Goal: Communication & Community: Participate in discussion

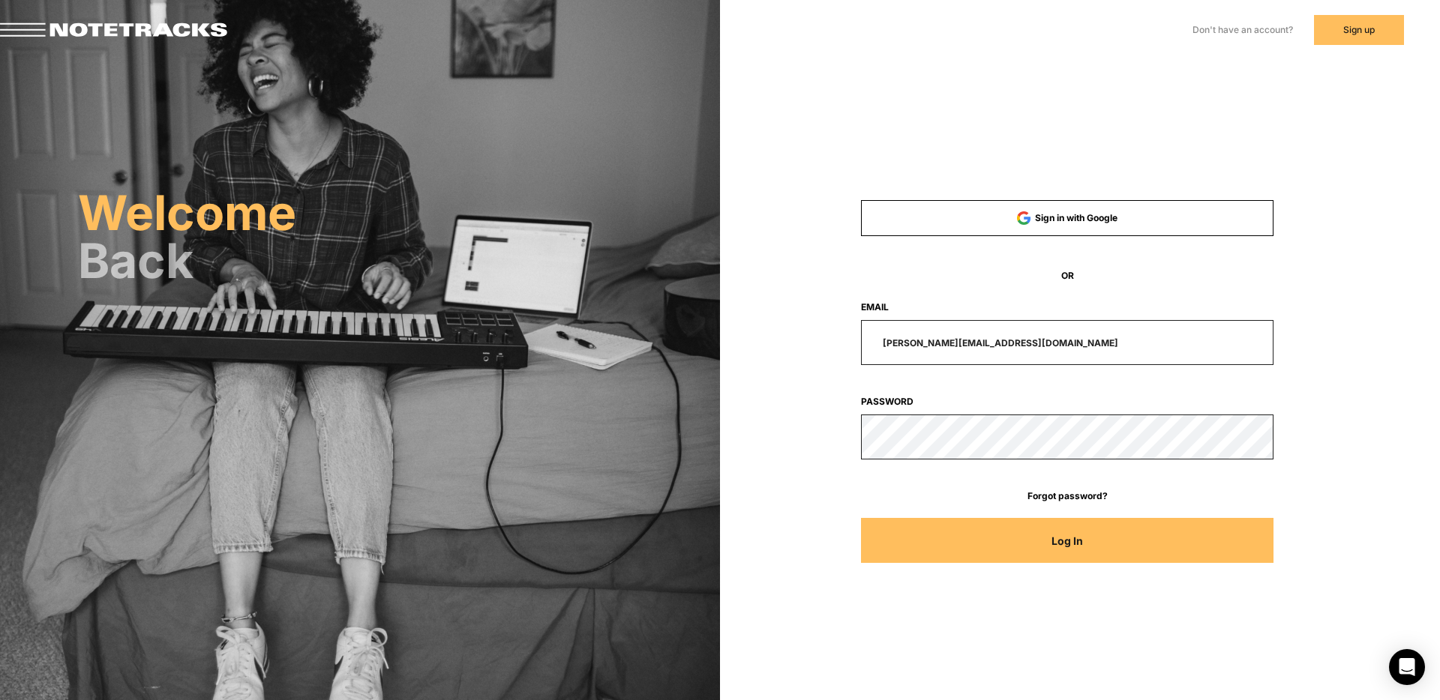
drag, startPoint x: 1002, startPoint y: 344, endPoint x: 828, endPoint y: 341, distance: 174.7
click at [840, 343] on div "[PERSON_NAME][EMAIL_ADDRESS][DOMAIN_NAME]" at bounding box center [1067, 342] width 550 height 45
type input "[EMAIL_ADDRESS][DOMAIN_NAME]"
click at [861, 518] on button "Log In" at bounding box center [1067, 540] width 413 height 45
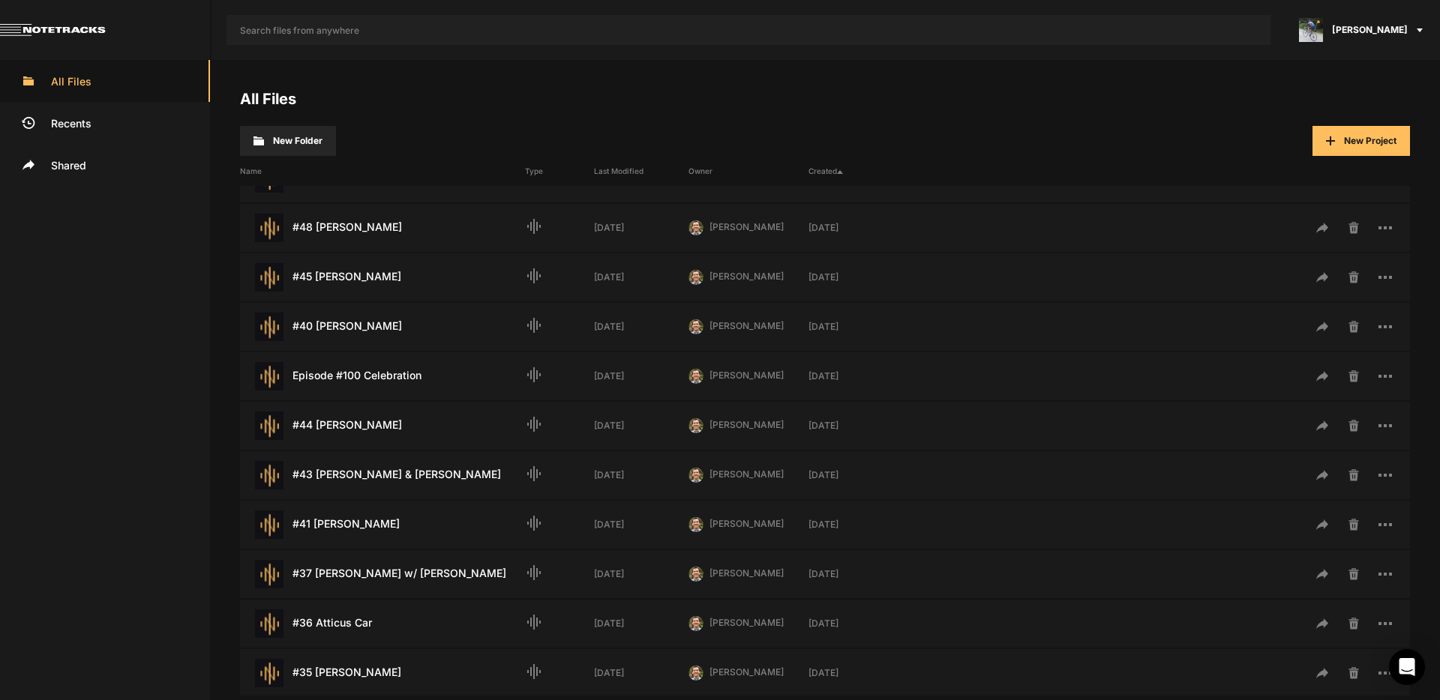
scroll to position [234, 0]
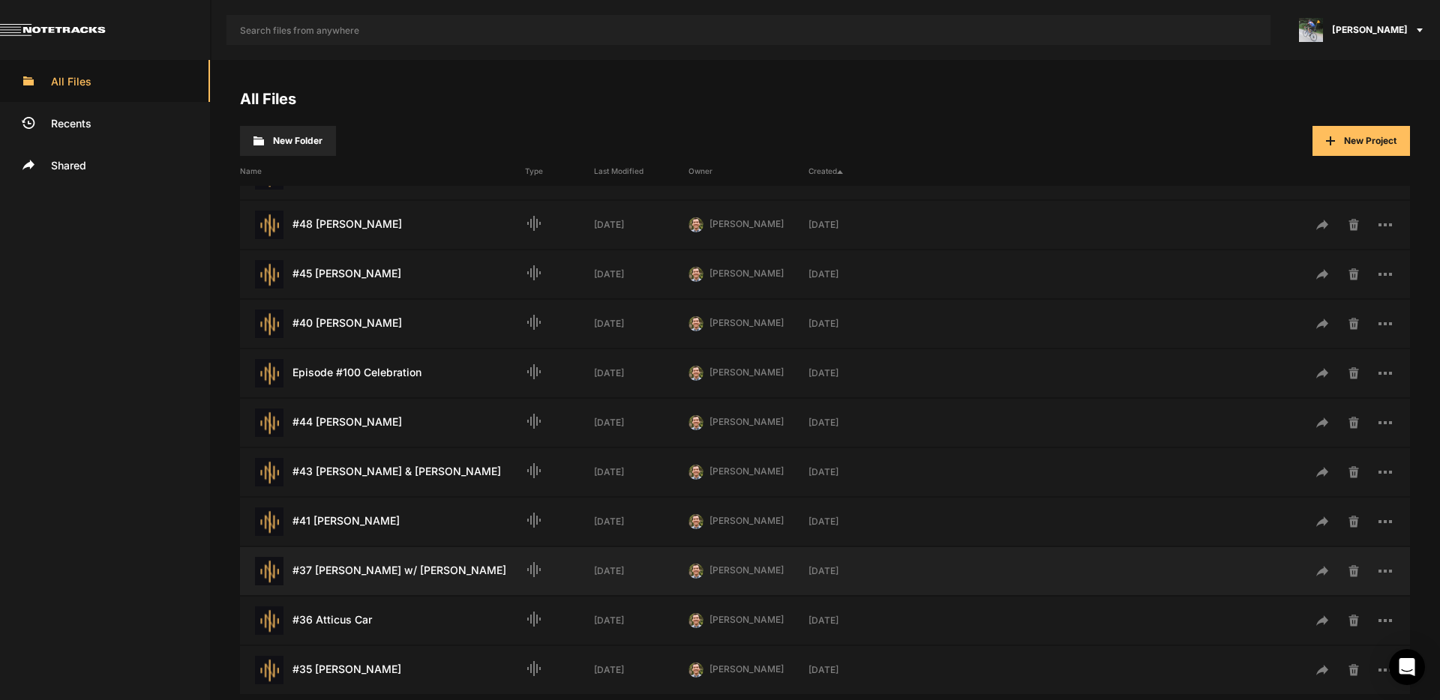
click at [414, 572] on div "#37 [PERSON_NAME] w/ [PERSON_NAME] Last Modified: [DATE]" at bounding box center [382, 571] width 285 height 28
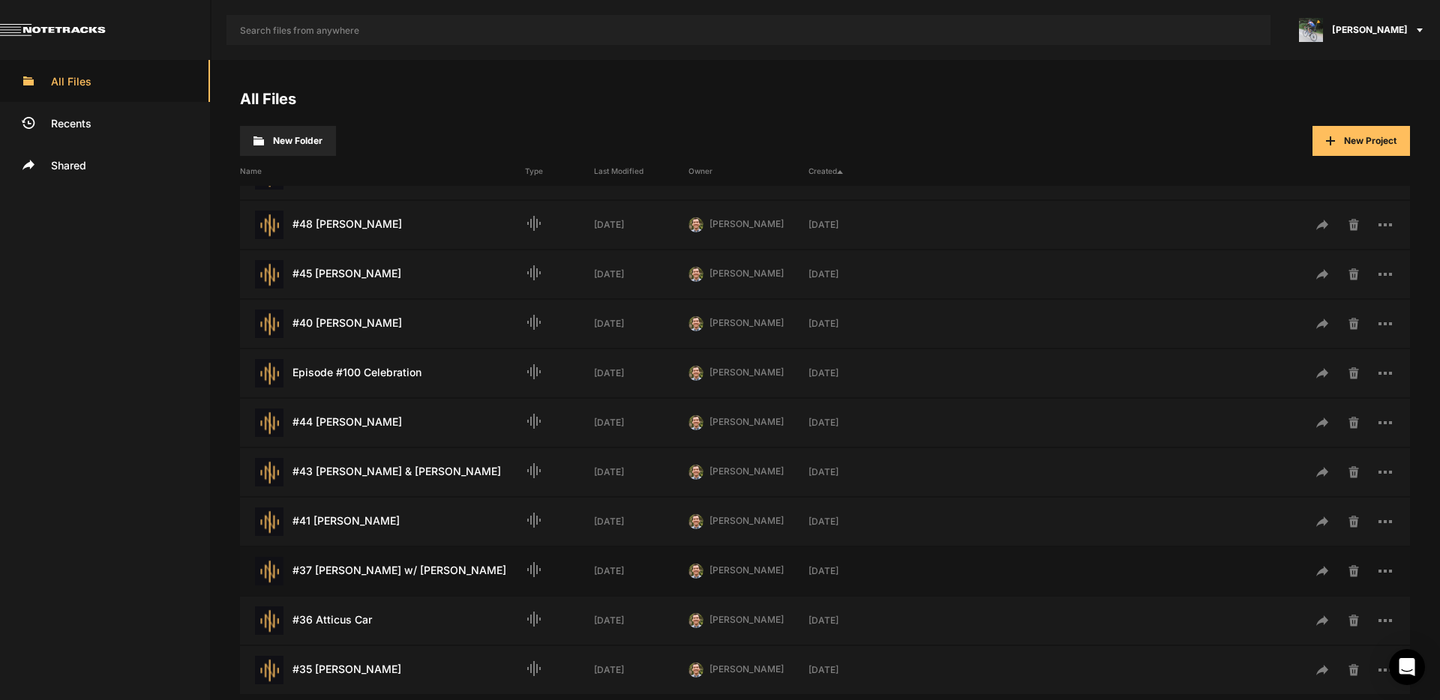
click at [414, 572] on div "#37 [PERSON_NAME] w/ [PERSON_NAME] Last Modified: [DATE]" at bounding box center [382, 571] width 285 height 28
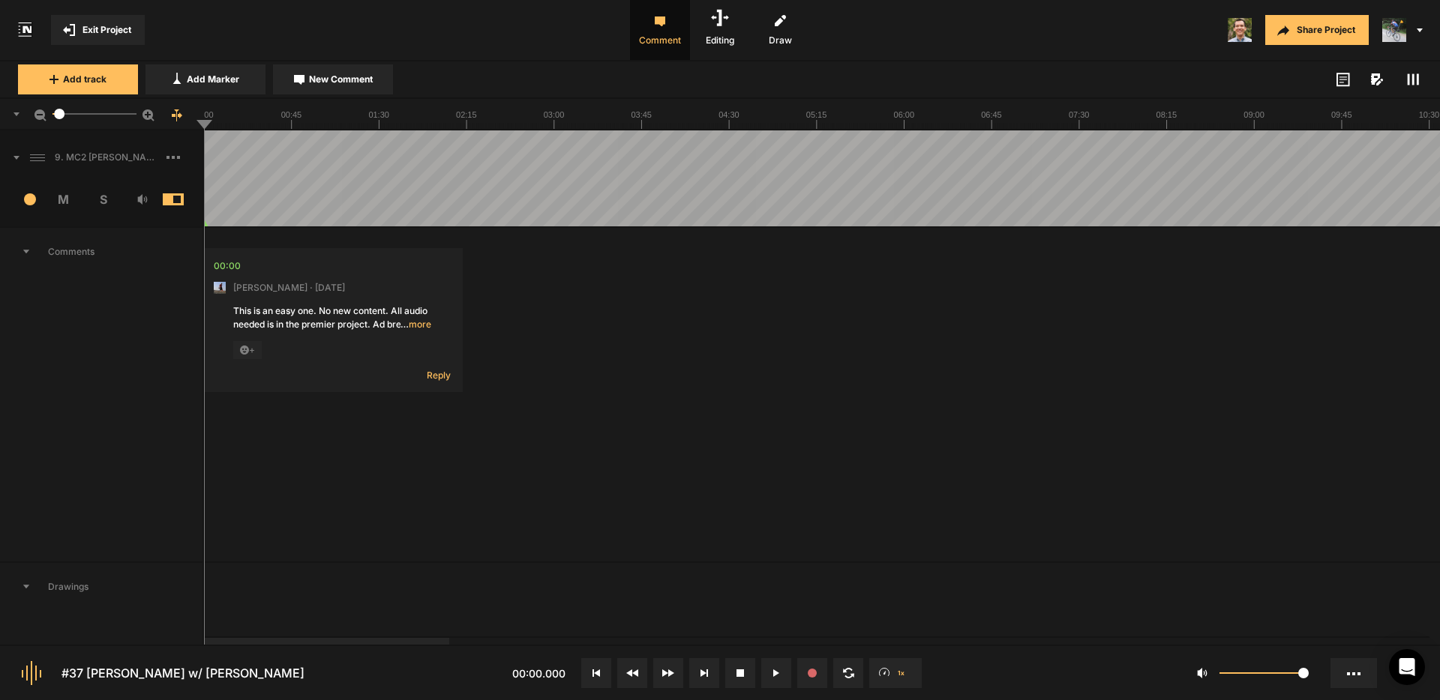
click at [388, 643] on div at bounding box center [326, 641] width 245 height 7
click at [782, 673] on button at bounding box center [776, 673] width 30 height 30
drag, startPoint x: 594, startPoint y: 671, endPoint x: 629, endPoint y: 619, distance: 62.6
click at [594, 671] on icon at bounding box center [595, 673] width 7 height 7
click at [772, 675] on button at bounding box center [776, 673] width 30 height 30
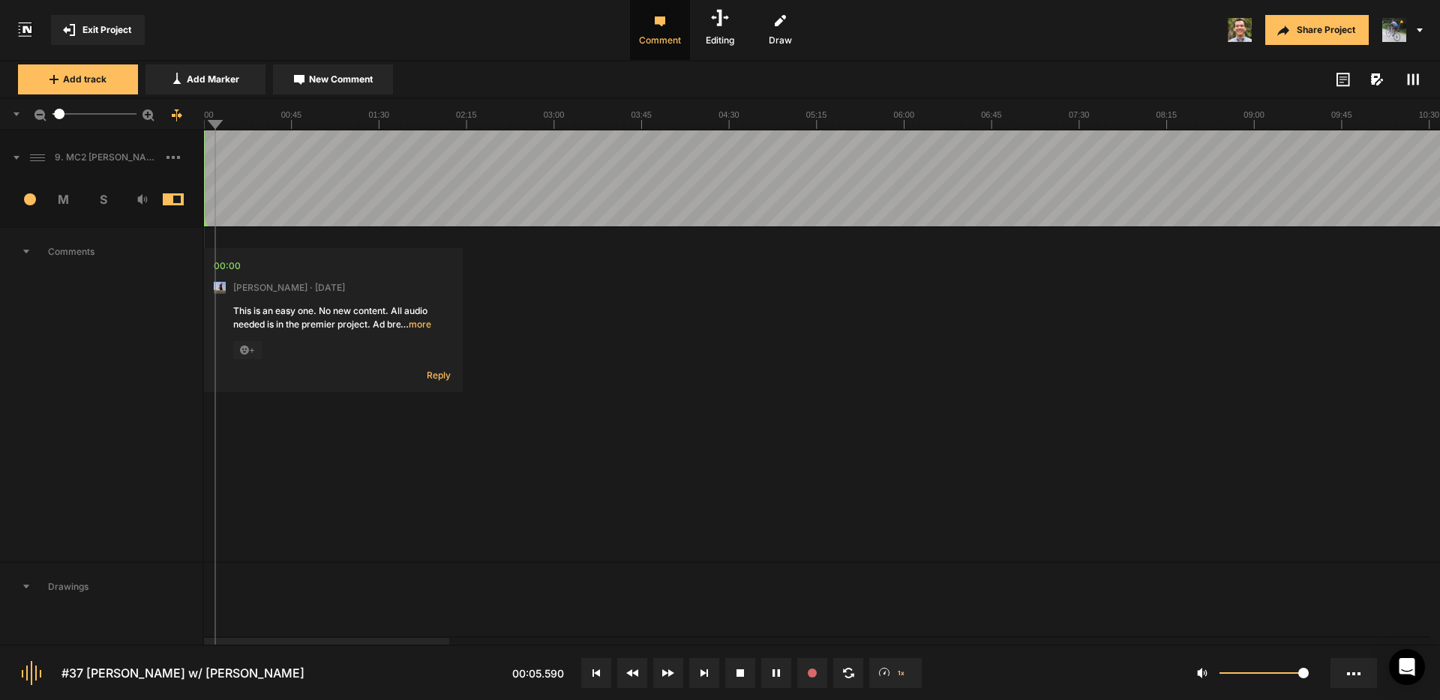
click at [593, 673] on icon at bounding box center [595, 673] width 7 height 7
click at [416, 324] on span "… more" at bounding box center [415, 324] width 31 height 13
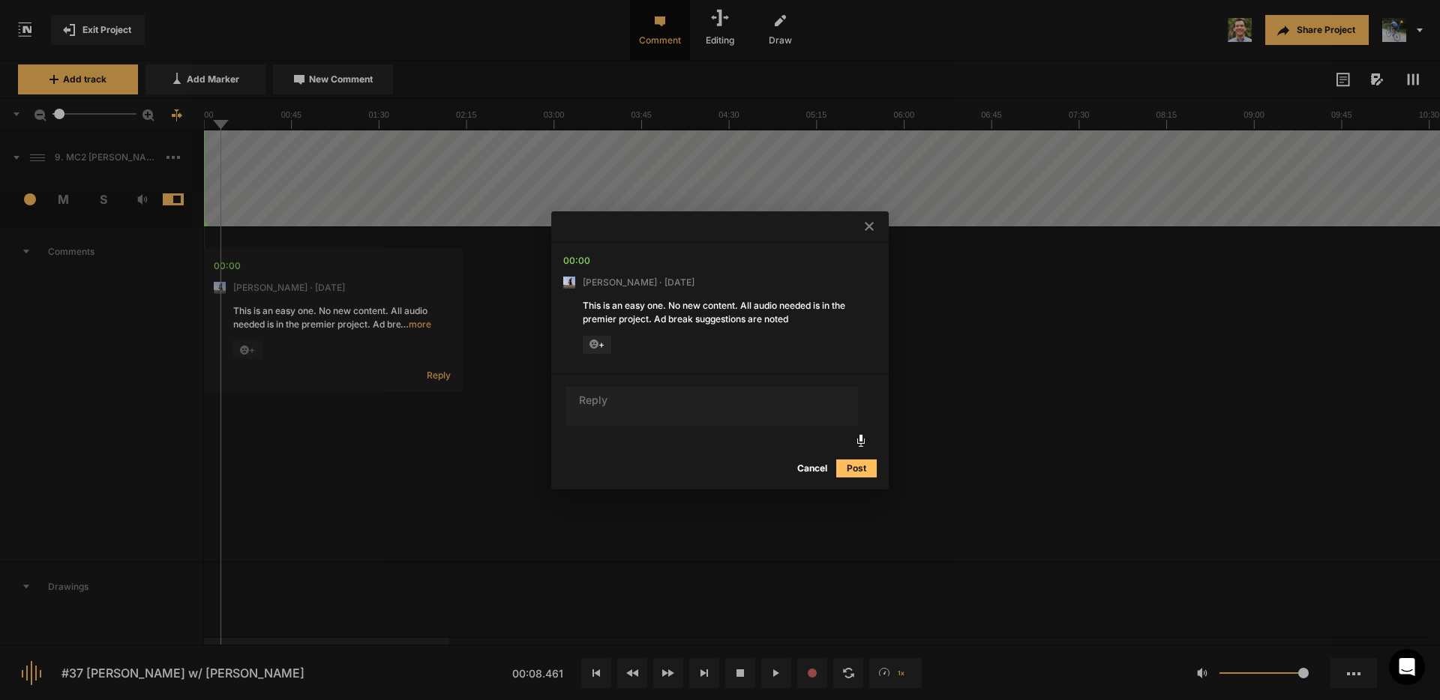
click at [869, 225] on icon at bounding box center [869, 226] width 9 height 9
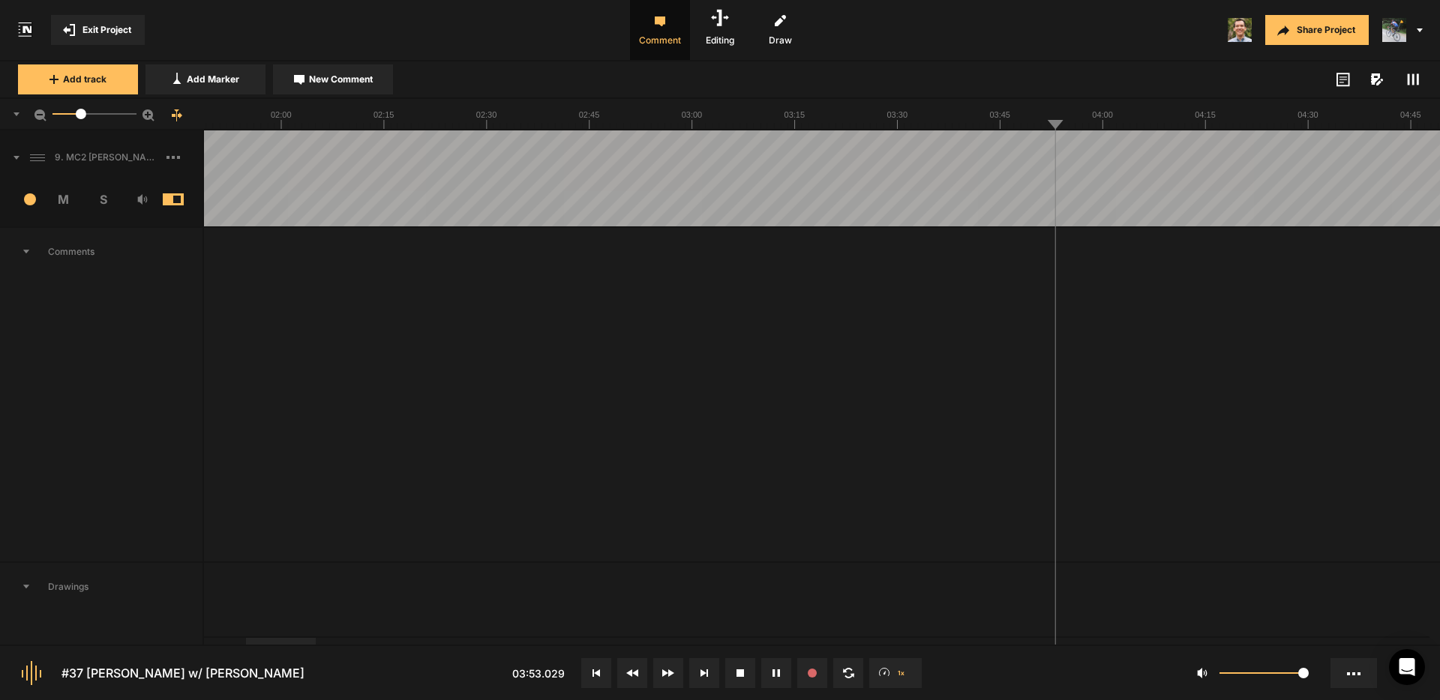
drag, startPoint x: 59, startPoint y: 115, endPoint x: 81, endPoint y: 121, distance: 22.8
click at [81, 121] on mat-slider "17.6" at bounding box center [94, 114] width 96 height 36
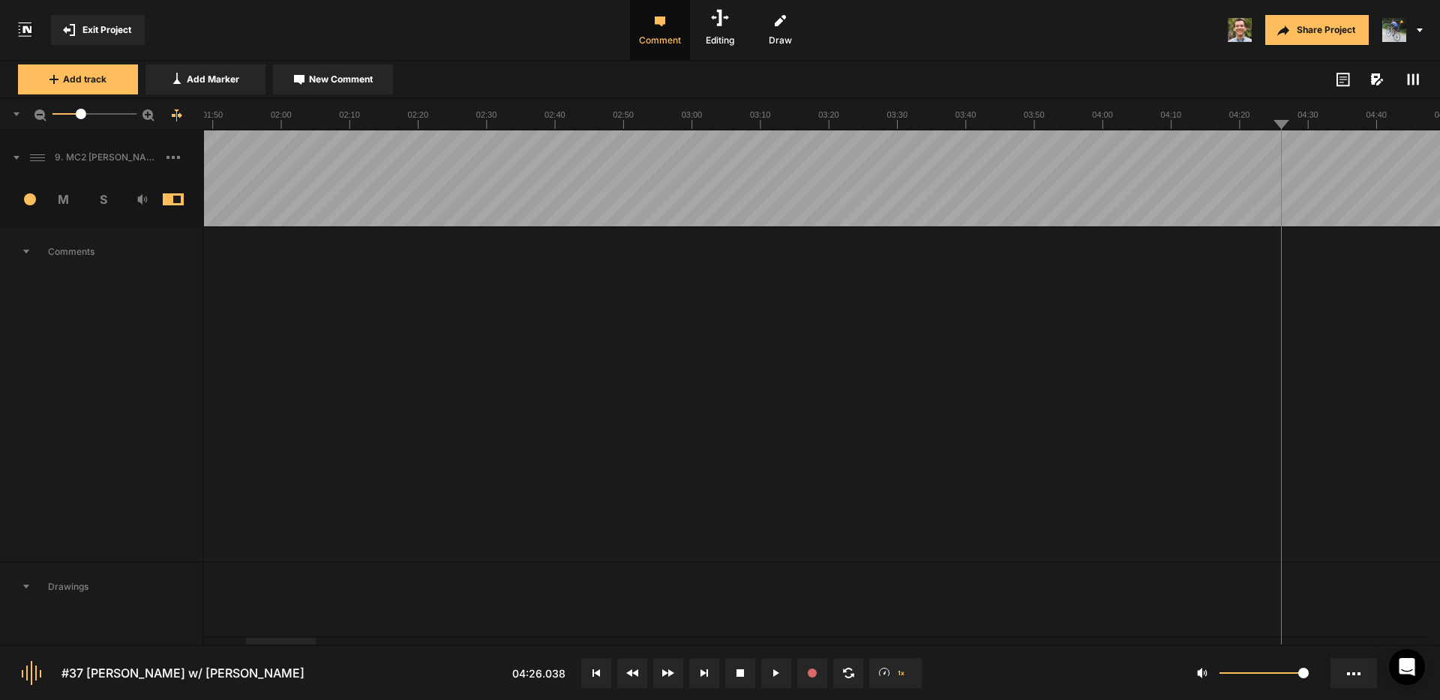
drag, startPoint x: 286, startPoint y: 638, endPoint x: 310, endPoint y: 644, distance: 24.0
click at [310, 644] on nt-project-view "Exit Project Comment Editing Draw Share Project Add track Add Marker New Commen…" at bounding box center [720, 350] width 1440 height 700
click at [328, 643] on div at bounding box center [313, 641] width 70 height 7
click at [894, 403] on button "Cancel" at bounding box center [893, 404] width 48 height 18
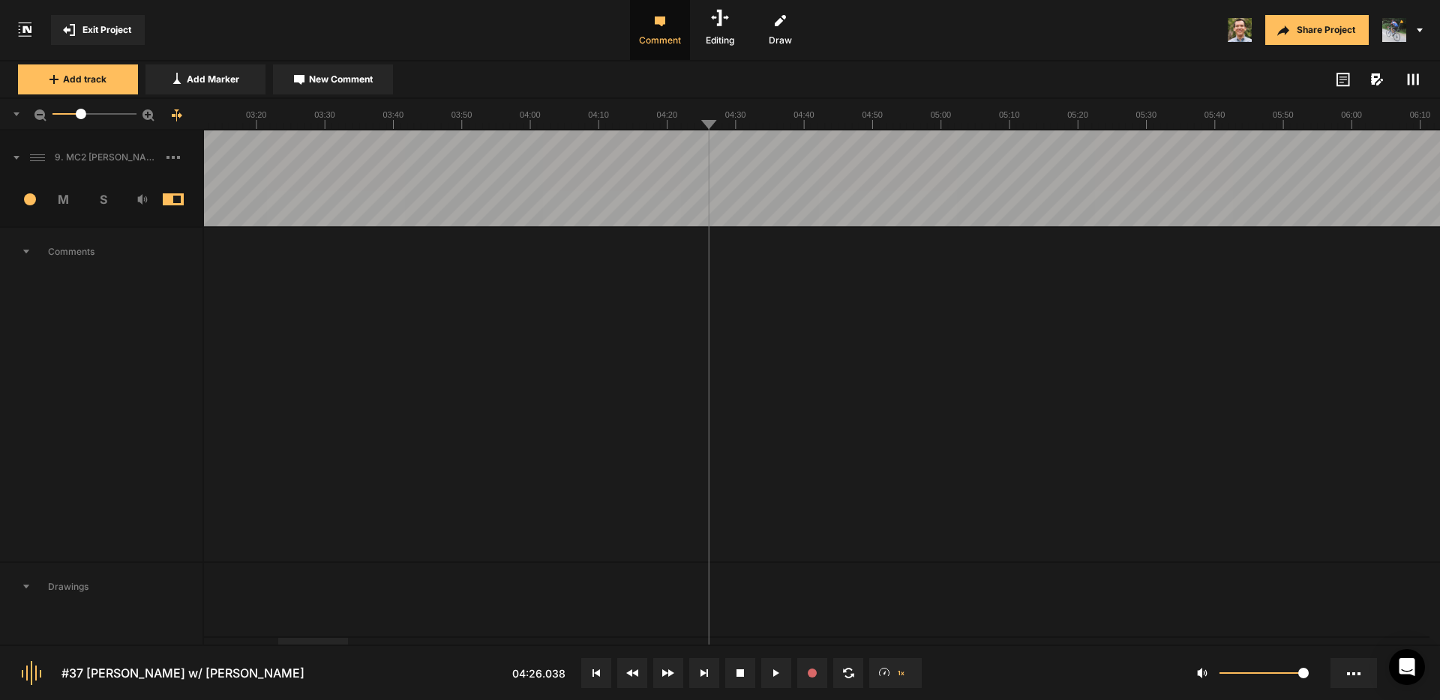
drag, startPoint x: 782, startPoint y: 154, endPoint x: 801, endPoint y: 157, distance: 19.0
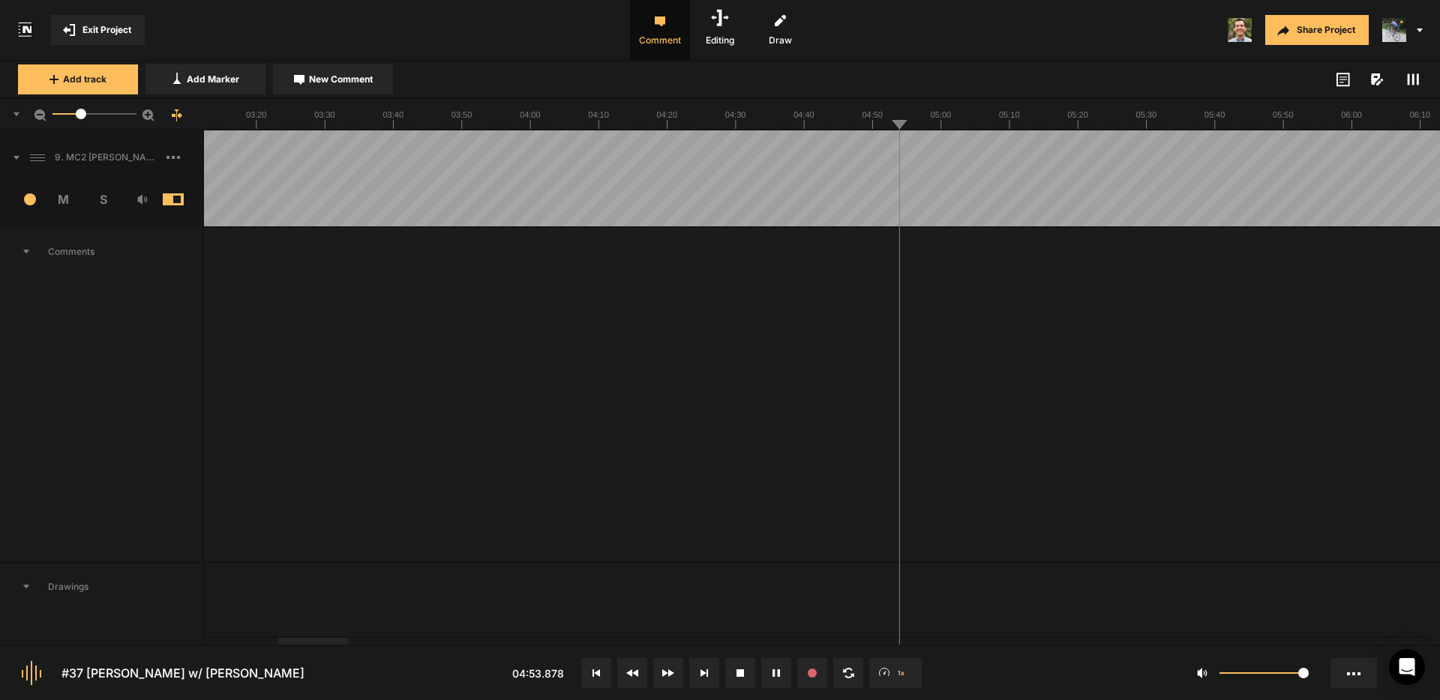
drag, startPoint x: 940, startPoint y: 151, endPoint x: 957, endPoint y: 151, distance: 18.0
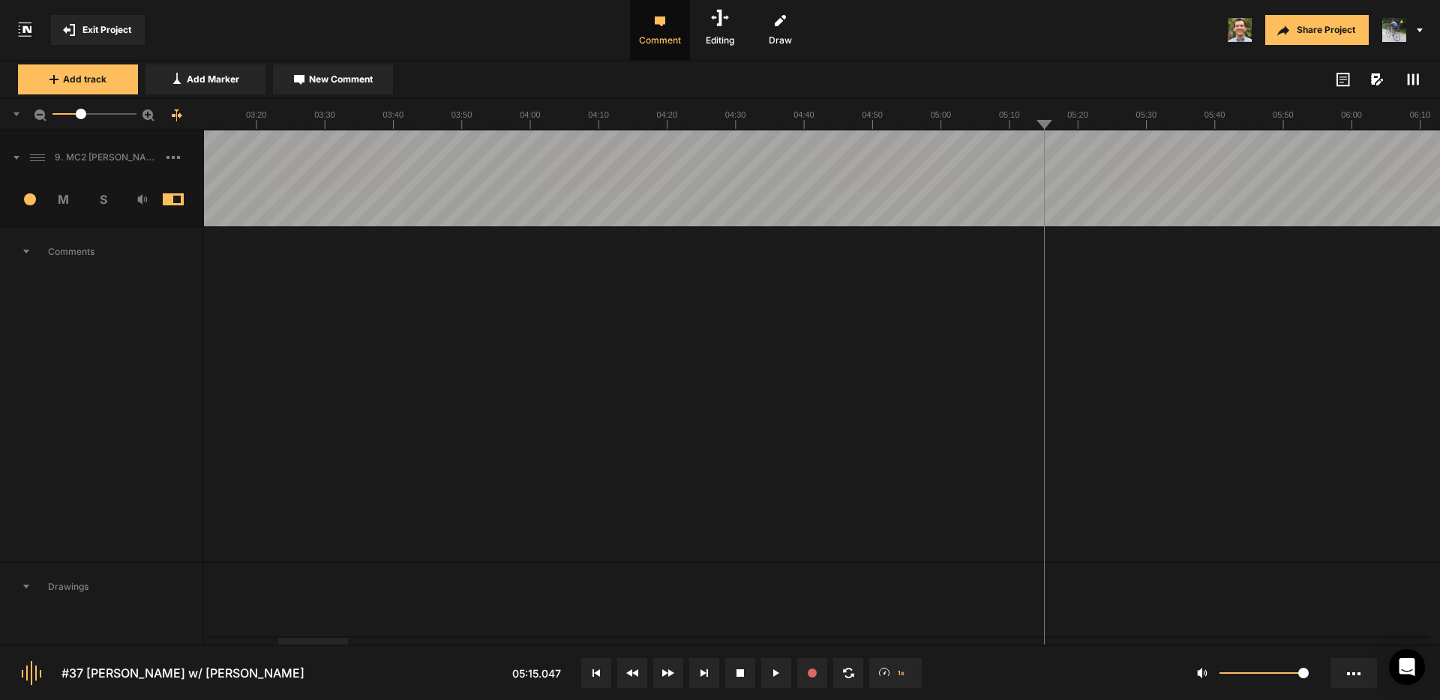
drag, startPoint x: 1137, startPoint y: 151, endPoint x: 1152, endPoint y: 152, distance: 15.1
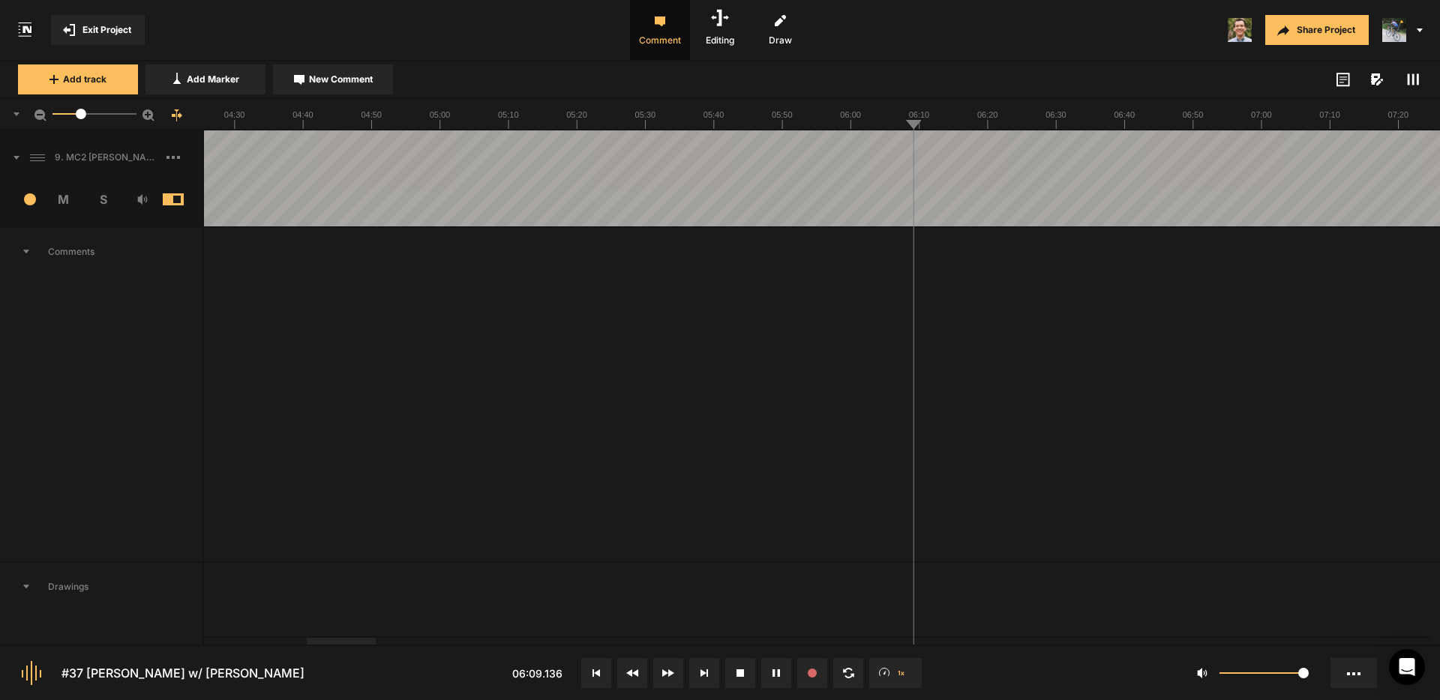
drag, startPoint x: 953, startPoint y: 153, endPoint x: 984, endPoint y: 156, distance: 30.9
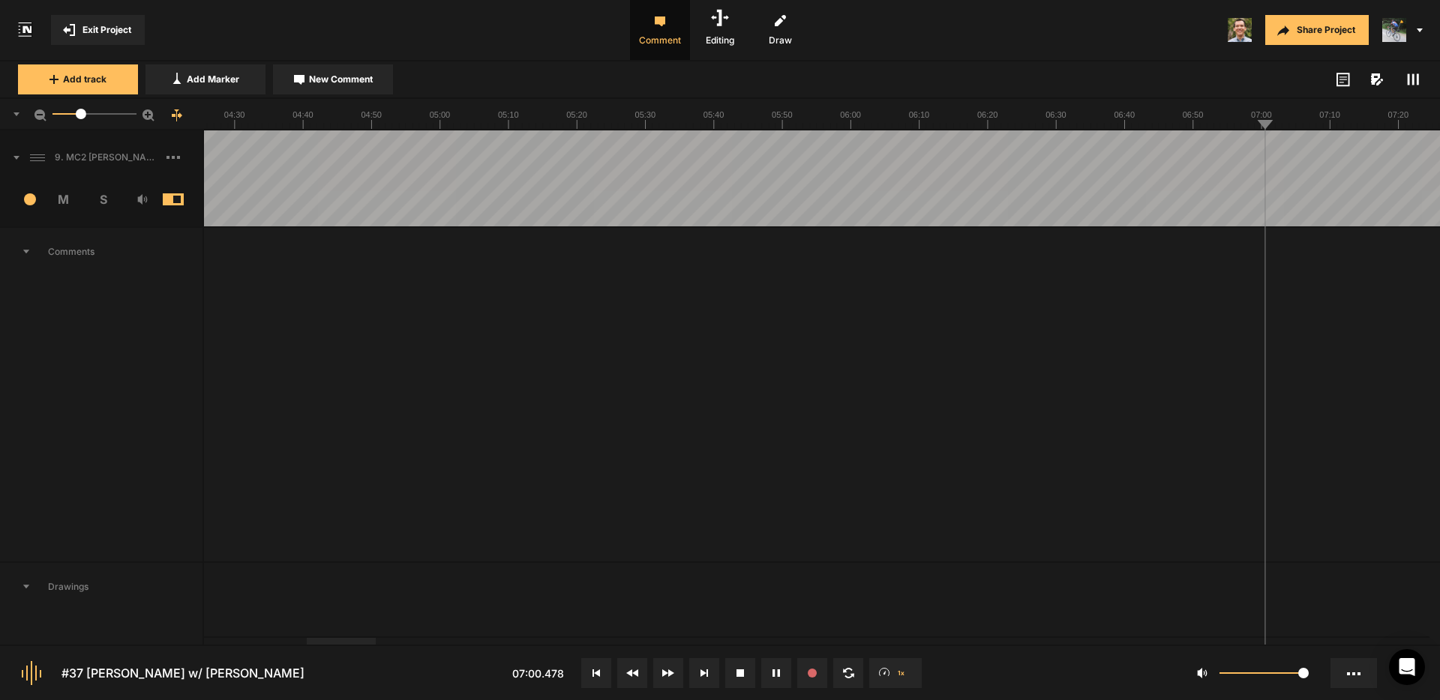
drag, startPoint x: 1291, startPoint y: 157, endPoint x: 1321, endPoint y: 158, distance: 30.0
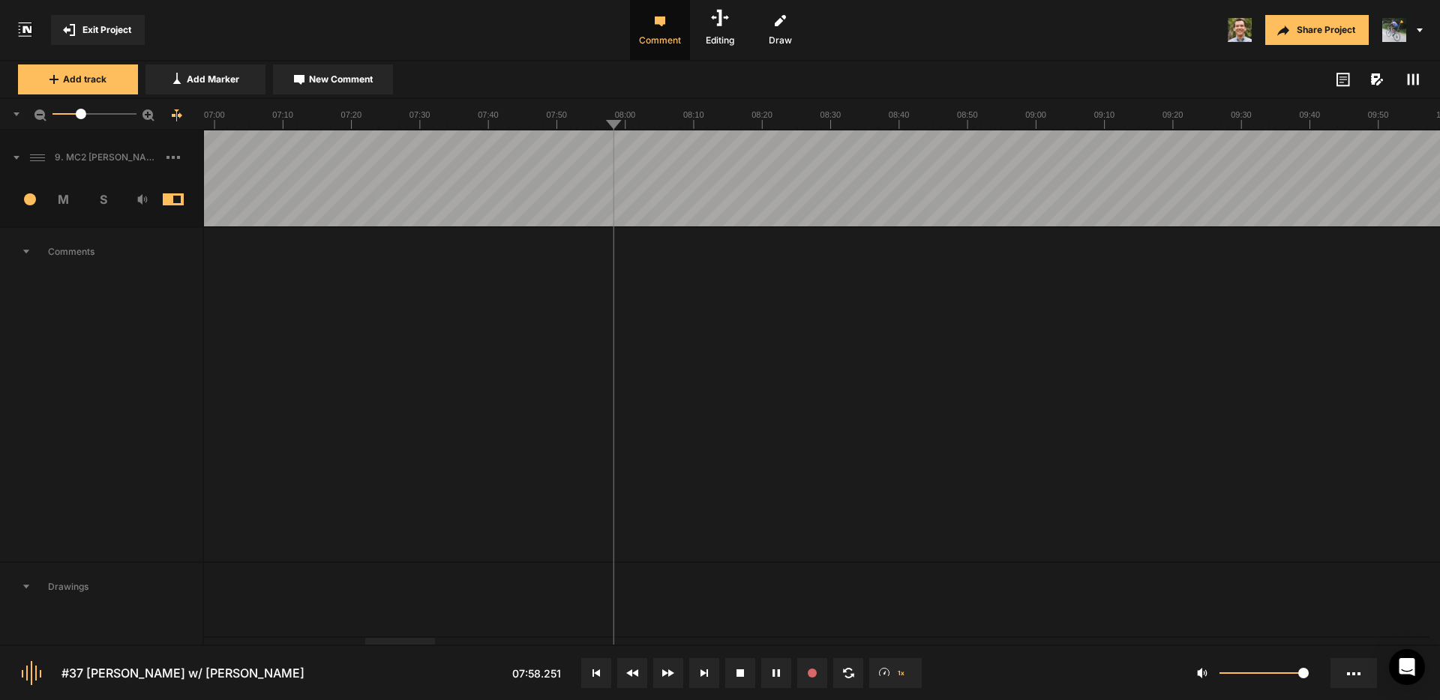
drag, startPoint x: 641, startPoint y: 154, endPoint x: 676, endPoint y: 155, distance: 34.5
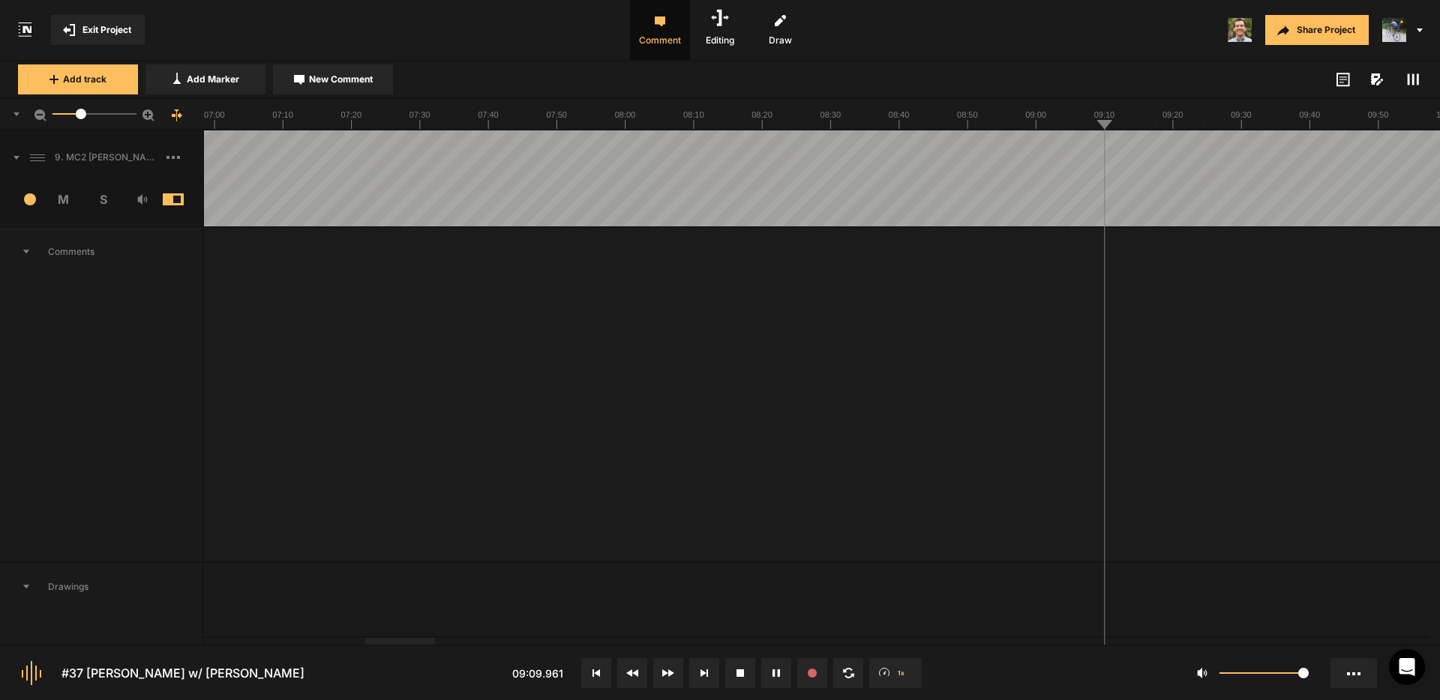
drag, startPoint x: 1207, startPoint y: 152, endPoint x: 1232, endPoint y: 151, distance: 24.8
drag, startPoint x: 1253, startPoint y: 148, endPoint x: 1281, endPoint y: 149, distance: 27.8
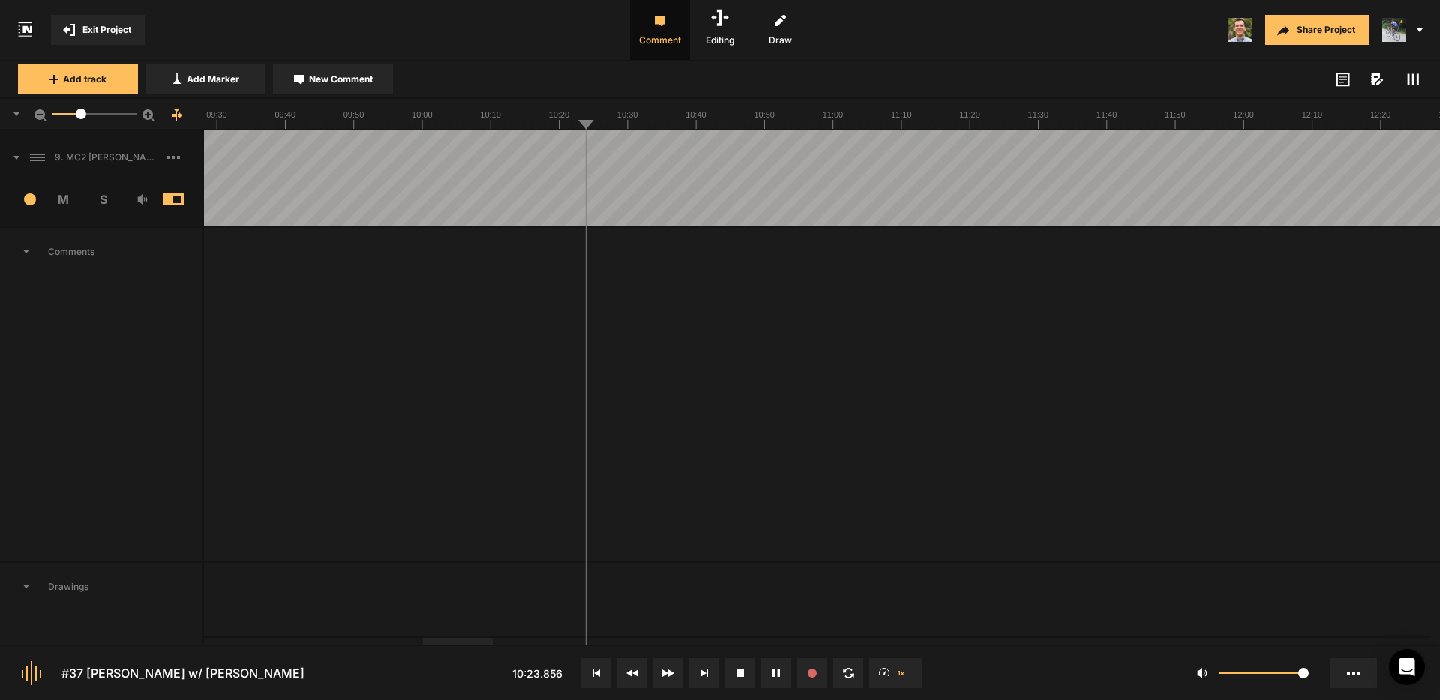
drag, startPoint x: 268, startPoint y: 151, endPoint x: 298, endPoint y: 157, distance: 30.7
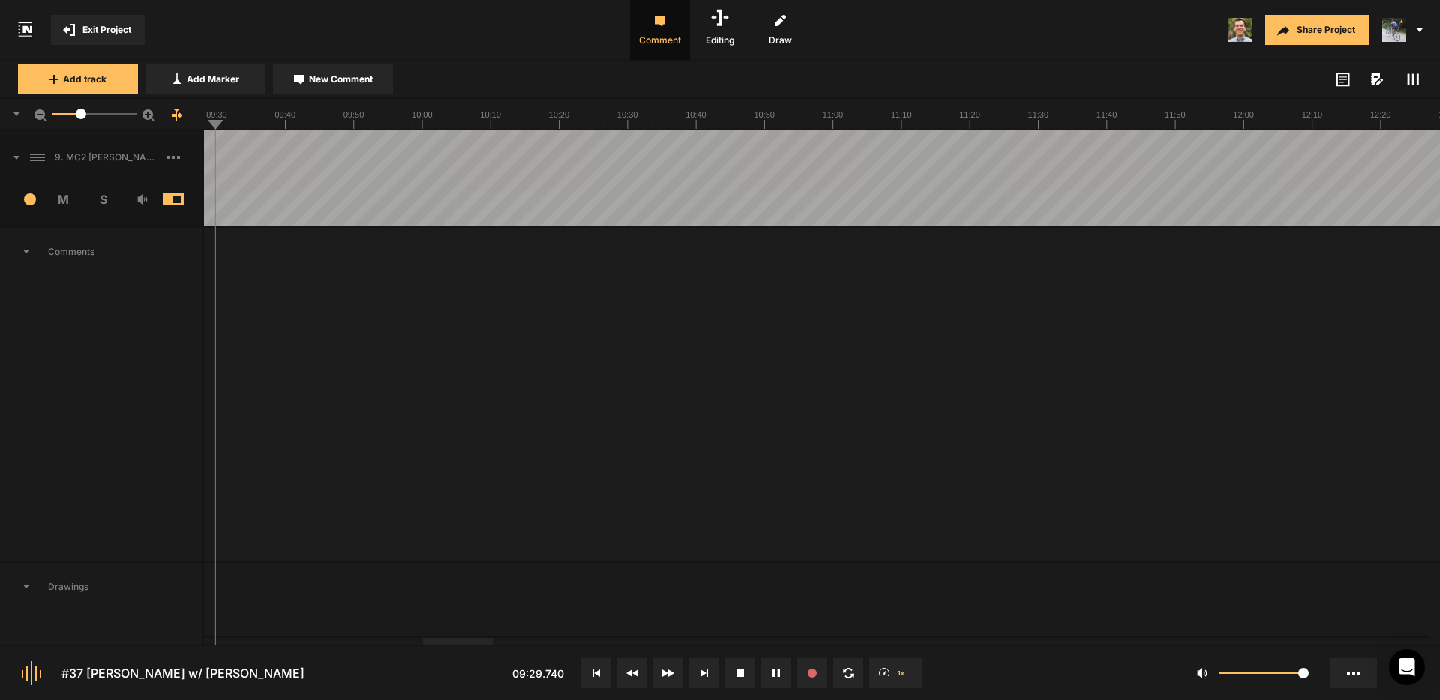
drag, startPoint x: 361, startPoint y: 154, endPoint x: 374, endPoint y: 158, distance: 13.5
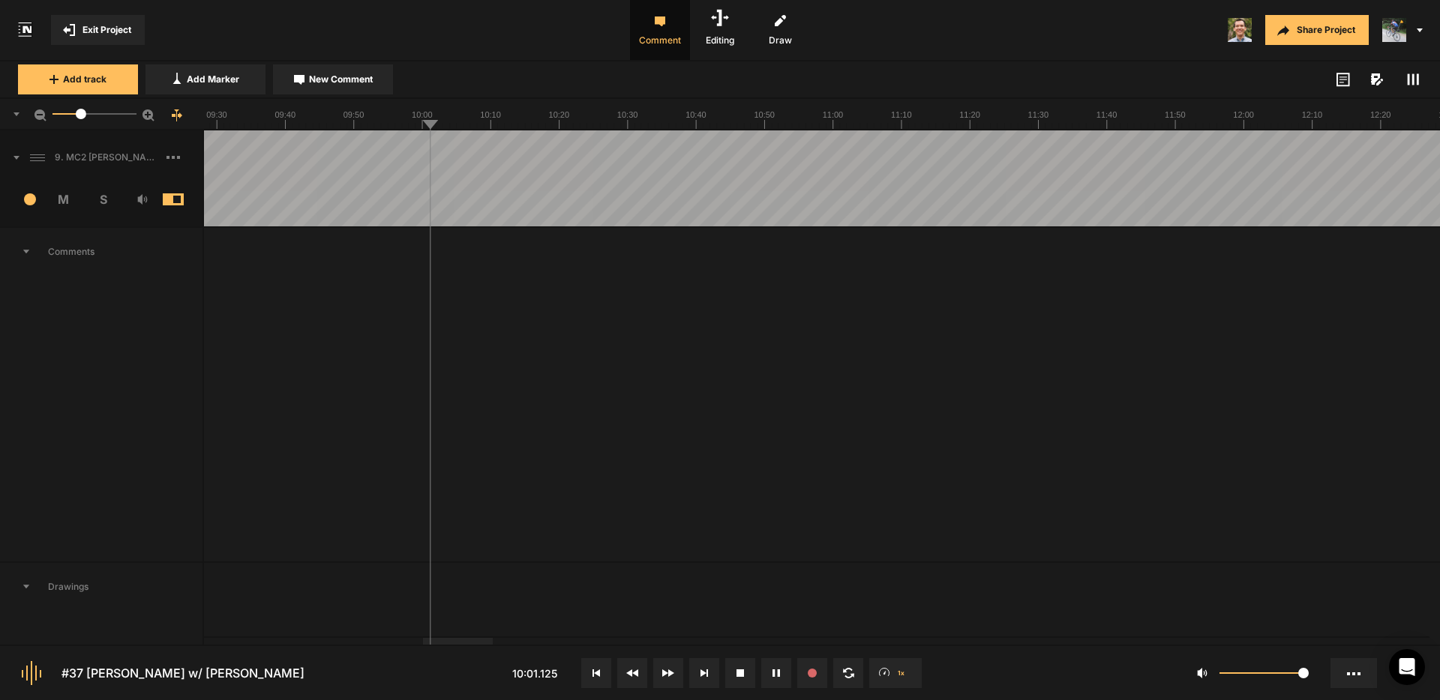
drag, startPoint x: 518, startPoint y: 154, endPoint x: 571, endPoint y: 155, distance: 53.2
drag, startPoint x: 573, startPoint y: 154, endPoint x: 583, endPoint y: 157, distance: 10.0
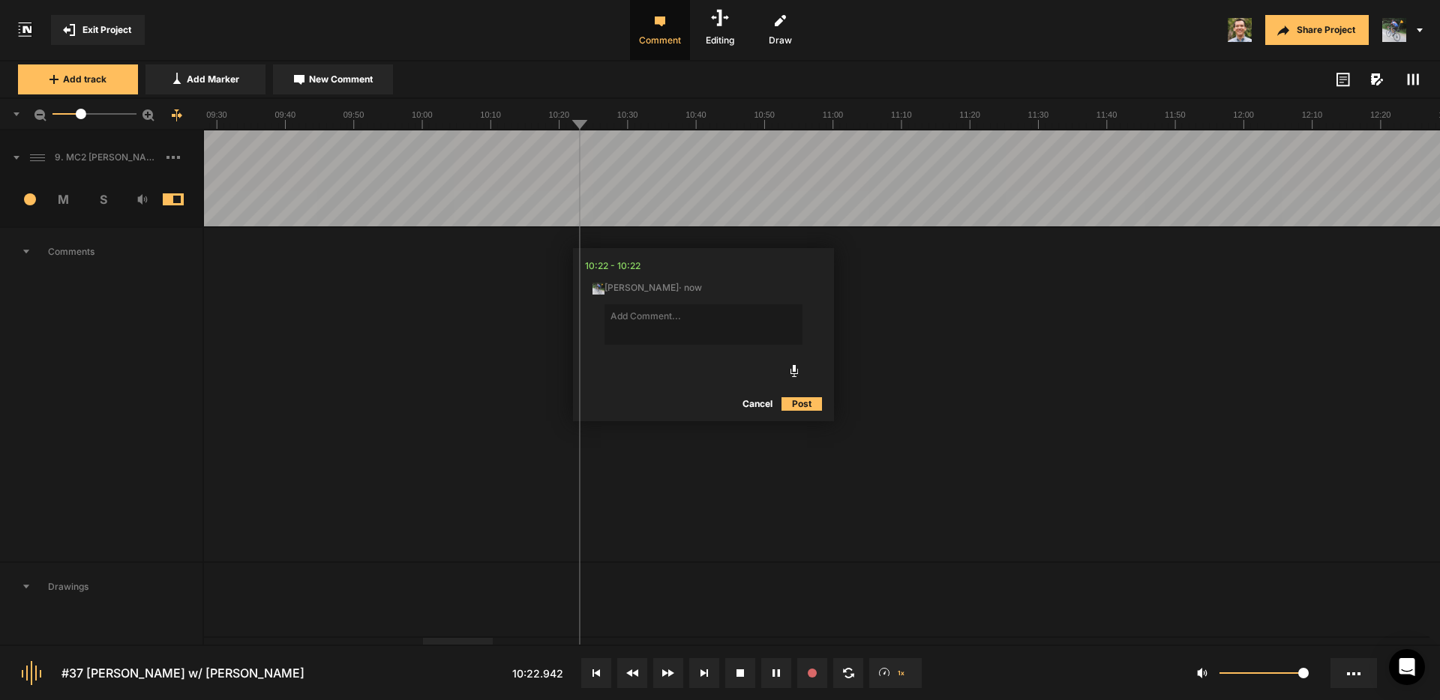
drag, startPoint x: 771, startPoint y: 403, endPoint x: 699, endPoint y: 271, distance: 149.7
click at [771, 403] on button "Cancel" at bounding box center [757, 404] width 48 height 18
drag, startPoint x: 677, startPoint y: 144, endPoint x: 687, endPoint y: 147, distance: 10.2
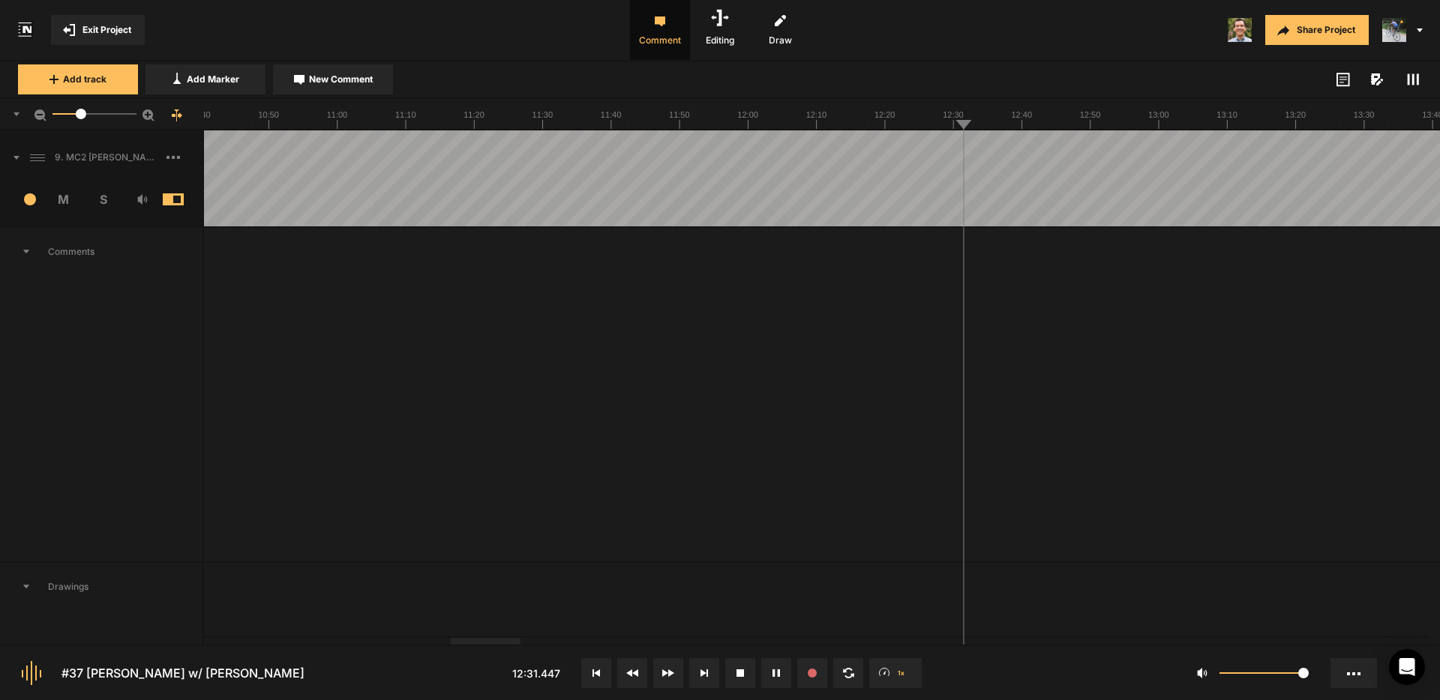
click at [1183, 405] on button "Cancel" at bounding box center [1178, 404] width 48 height 18
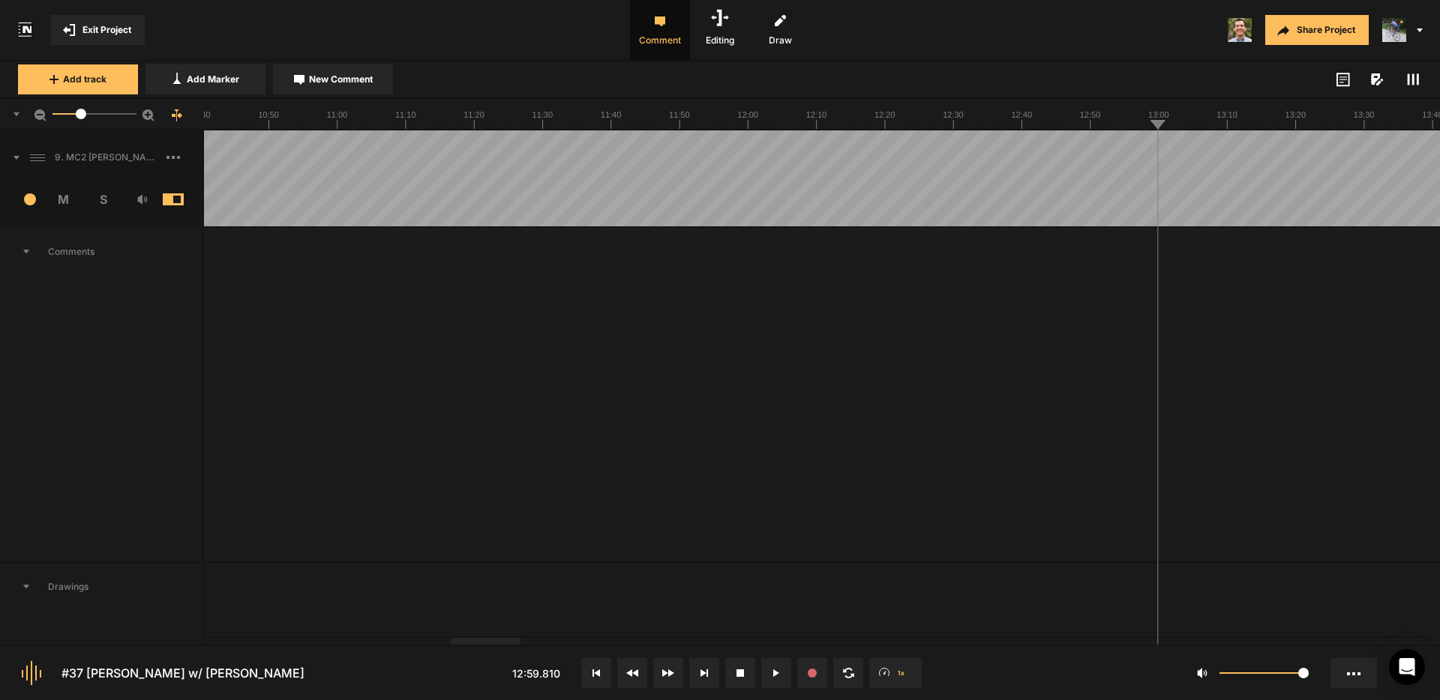
click at [354, 85] on span "New Comment" at bounding box center [341, 79] width 64 height 13
type textarea "S"
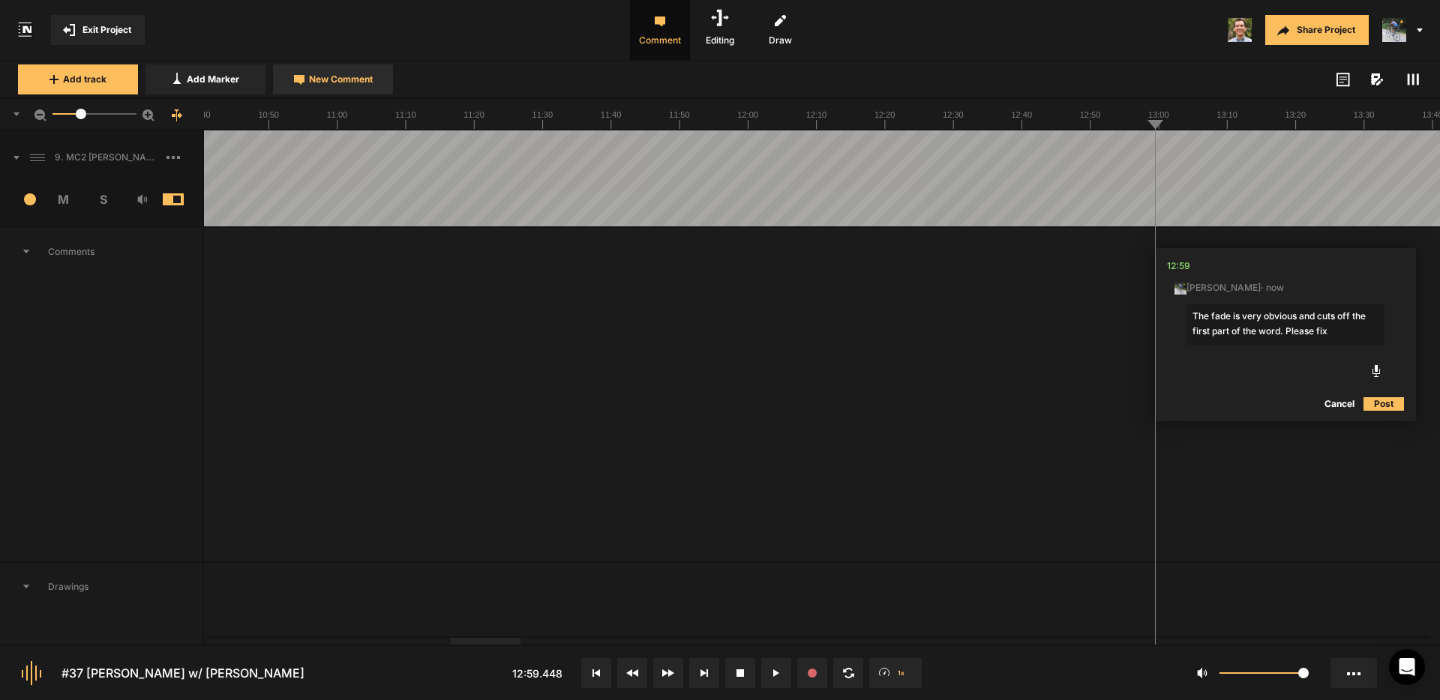
type textarea "The fade is very obvious and cuts off the first part of the word. Please fix."
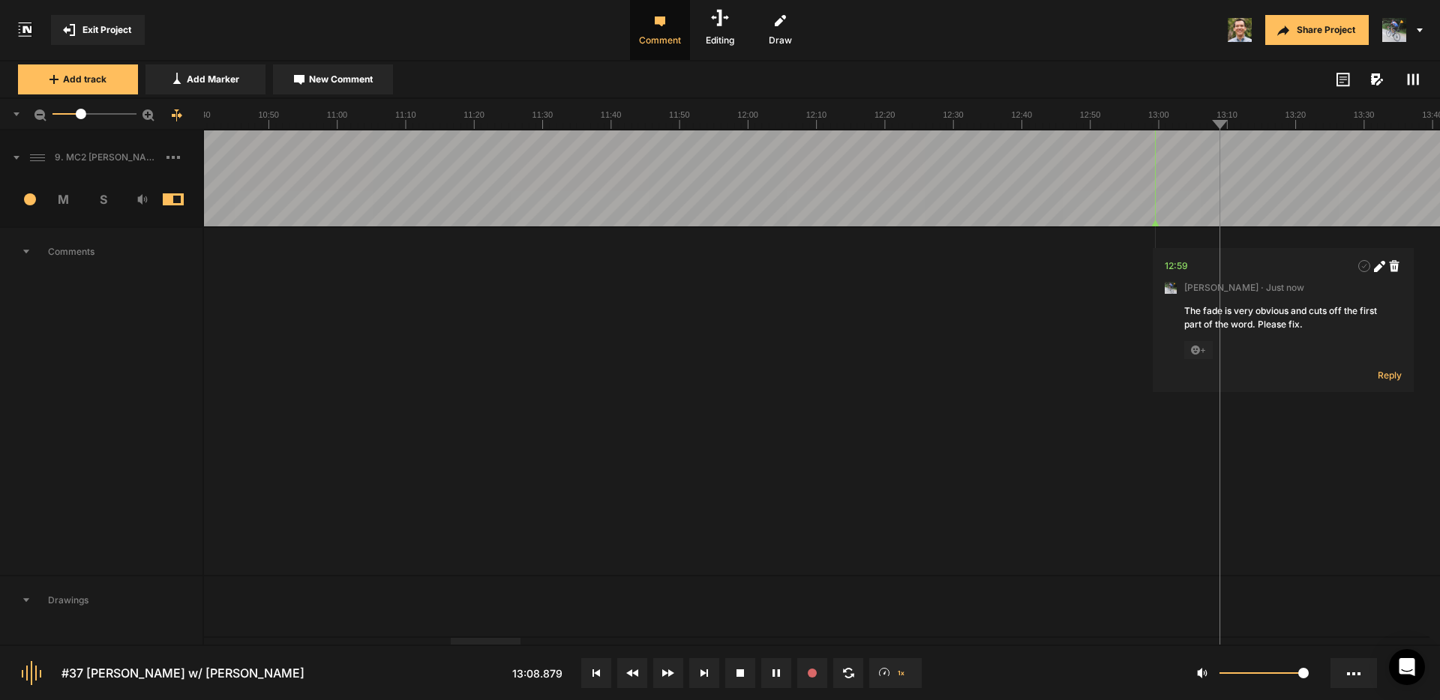
drag, startPoint x: 1253, startPoint y: 154, endPoint x: 1267, endPoint y: 156, distance: 14.3
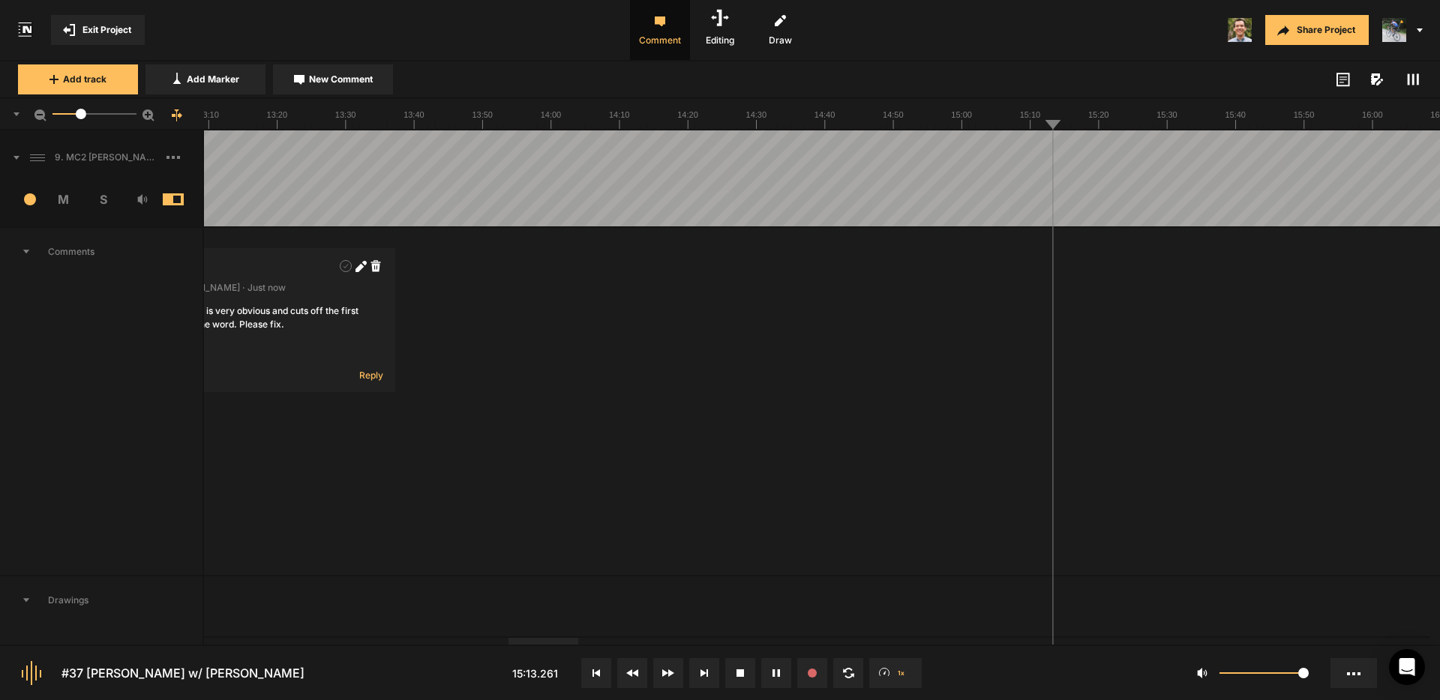
drag, startPoint x: 1074, startPoint y: 150, endPoint x: 1089, endPoint y: 154, distance: 15.5
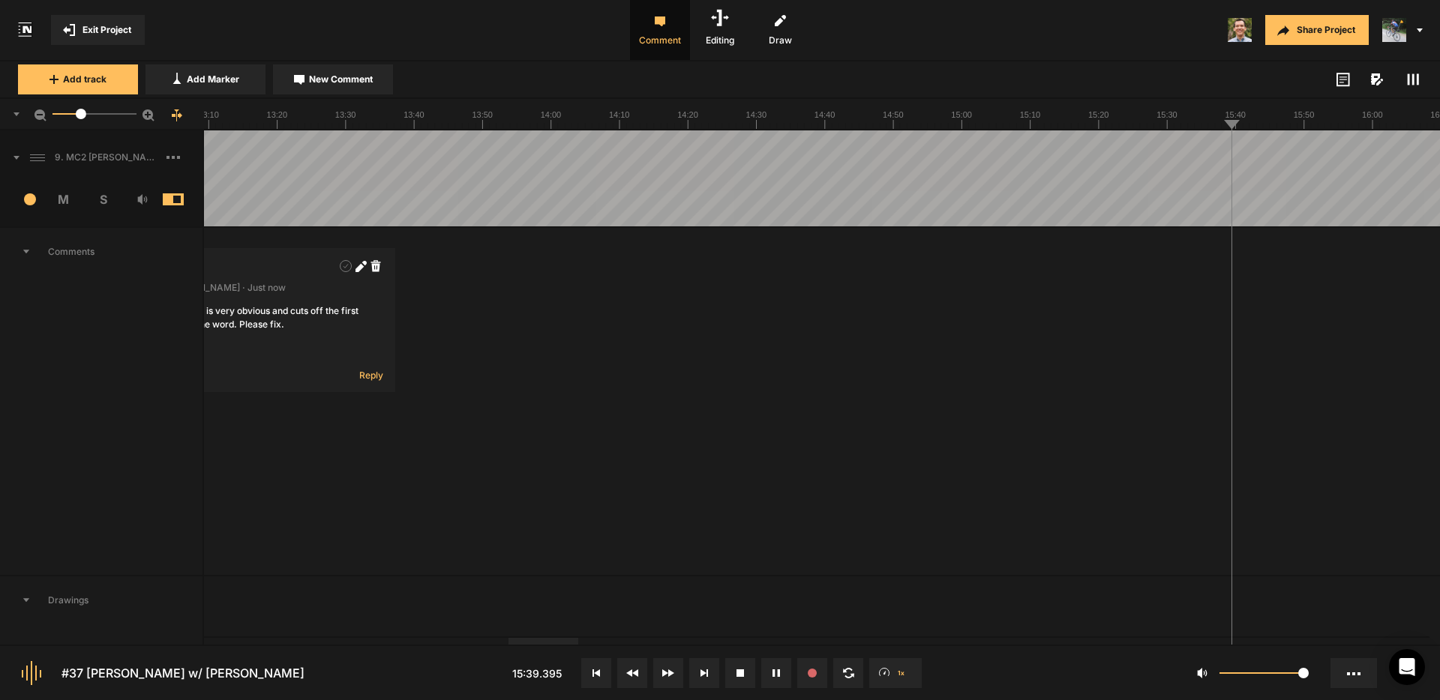
drag, startPoint x: 292, startPoint y: 134, endPoint x: 315, endPoint y: 140, distance: 24.0
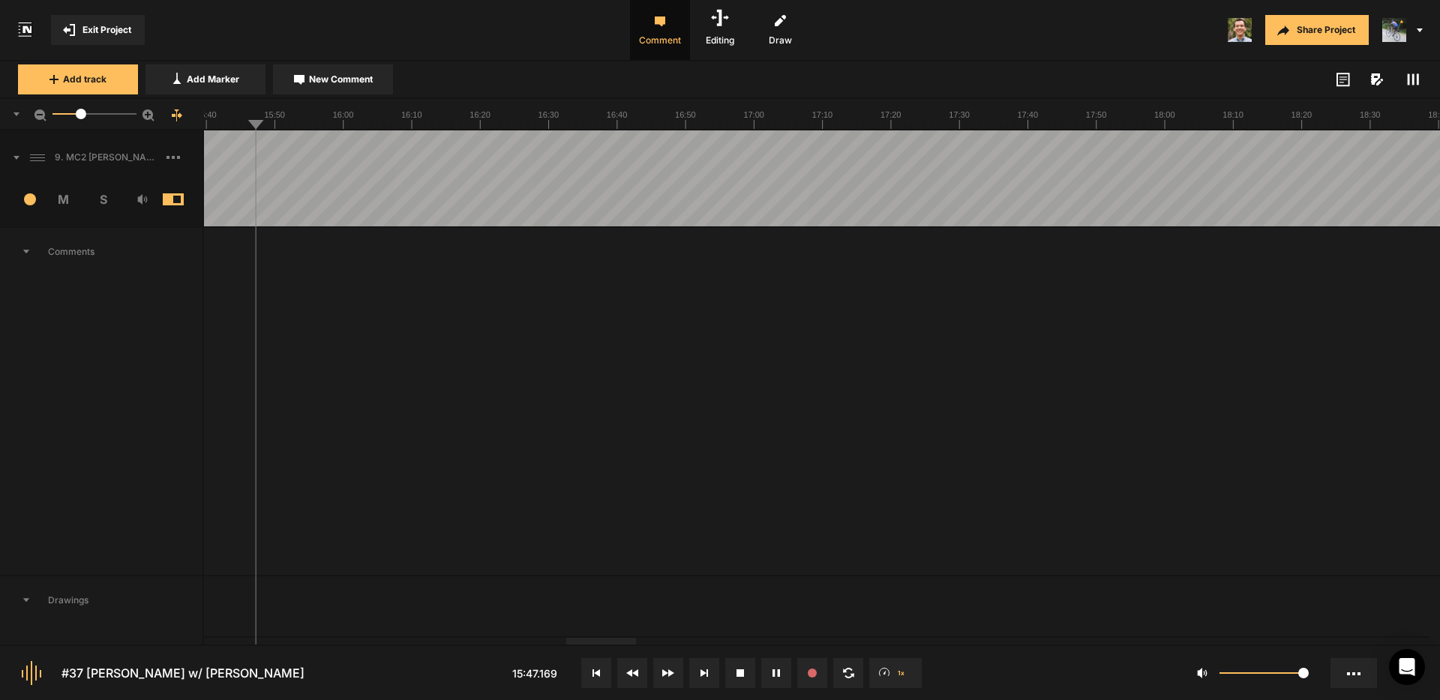
drag, startPoint x: 331, startPoint y: 141, endPoint x: 354, endPoint y: 146, distance: 23.8
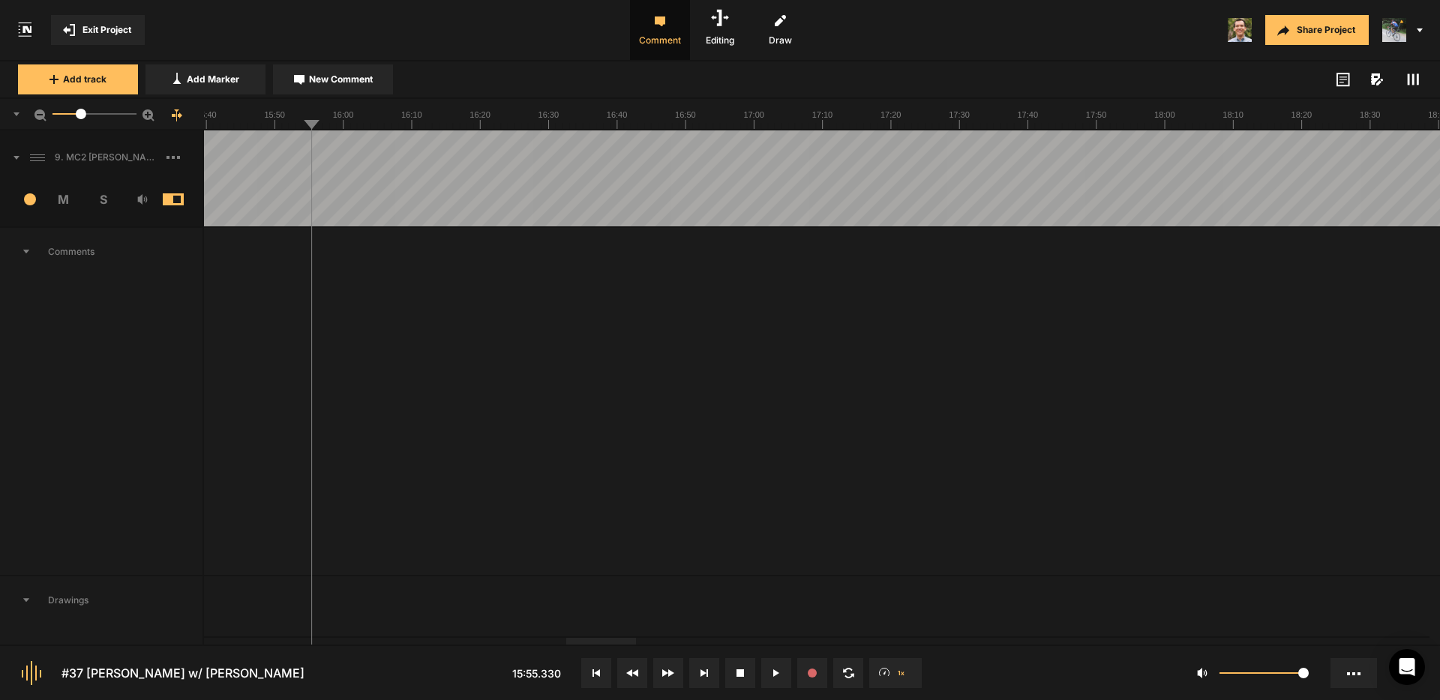
drag, startPoint x: 559, startPoint y: 145, endPoint x: 569, endPoint y: 147, distance: 9.9
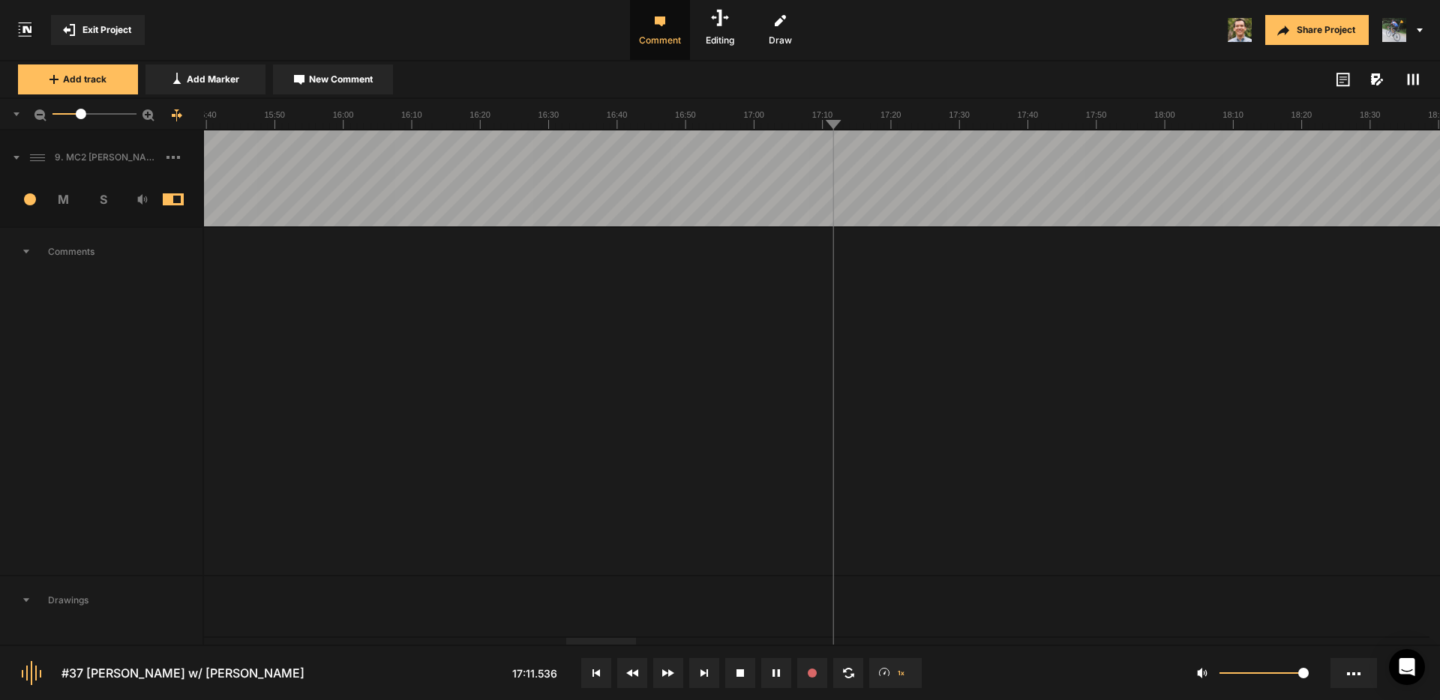
drag, startPoint x: 999, startPoint y: 152, endPoint x: 1022, endPoint y: 153, distance: 23.3
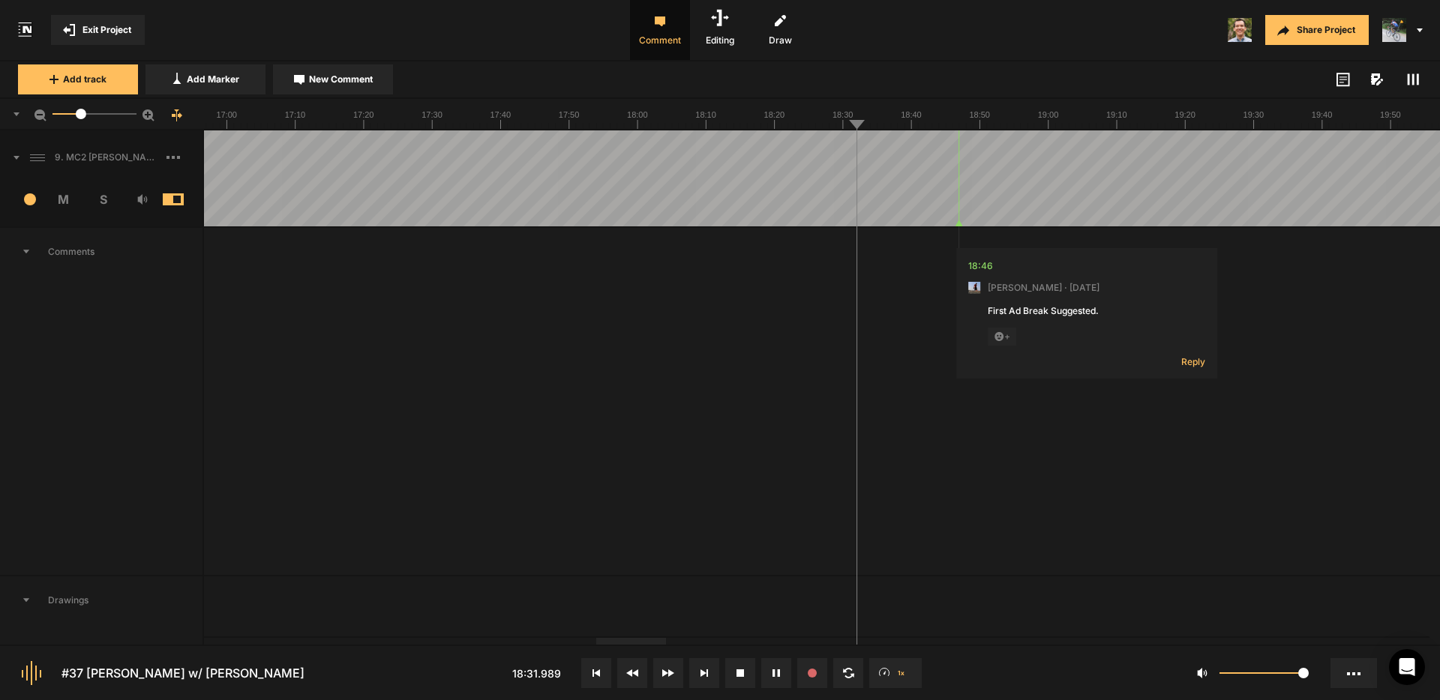
drag, startPoint x: 885, startPoint y: 155, endPoint x: 910, endPoint y: 154, distance: 25.5
drag, startPoint x: 910, startPoint y: 154, endPoint x: 933, endPoint y: 155, distance: 22.5
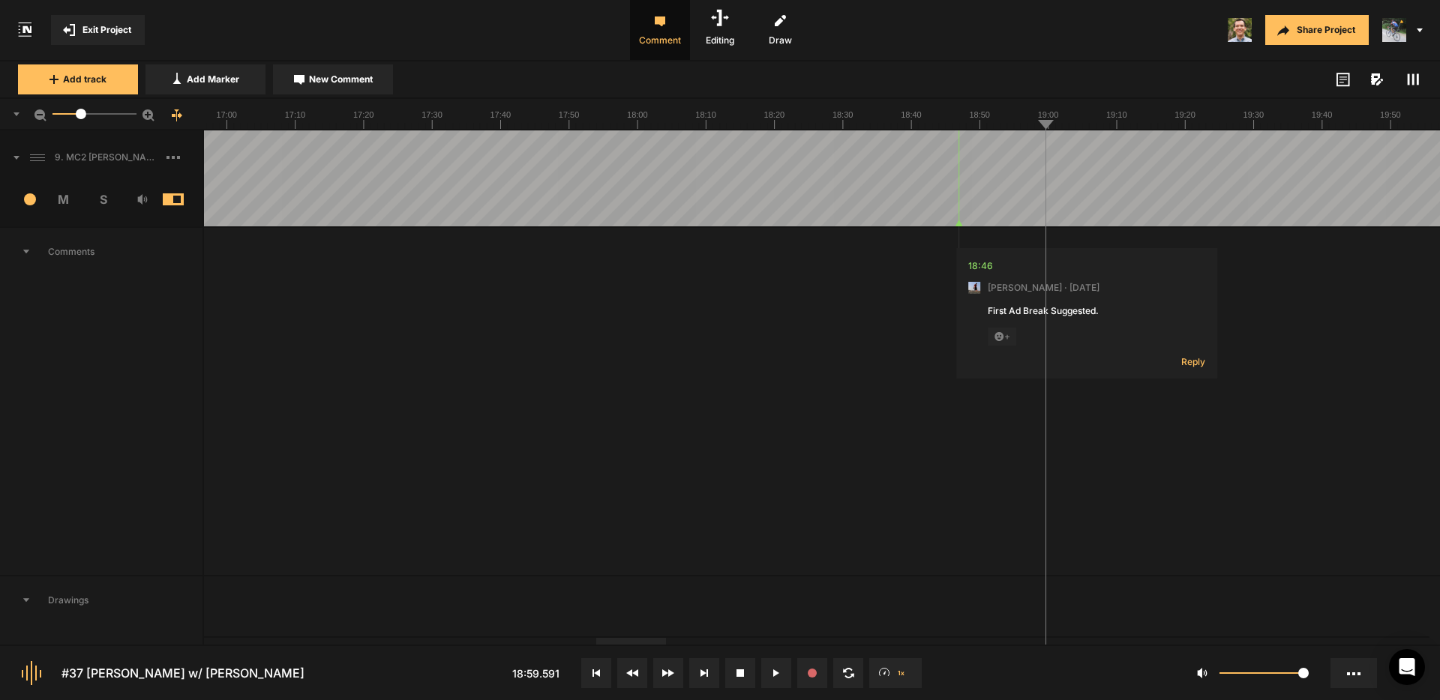
click at [367, 73] on span "New Comment" at bounding box center [341, 79] width 64 height 13
type textarea "Please cut the breath before [PERSON_NAME] begins speaking"
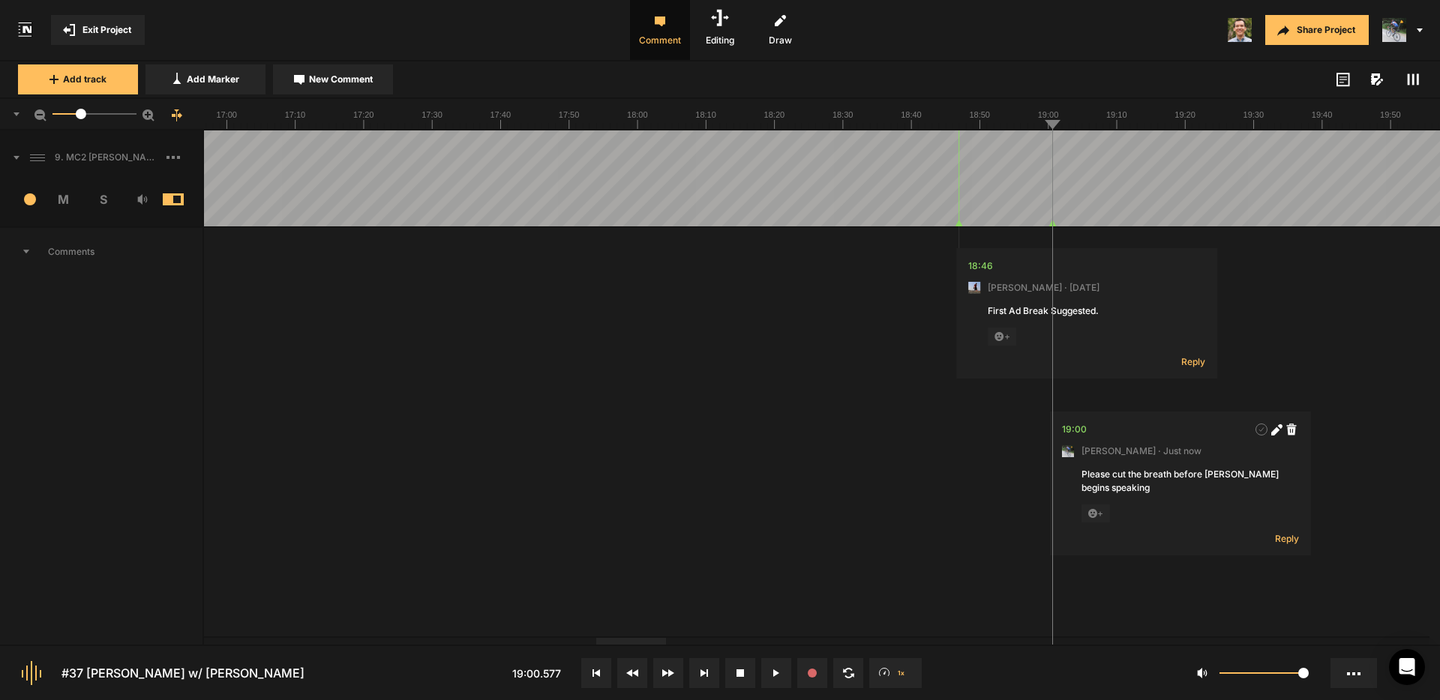
click at [1192, 365] on span "Reply" at bounding box center [1193, 361] width 24 height 13
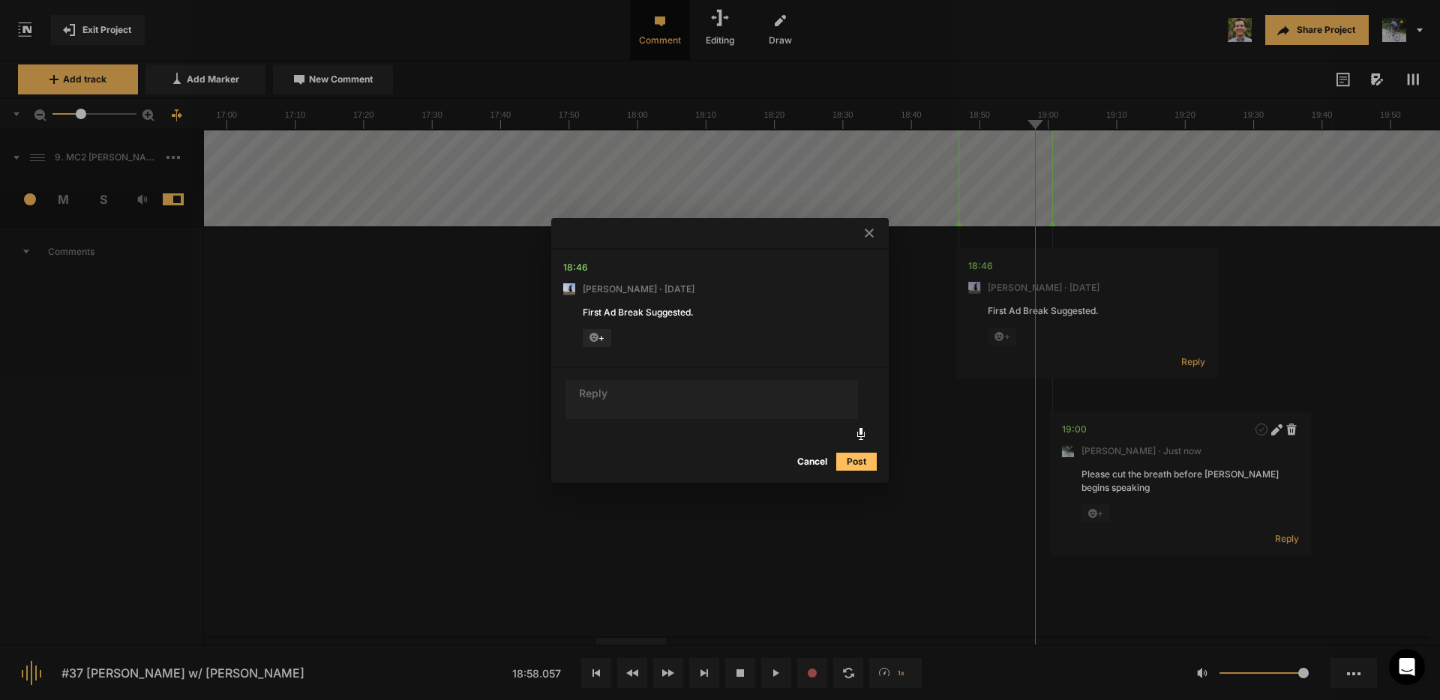
click at [600, 337] on span "+" at bounding box center [597, 338] width 28 height 18
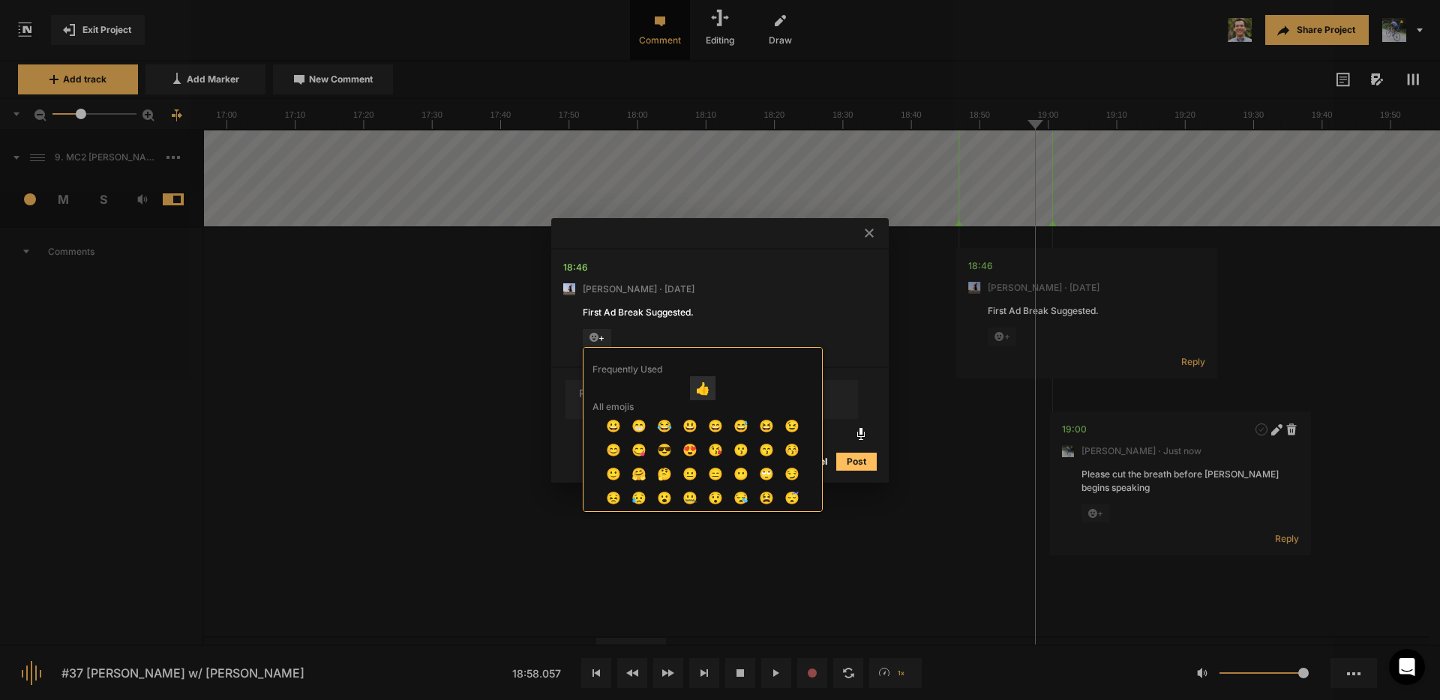
click at [695, 389] on span "👍" at bounding box center [702, 388] width 25 height 24
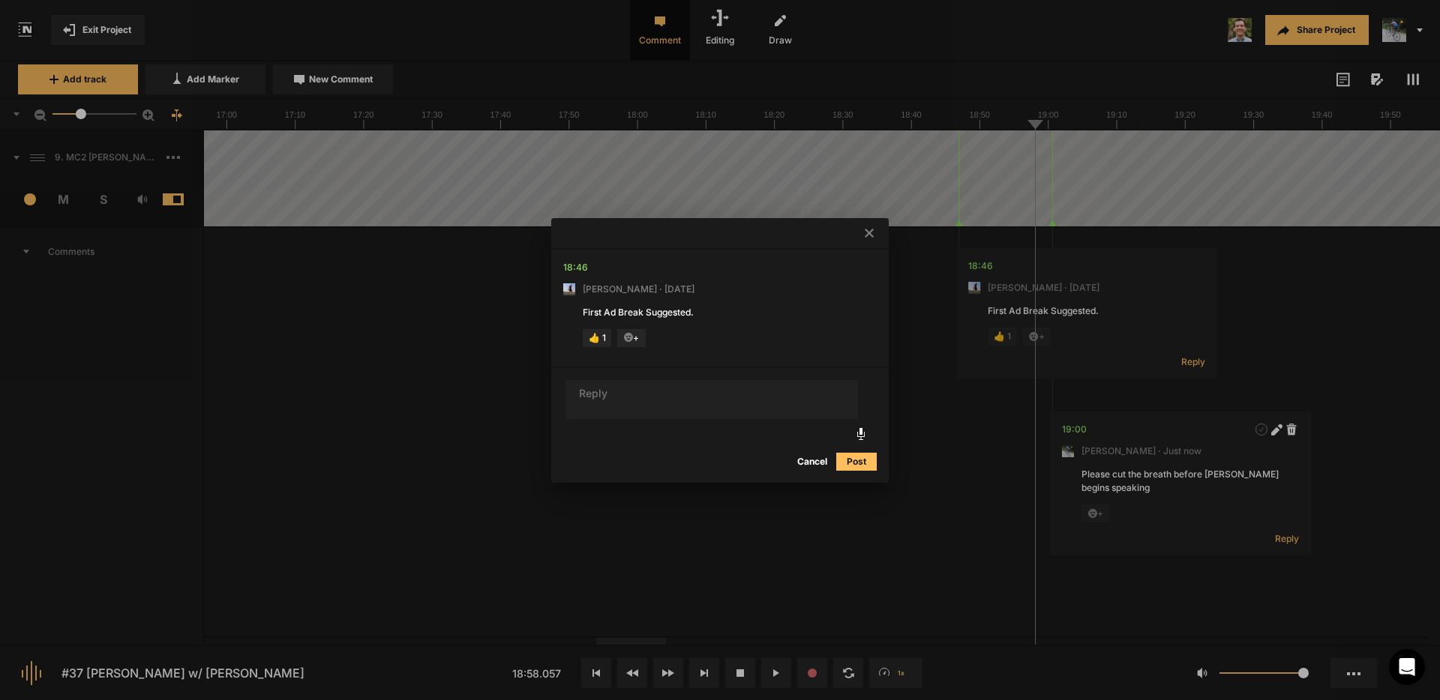
click at [861, 463] on button "Post" at bounding box center [856, 462] width 40 height 18
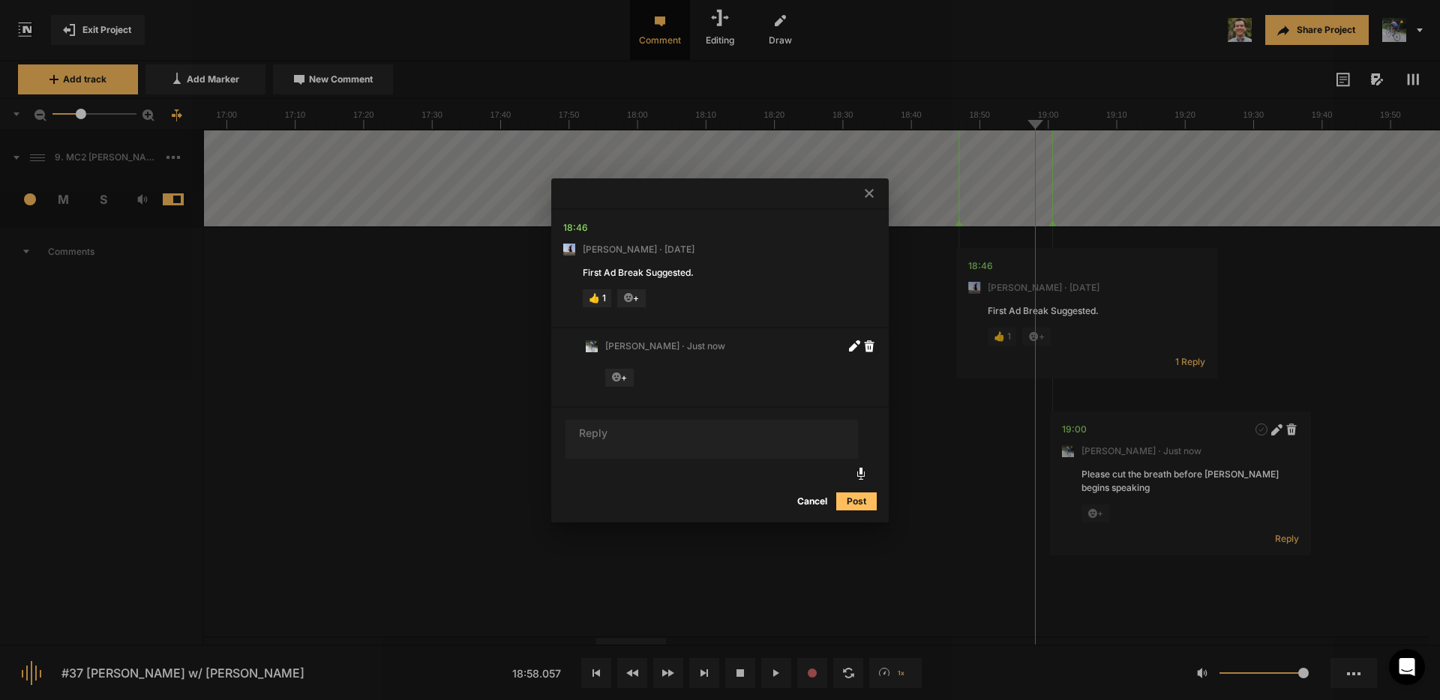
click at [1043, 149] on div at bounding box center [720, 350] width 1440 height 700
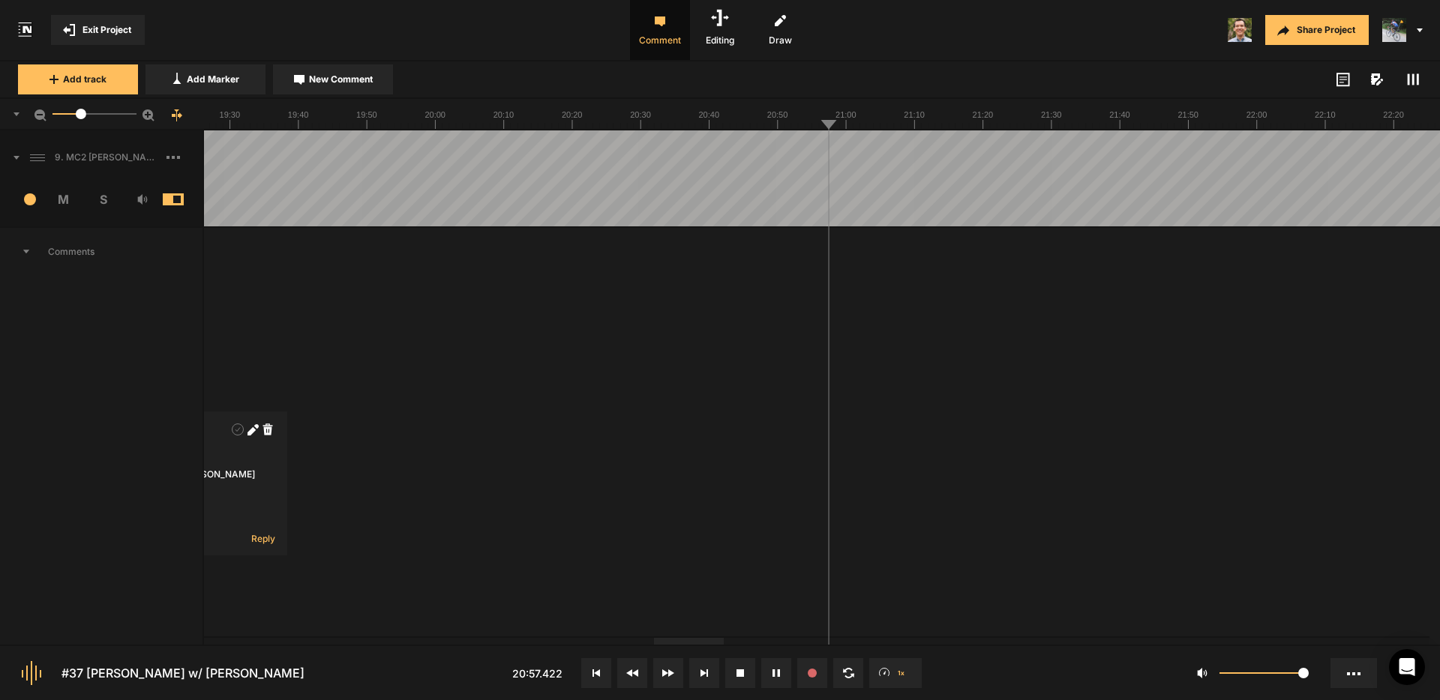
drag, startPoint x: 887, startPoint y: 153, endPoint x: 897, endPoint y: 154, distance: 9.8
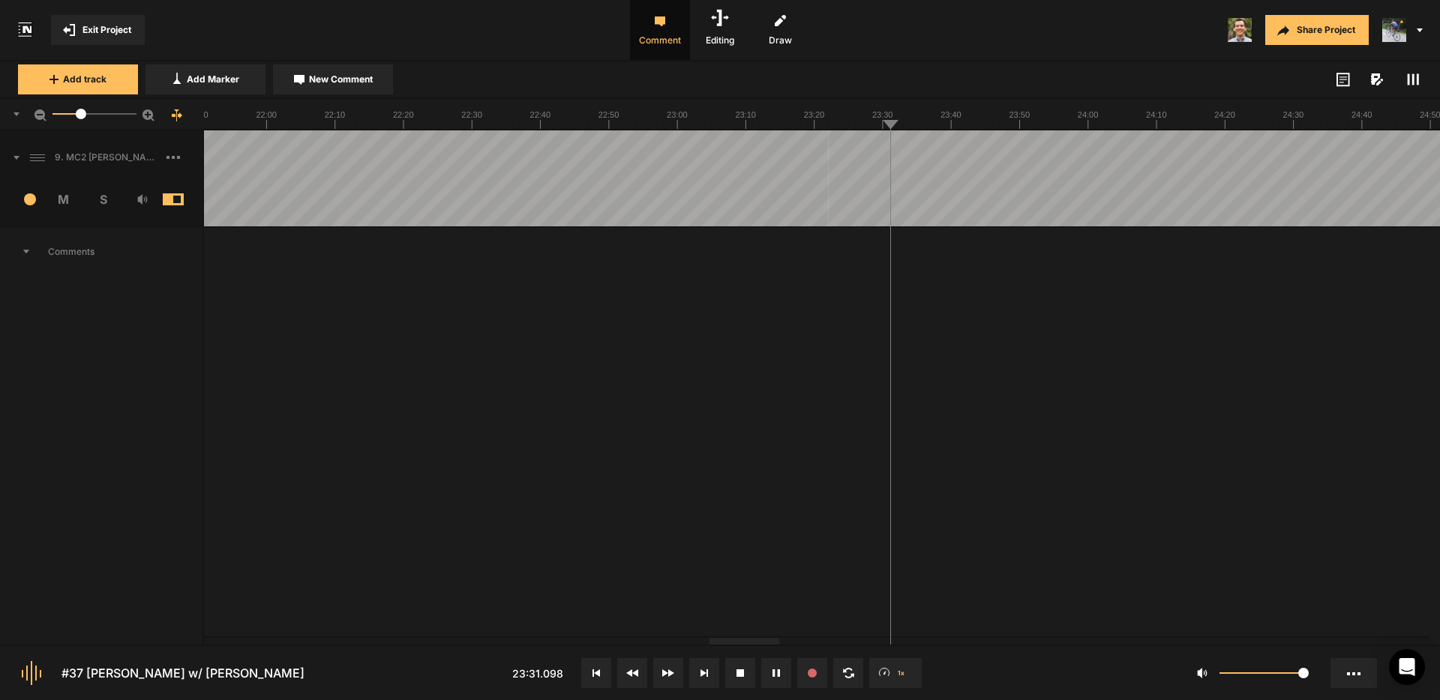
drag, startPoint x: 828, startPoint y: 157, endPoint x: 808, endPoint y: 157, distance: 20.3
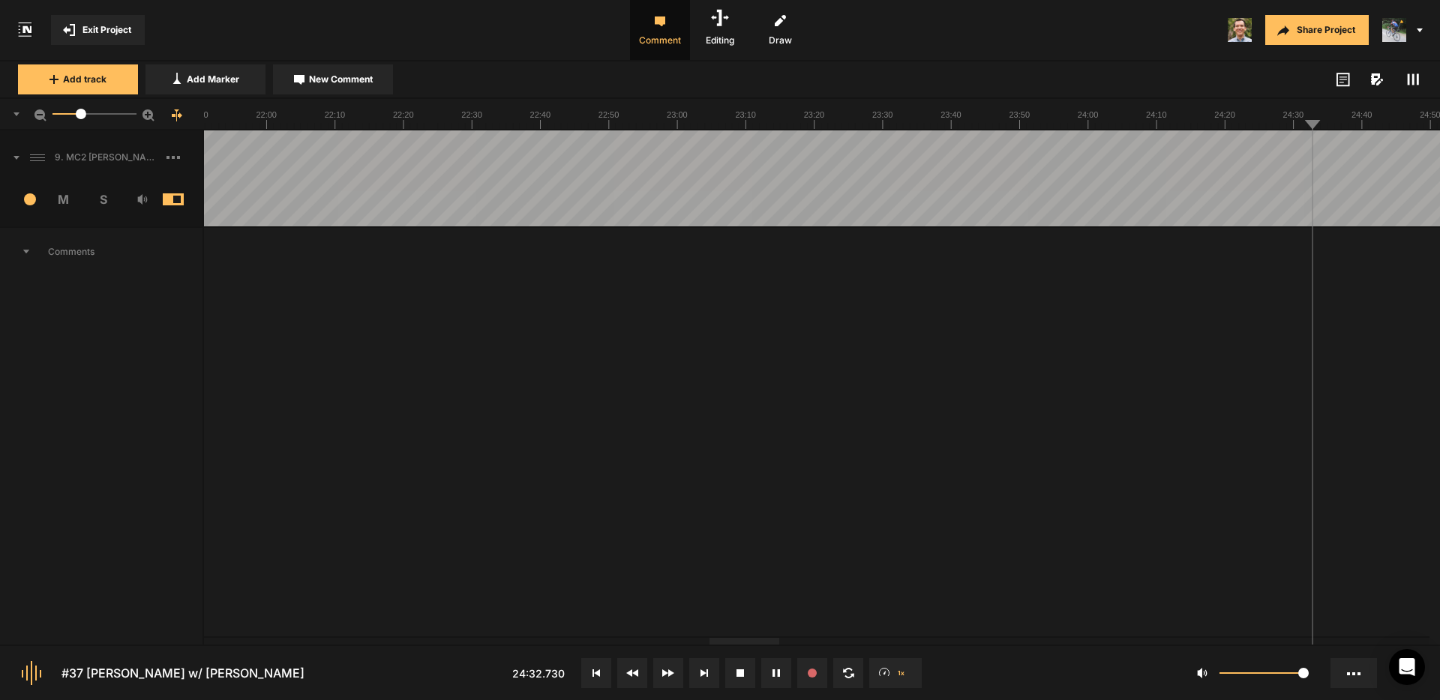
drag, startPoint x: 910, startPoint y: 153, endPoint x: 943, endPoint y: 154, distance: 32.3
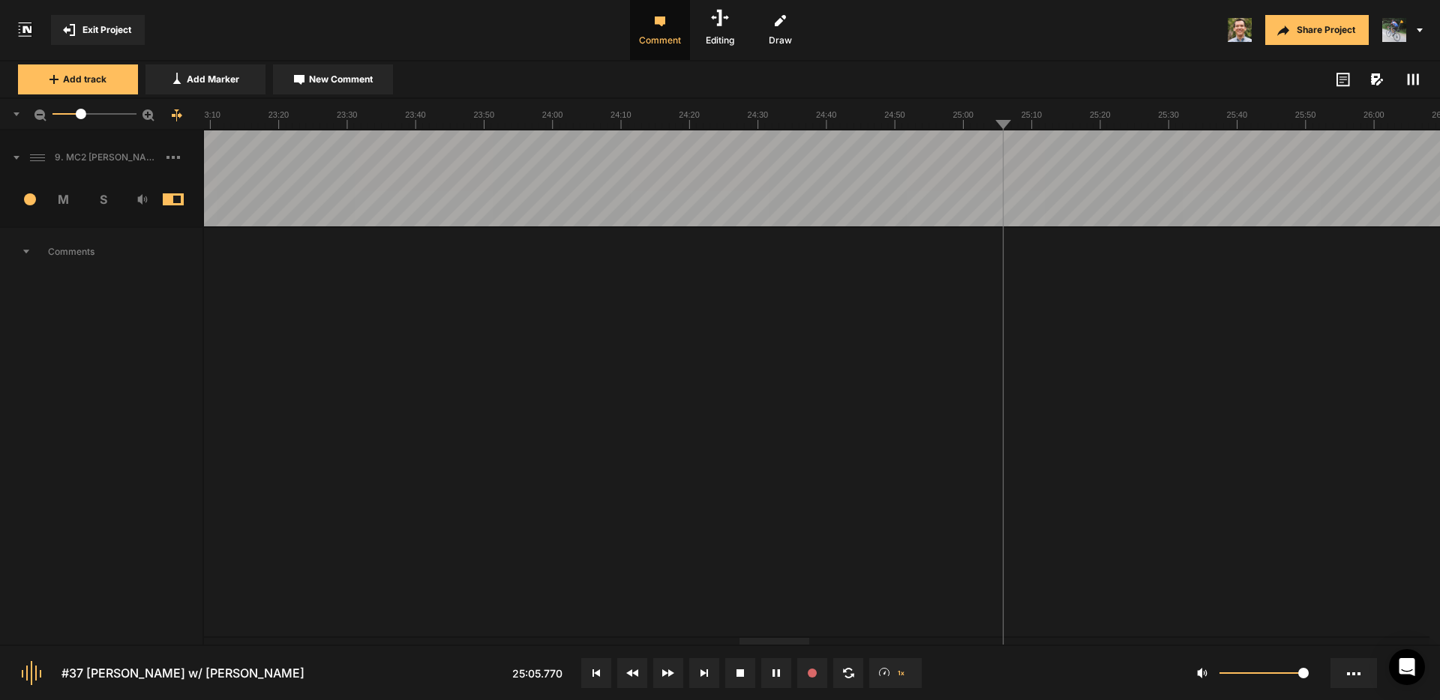
drag, startPoint x: 1025, startPoint y: 152, endPoint x: 1041, endPoint y: 152, distance: 16.5
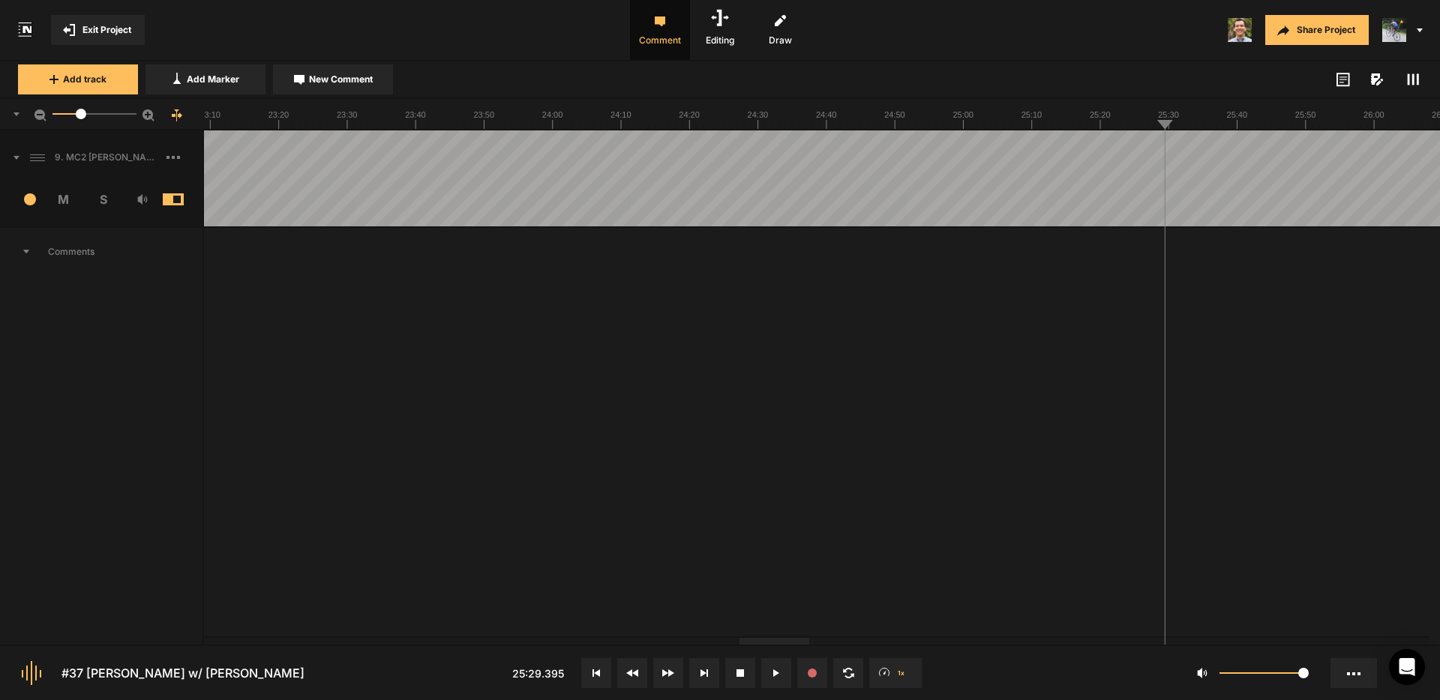
click at [848, 401] on button "Cancel" at bounding box center [852, 404] width 48 height 18
click at [932, 156] on div at bounding box center [1077, 178] width 21748 height 96
click at [966, 156] on div at bounding box center [1077, 178] width 21748 height 96
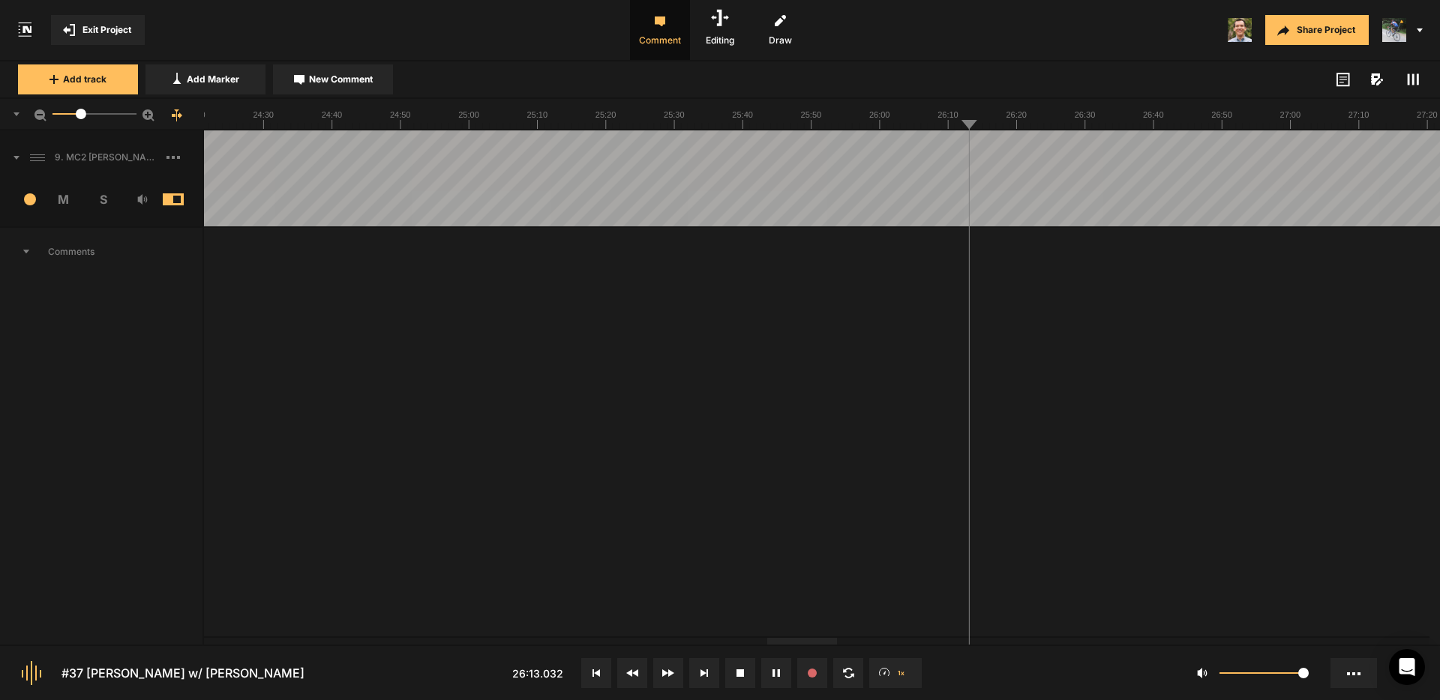
click at [999, 156] on div at bounding box center [1077, 178] width 21748 height 96
click at [1053, 159] on div at bounding box center [1077, 178] width 21748 height 96
click at [1083, 156] on div at bounding box center [1077, 178] width 21748 height 96
click at [1126, 154] on div at bounding box center [1077, 178] width 21748 height 96
click at [1167, 157] on div at bounding box center [1077, 178] width 21748 height 96
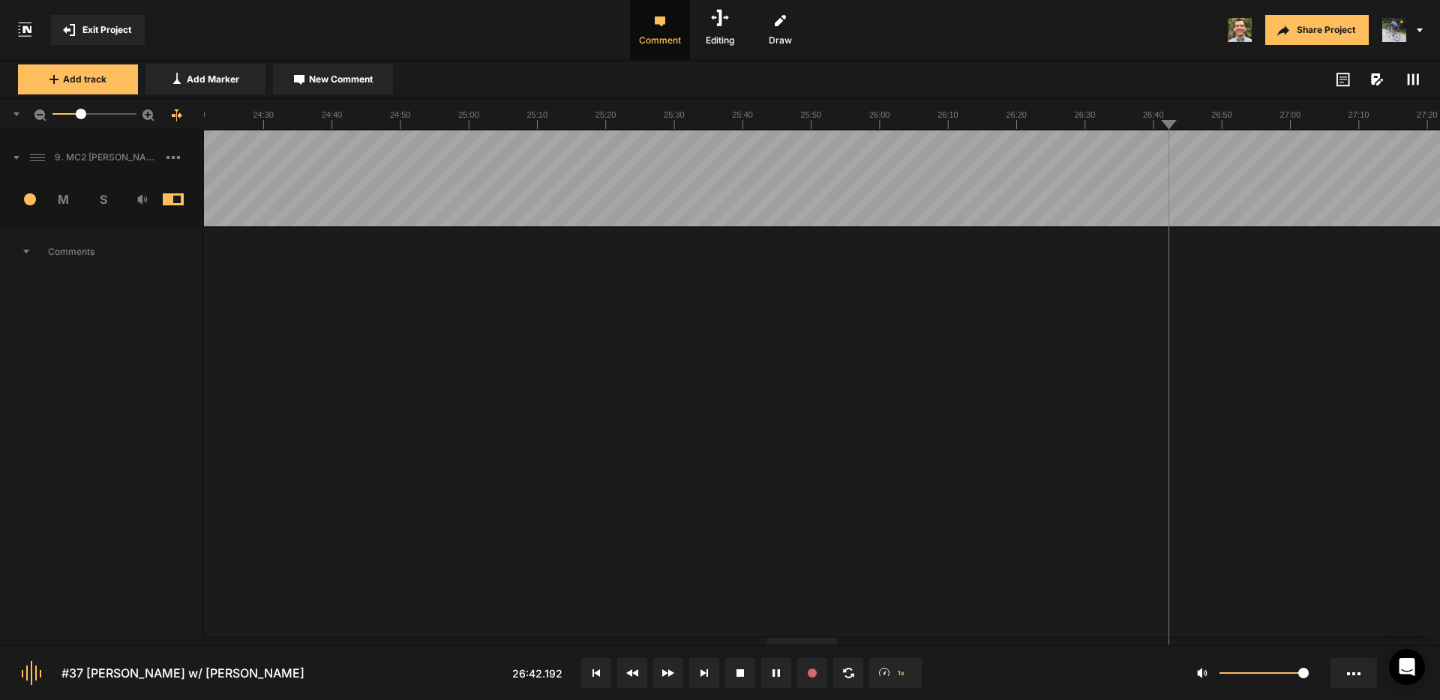
click at [1195, 158] on div at bounding box center [1077, 178] width 21748 height 96
click at [1217, 158] on div at bounding box center [1077, 178] width 21748 height 96
click at [1239, 155] on div at bounding box center [1077, 178] width 21748 height 96
click at [1240, 155] on div at bounding box center [1077, 178] width 21748 height 96
click at [1256, 149] on div at bounding box center [1077, 178] width 21748 height 96
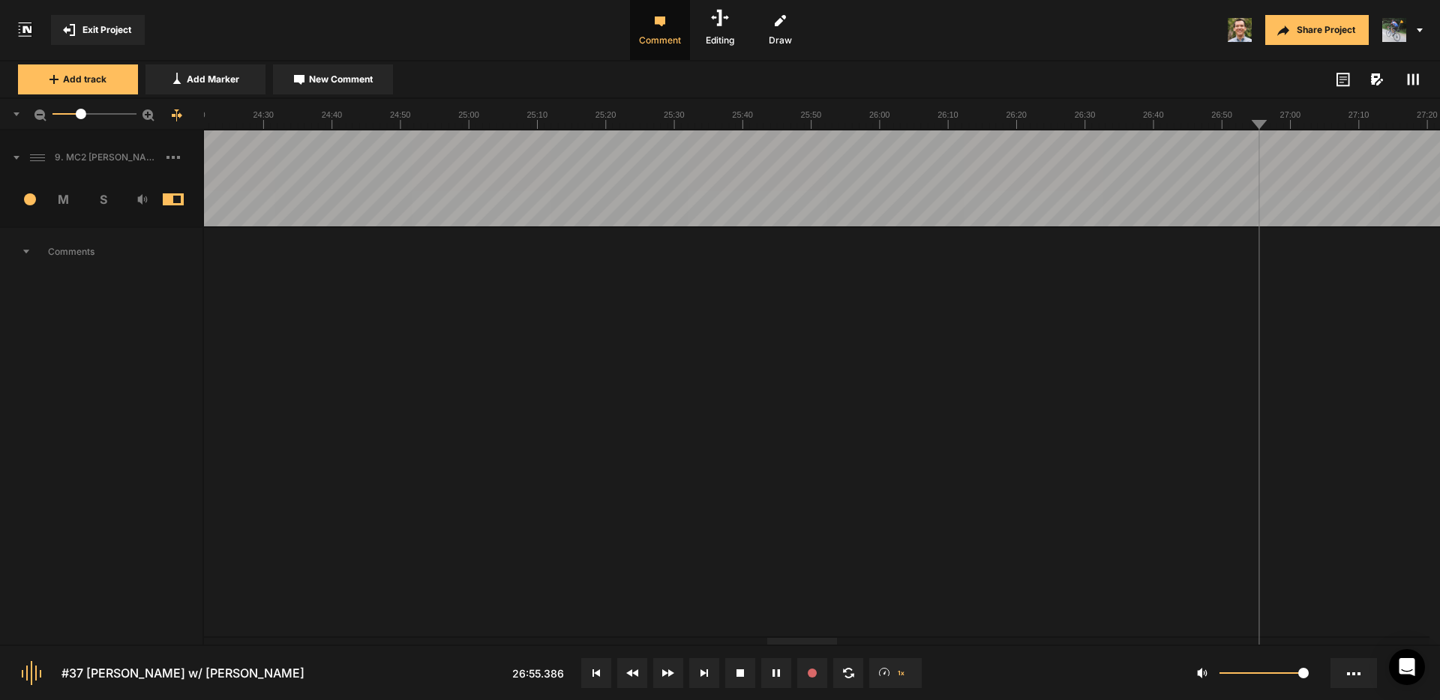
click at [1286, 148] on div at bounding box center [1077, 178] width 21748 height 96
click at [1314, 151] on div at bounding box center [1077, 178] width 21748 height 96
click at [1355, 144] on div at bounding box center [582, 178] width 21748 height 96
click at [301, 142] on div at bounding box center [49, 178] width 21748 height 96
click at [337, 141] on div at bounding box center [49, 178] width 21748 height 96
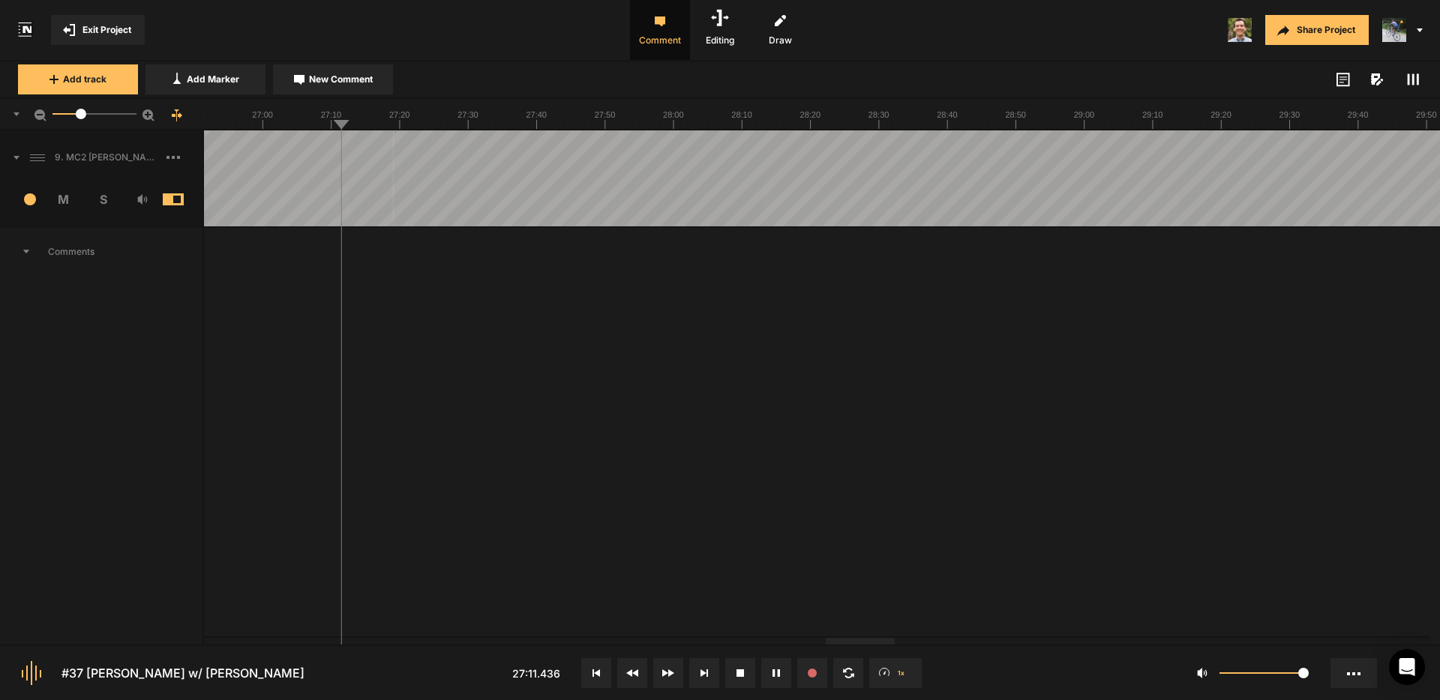
click at [394, 146] on div at bounding box center [49, 178] width 21748 height 96
click at [412, 148] on div at bounding box center [49, 178] width 21748 height 96
drag, startPoint x: 466, startPoint y: 155, endPoint x: 499, endPoint y: 157, distance: 33.0
click at [467, 155] on div at bounding box center [49, 178] width 21748 height 96
click at [514, 156] on div at bounding box center [49, 178] width 21748 height 96
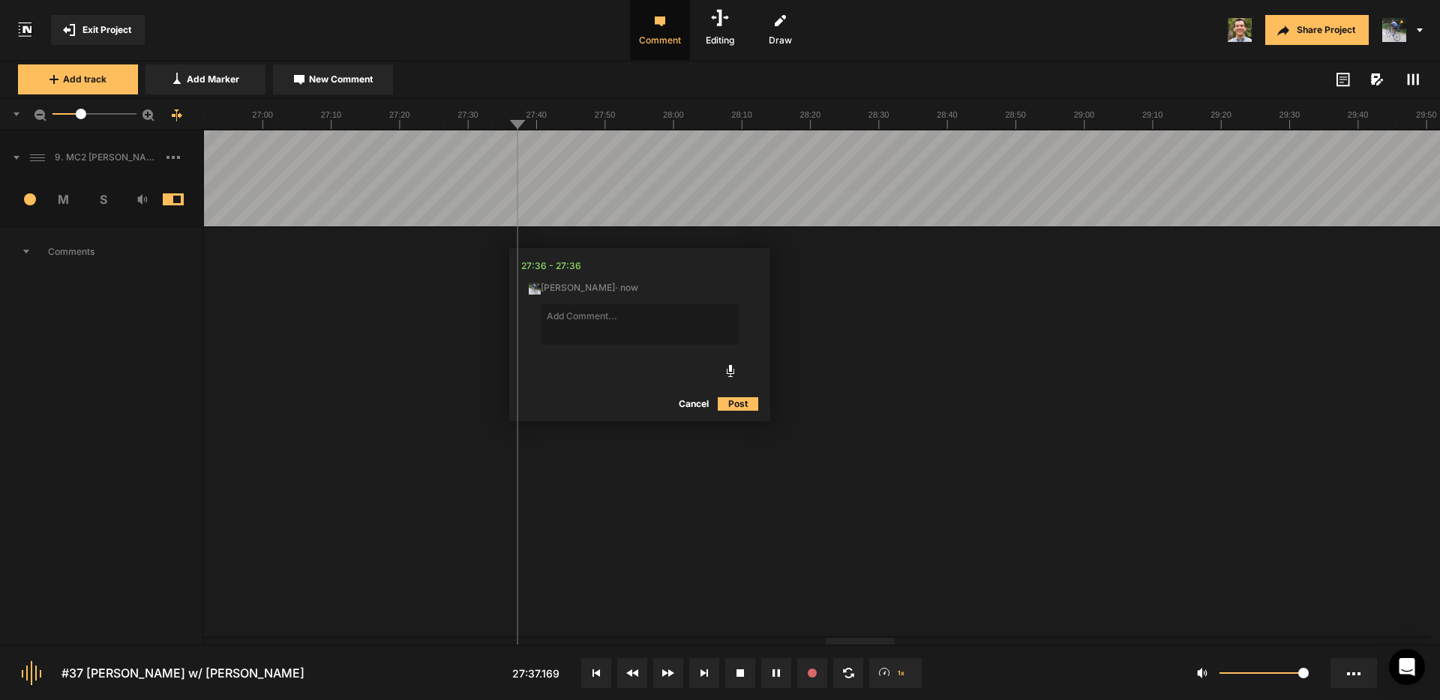
click at [593, 154] on div at bounding box center [49, 178] width 21748 height 96
click at [699, 400] on button "Cancel" at bounding box center [694, 404] width 48 height 18
click at [663, 142] on div at bounding box center [49, 178] width 21748 height 96
click at [709, 142] on div at bounding box center [49, 178] width 21748 height 96
click at [761, 146] on div at bounding box center [49, 178] width 21748 height 96
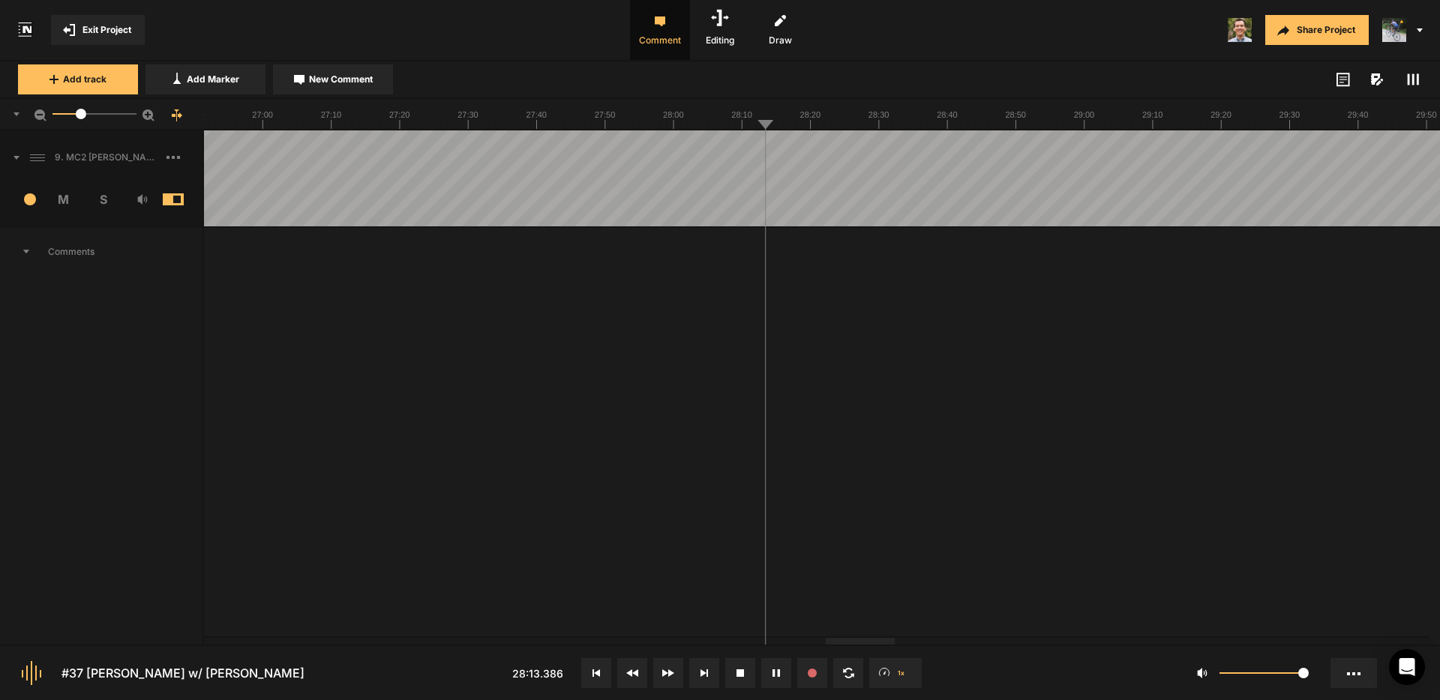
drag, startPoint x: 813, startPoint y: 148, endPoint x: 880, endPoint y: 156, distance: 68.0
click at [813, 148] on div at bounding box center [49, 178] width 21748 height 96
click at [895, 151] on div at bounding box center [49, 178] width 21748 height 96
click at [930, 152] on div at bounding box center [49, 178] width 21748 height 96
click at [1010, 157] on div at bounding box center [49, 178] width 21748 height 96
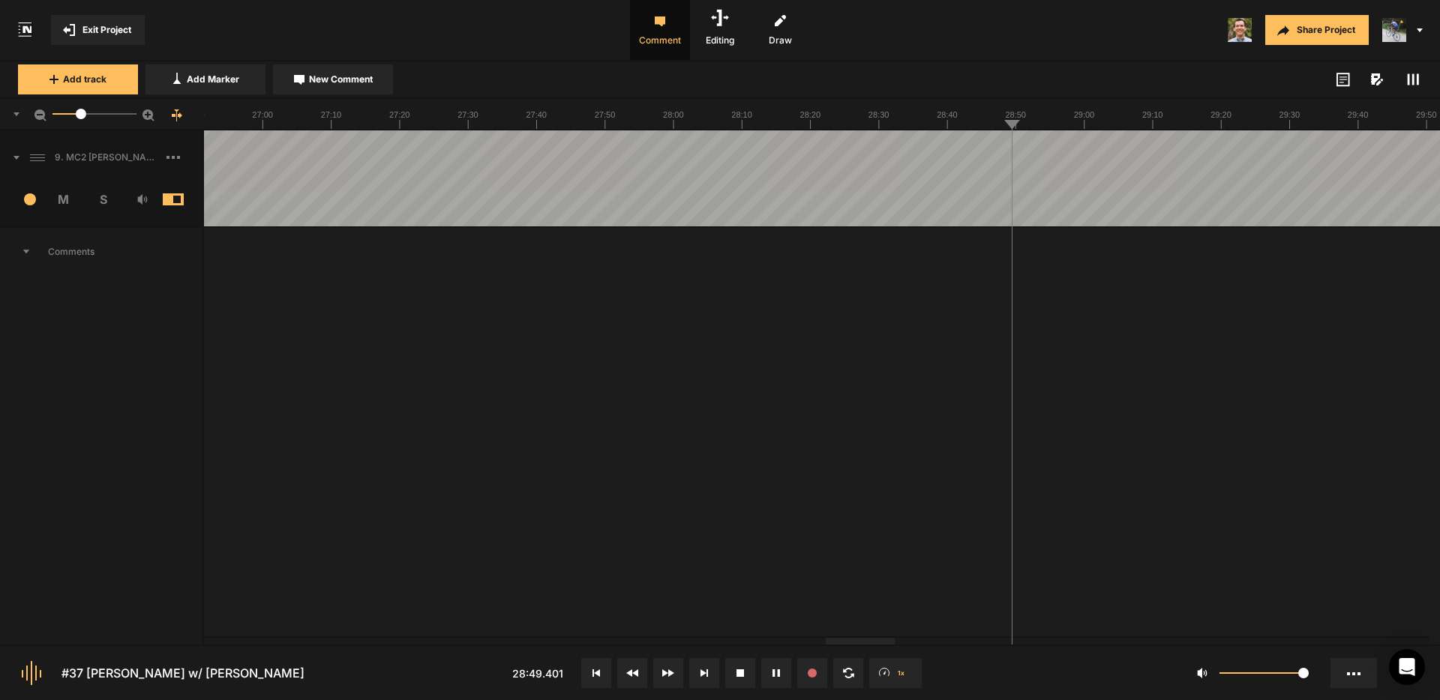
click at [1074, 158] on div at bounding box center [49, 178] width 21748 height 96
click at [1131, 154] on div at bounding box center [49, 178] width 21748 height 96
click at [1177, 153] on div at bounding box center [49, 178] width 21748 height 96
drag, startPoint x: 1228, startPoint y: 152, endPoint x: 1251, endPoint y: 153, distance: 23.3
click at [1229, 151] on div at bounding box center [49, 178] width 21748 height 96
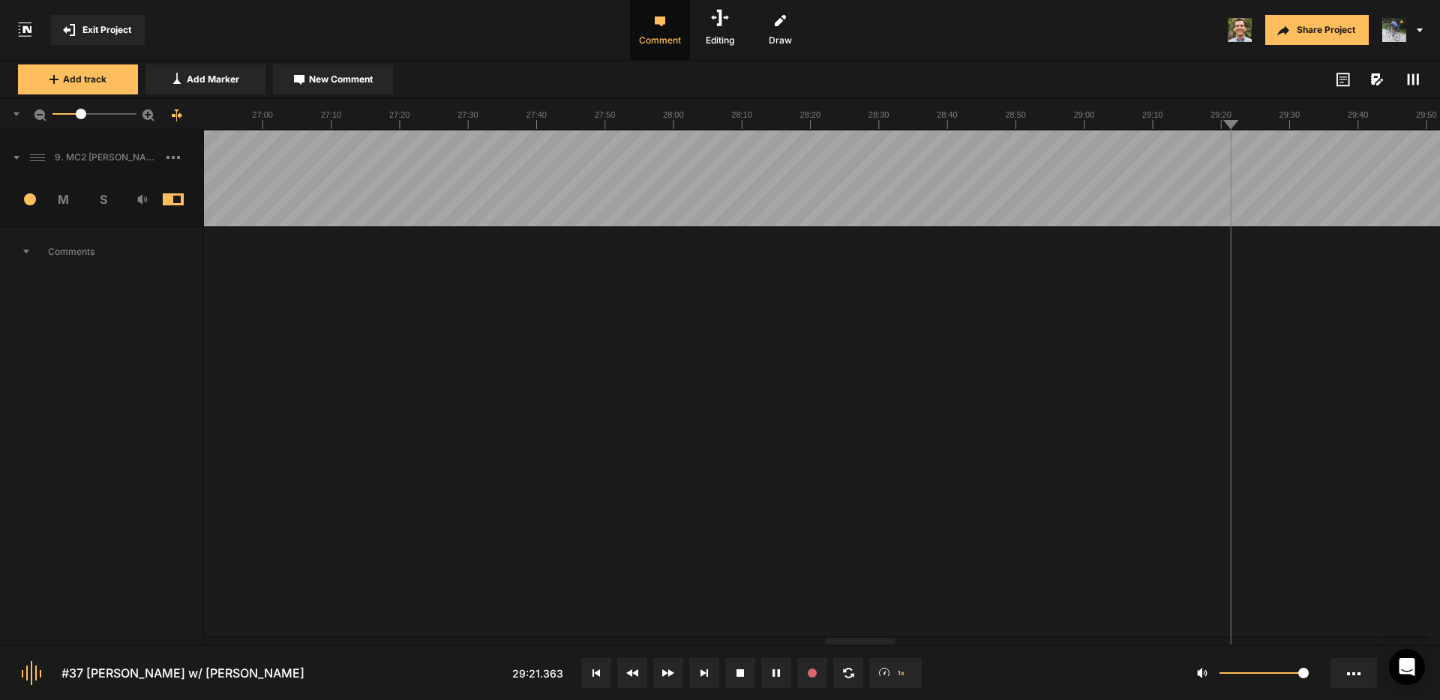
click at [1308, 152] on div at bounding box center [49, 178] width 21748 height 96
click at [1341, 149] on div at bounding box center [49, 178] width 21748 height 96
drag, startPoint x: 853, startPoint y: 145, endPoint x: 862, endPoint y: 146, distance: 9.0
drag, startPoint x: 884, startPoint y: 146, endPoint x: 896, endPoint y: 148, distance: 12.1
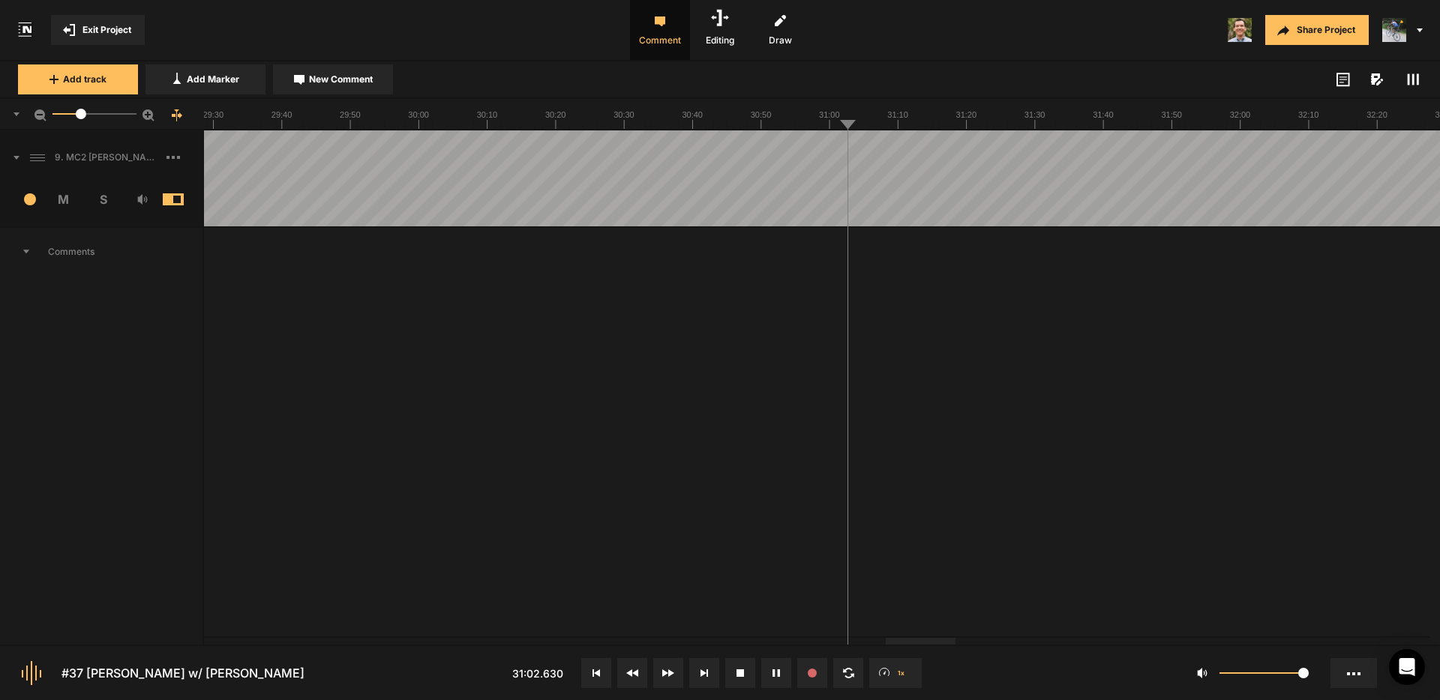
drag, startPoint x: 894, startPoint y: 152, endPoint x: 903, endPoint y: 153, distance: 9.0
drag, startPoint x: 1061, startPoint y: 155, endPoint x: 1099, endPoint y: 157, distance: 38.3
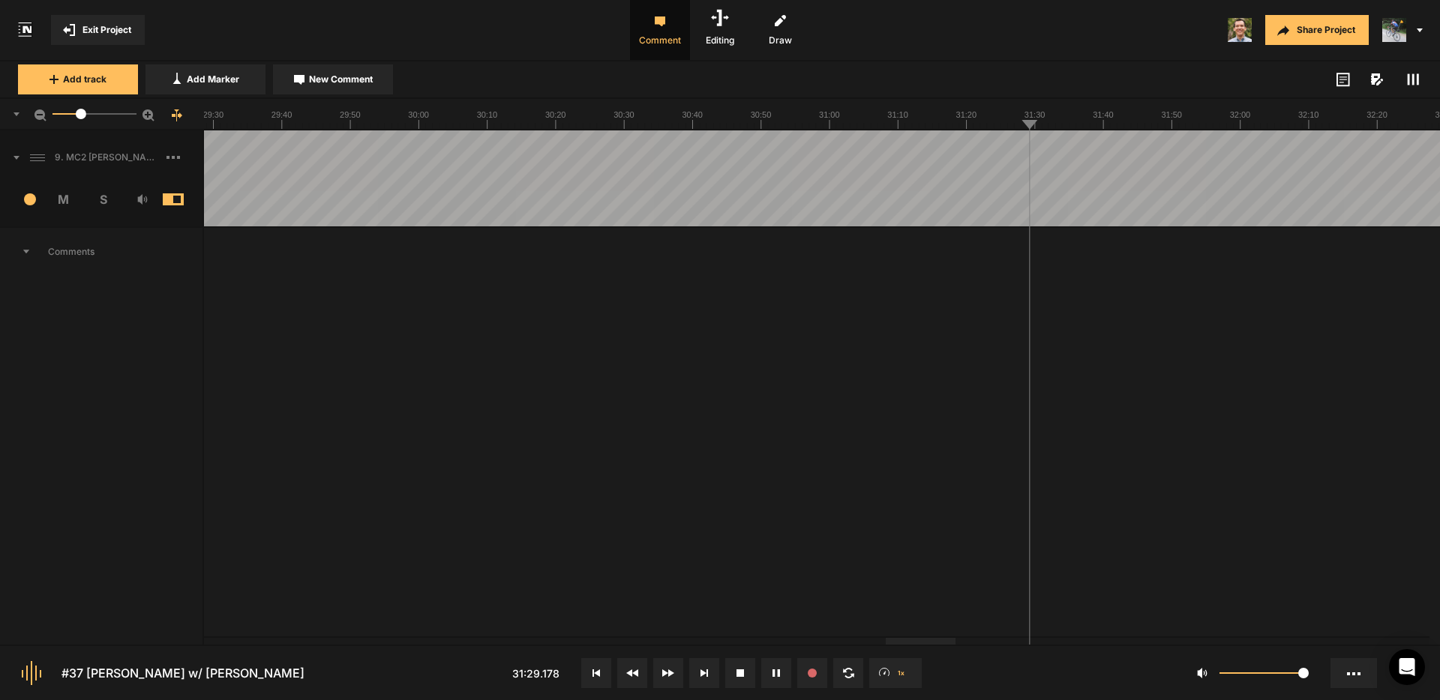
drag, startPoint x: 1103, startPoint y: 156, endPoint x: 1120, endPoint y: 157, distance: 17.3
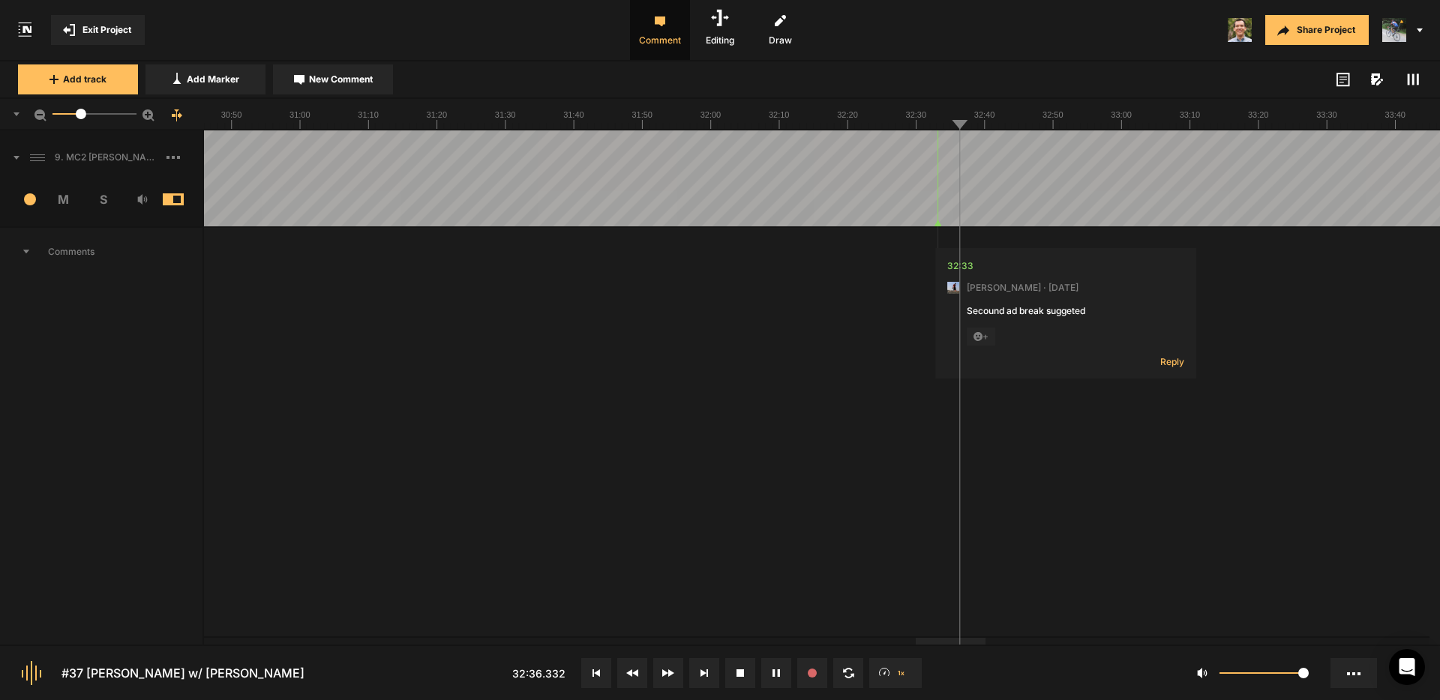
click at [1170, 364] on span "Reply" at bounding box center [1172, 361] width 24 height 13
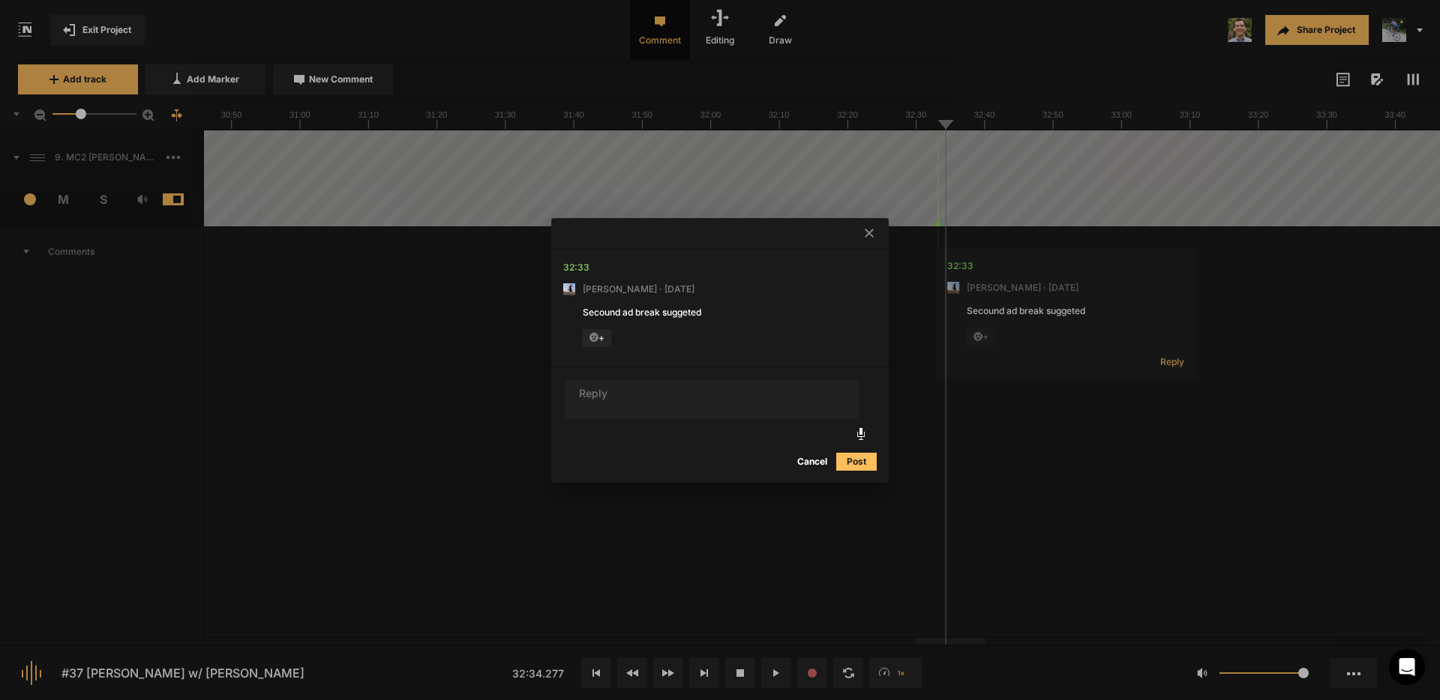
click at [593, 334] on icon at bounding box center [594, 338] width 10 height 10
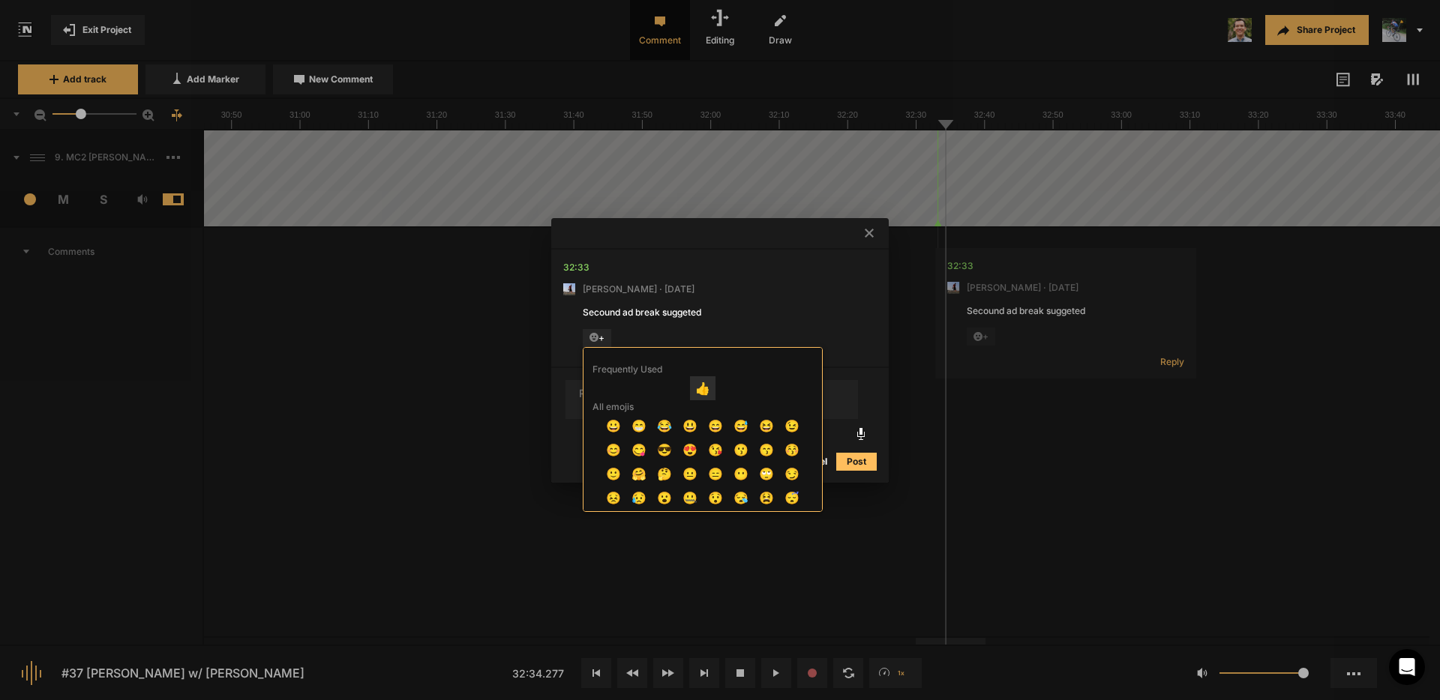
click at [697, 388] on span "👍" at bounding box center [702, 388] width 25 height 24
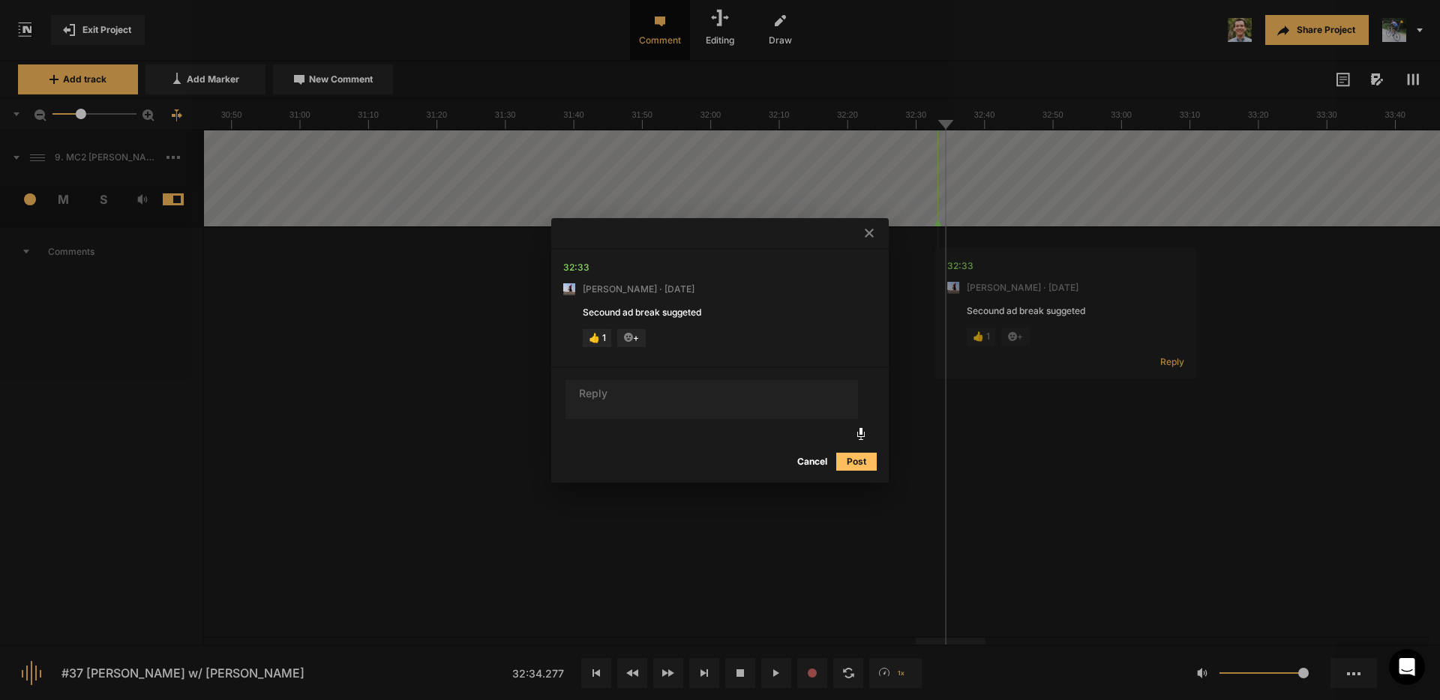
click at [851, 463] on button "Post" at bounding box center [856, 462] width 40 height 18
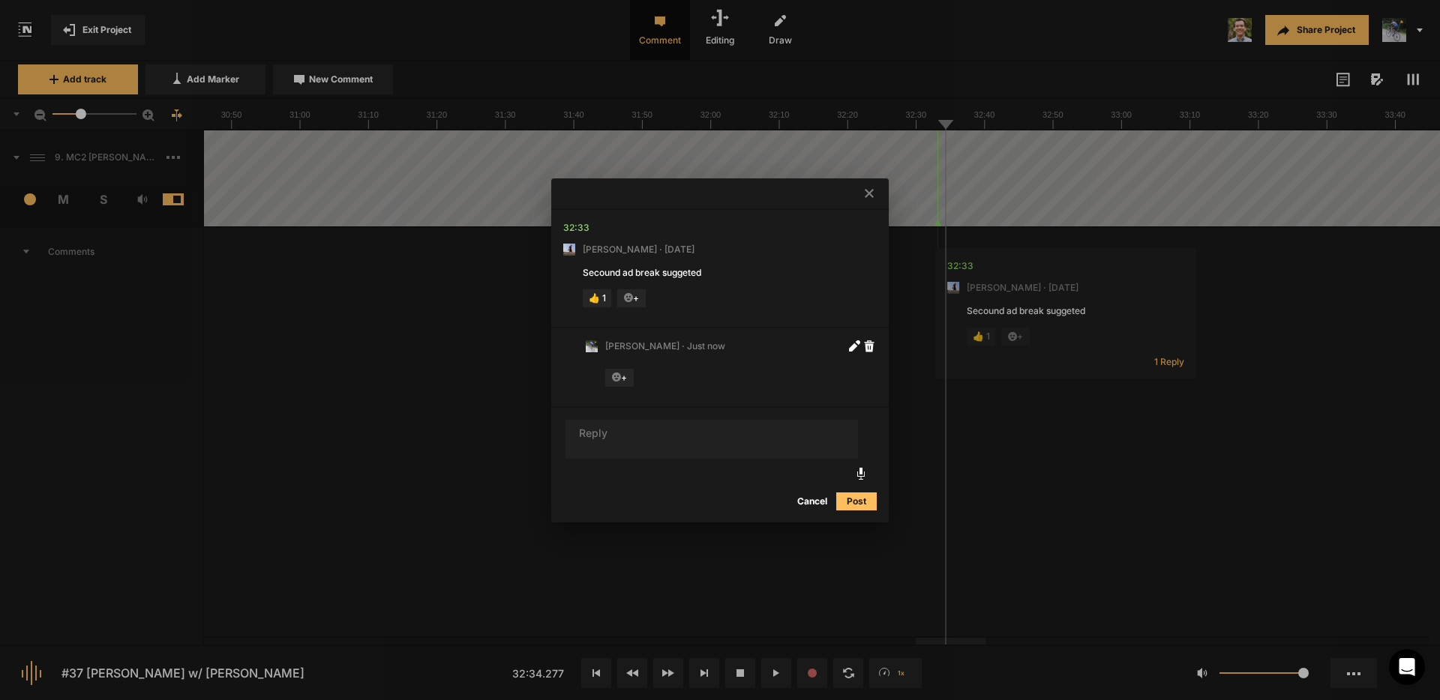
click at [870, 195] on icon at bounding box center [869, 193] width 9 height 9
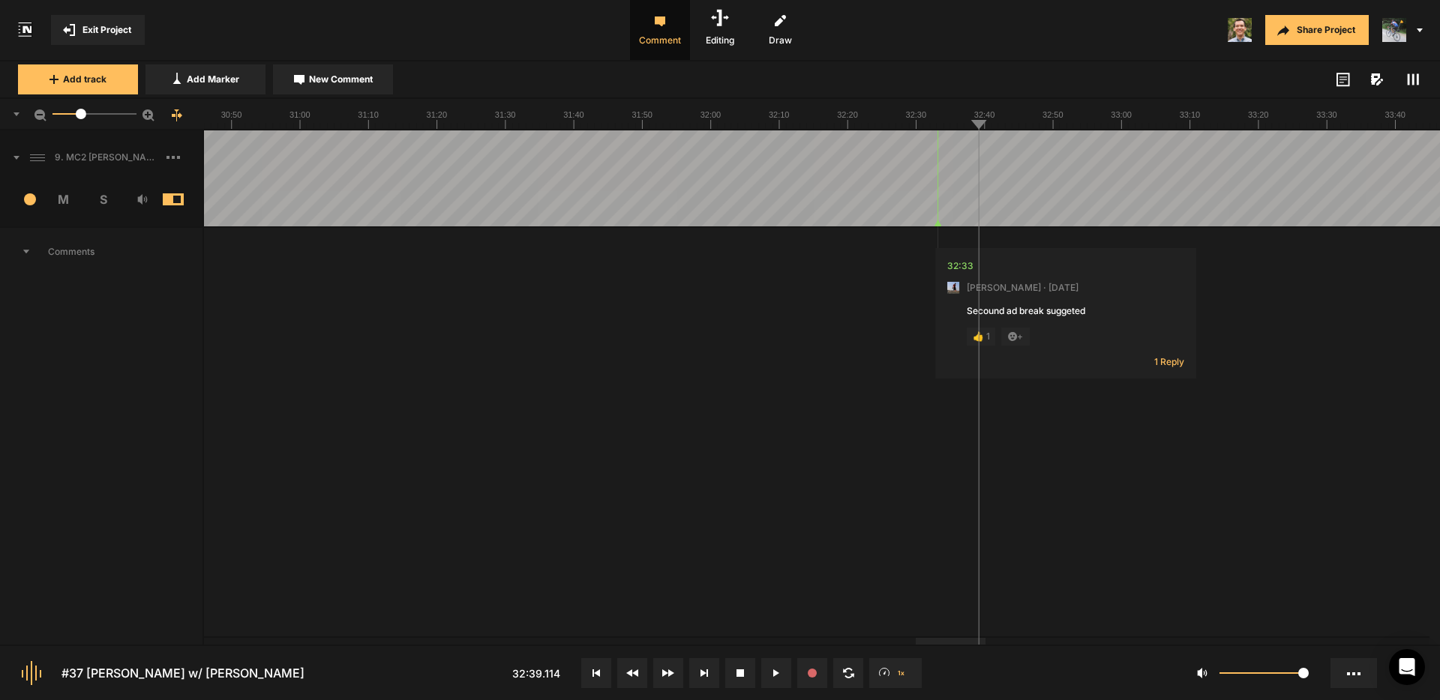
drag, startPoint x: 1115, startPoint y: 150, endPoint x: 1130, endPoint y: 151, distance: 15.1
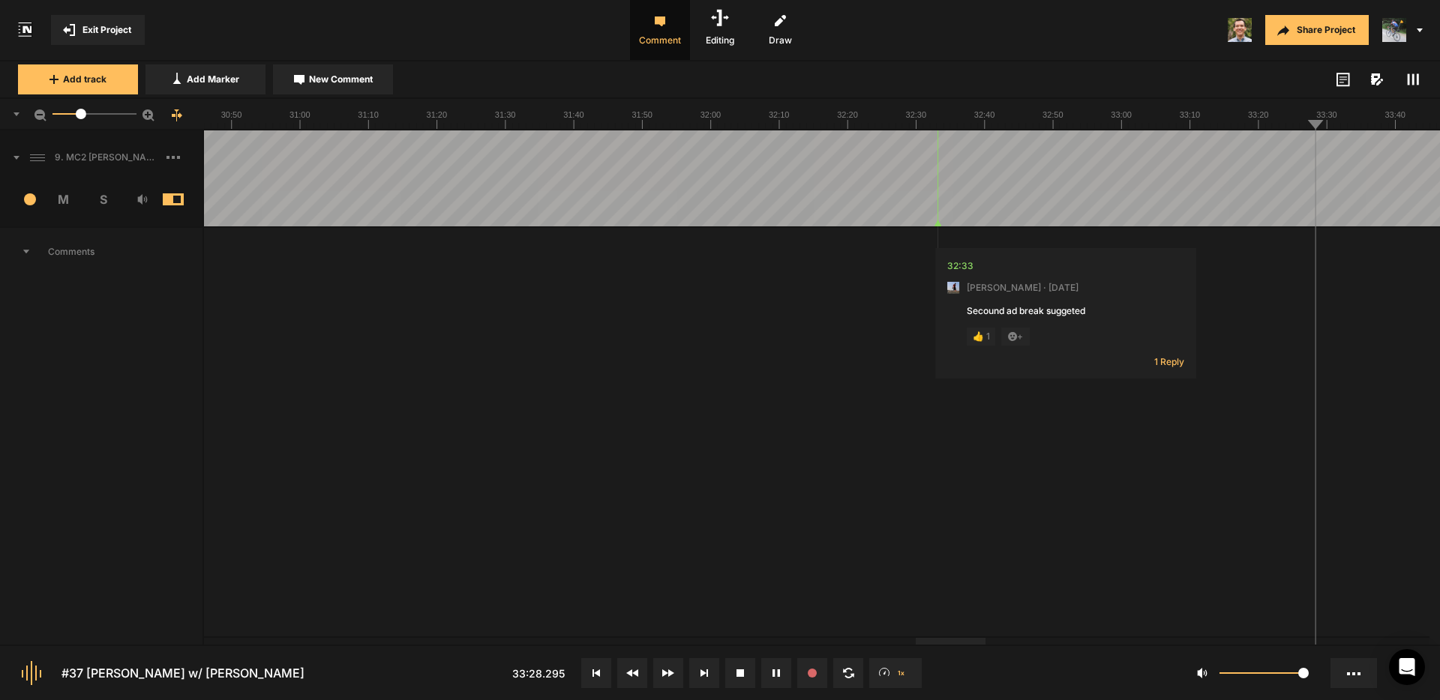
drag, startPoint x: 964, startPoint y: 153, endPoint x: 982, endPoint y: 154, distance: 18.0
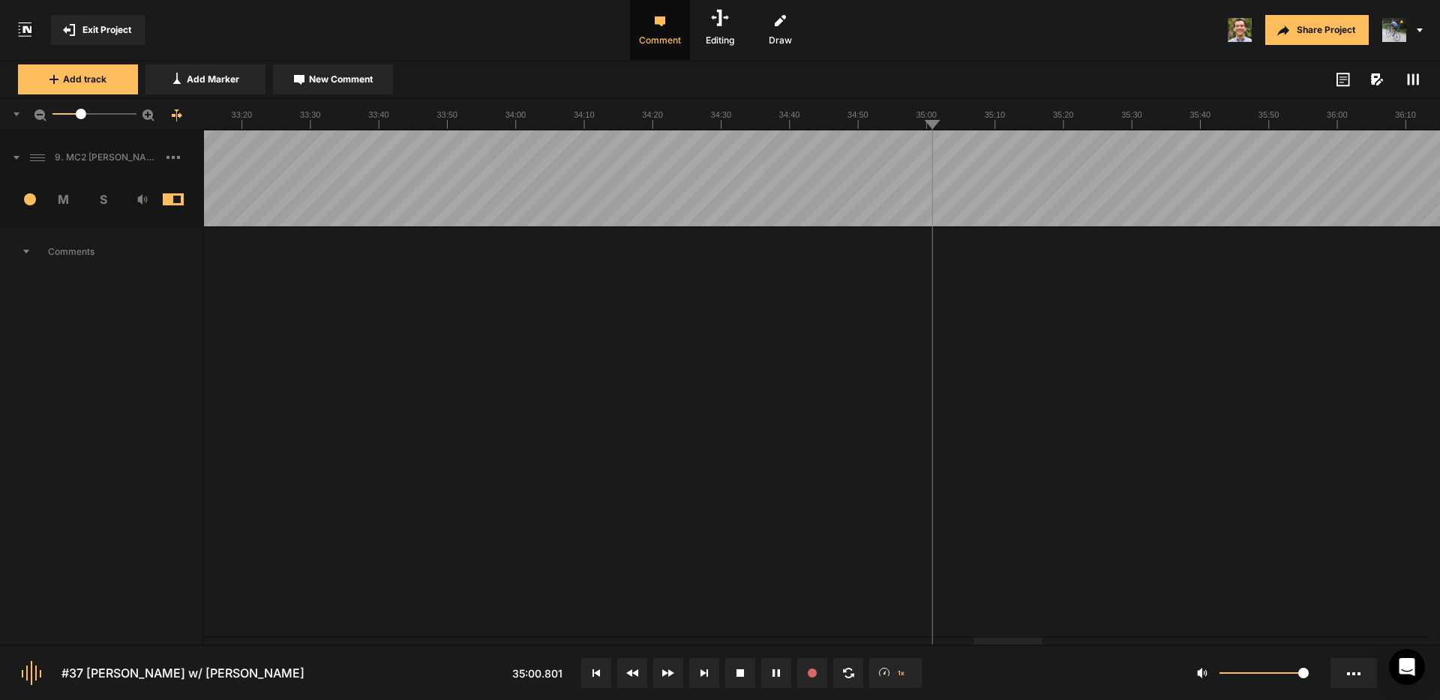
drag, startPoint x: 984, startPoint y: 154, endPoint x: 994, endPoint y: 154, distance: 9.8
drag, startPoint x: 1014, startPoint y: 154, endPoint x: 1048, endPoint y: 154, distance: 33.7
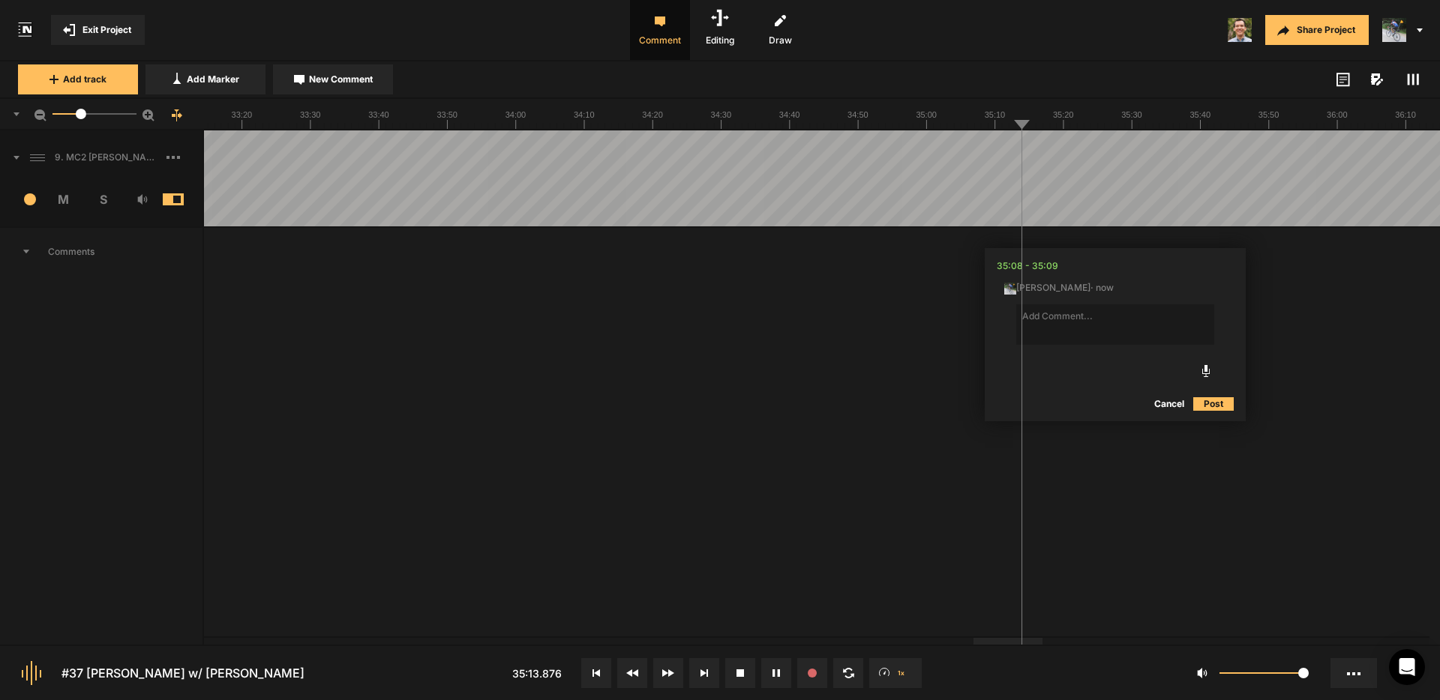
click at [1167, 406] on button "Cancel" at bounding box center [1169, 404] width 48 height 18
drag, startPoint x: 1055, startPoint y: 145, endPoint x: 1082, endPoint y: 147, distance: 27.0
drag, startPoint x: 1083, startPoint y: 148, endPoint x: 1109, endPoint y: 150, distance: 26.3
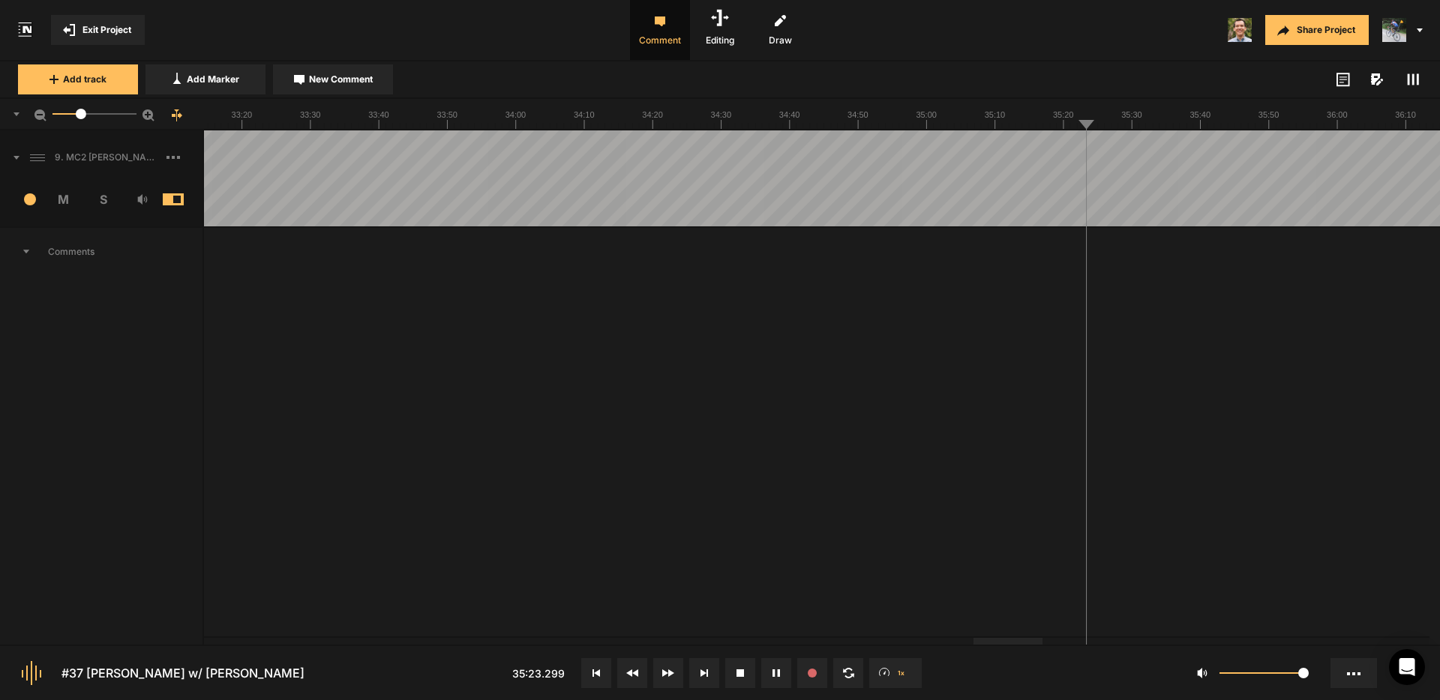
drag, startPoint x: 1265, startPoint y: 153, endPoint x: 1293, endPoint y: 157, distance: 28.0
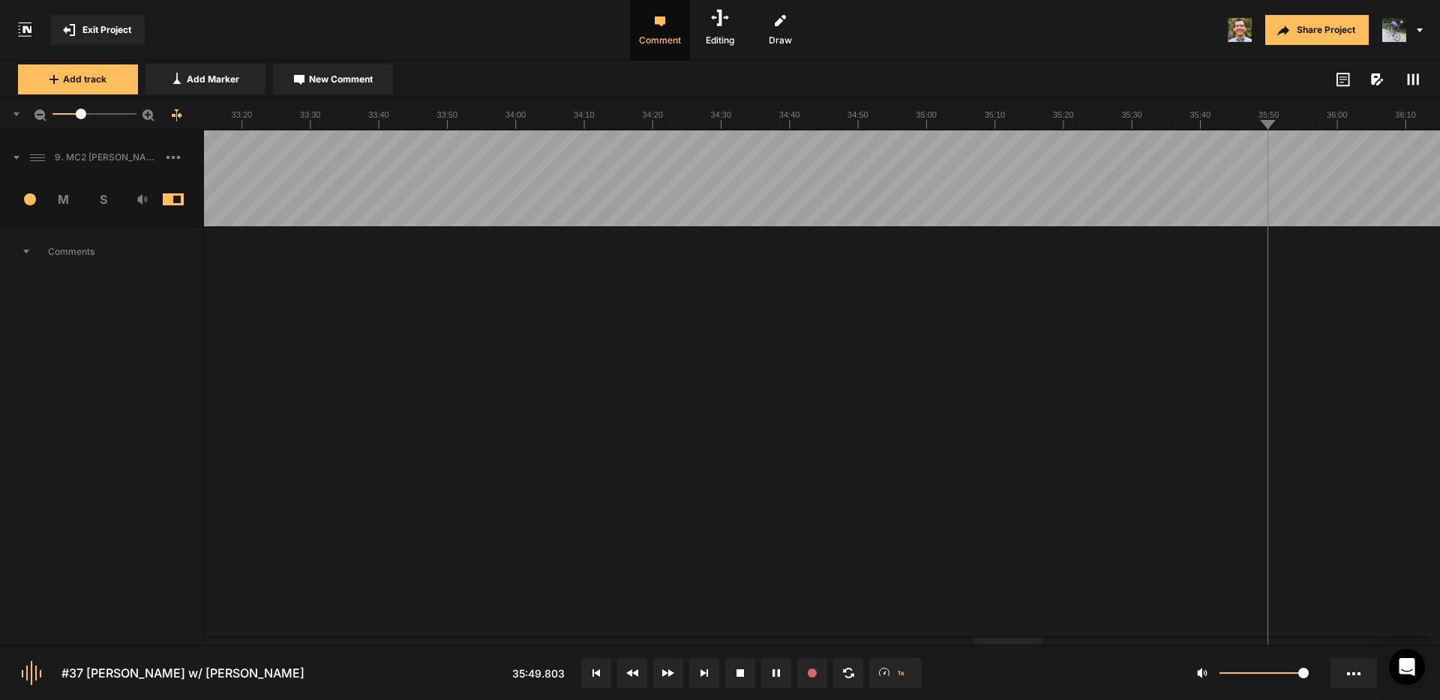
drag, startPoint x: 1306, startPoint y: 156, endPoint x: 1329, endPoint y: 160, distance: 22.8
drag, startPoint x: 855, startPoint y: 160, endPoint x: 864, endPoint y: 157, distance: 9.3
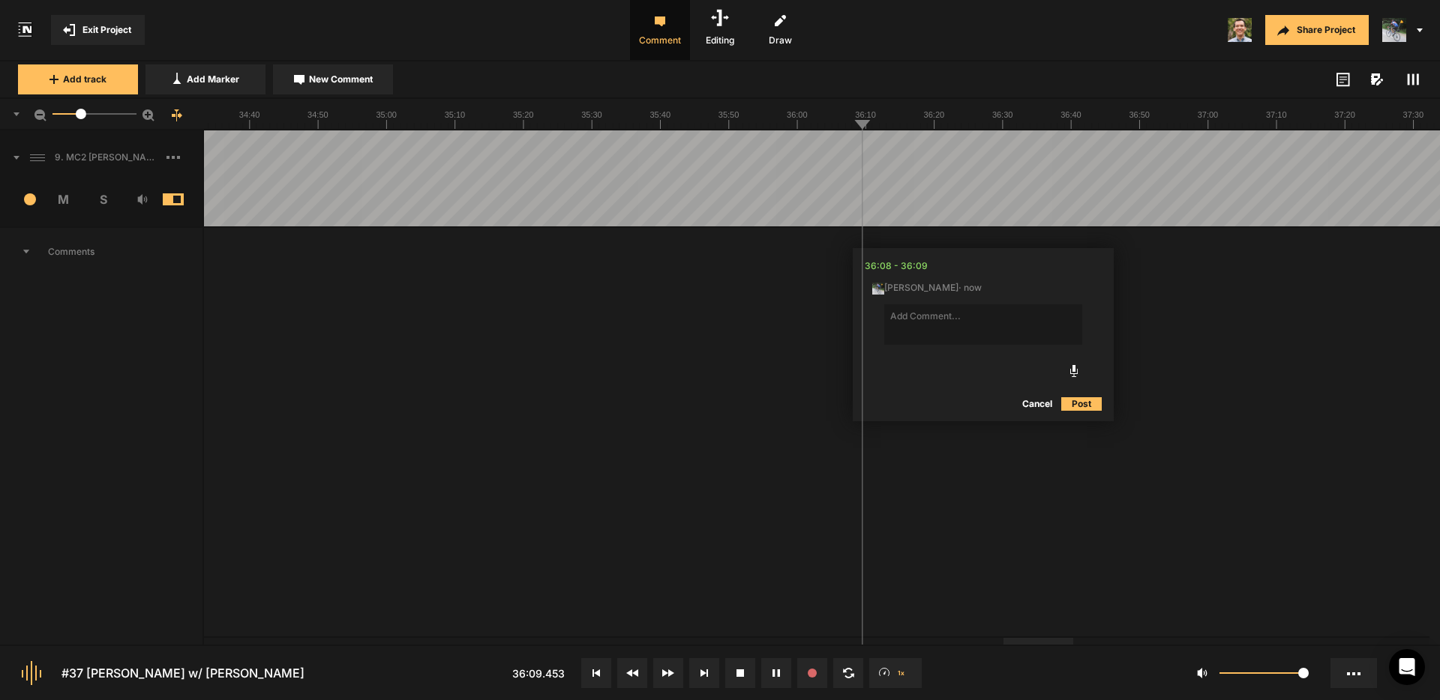
click at [1034, 400] on button "Cancel" at bounding box center [1037, 404] width 48 height 18
drag, startPoint x: 952, startPoint y: 150, endPoint x: 981, endPoint y: 151, distance: 28.5
drag, startPoint x: 983, startPoint y: 151, endPoint x: 992, endPoint y: 153, distance: 9.3
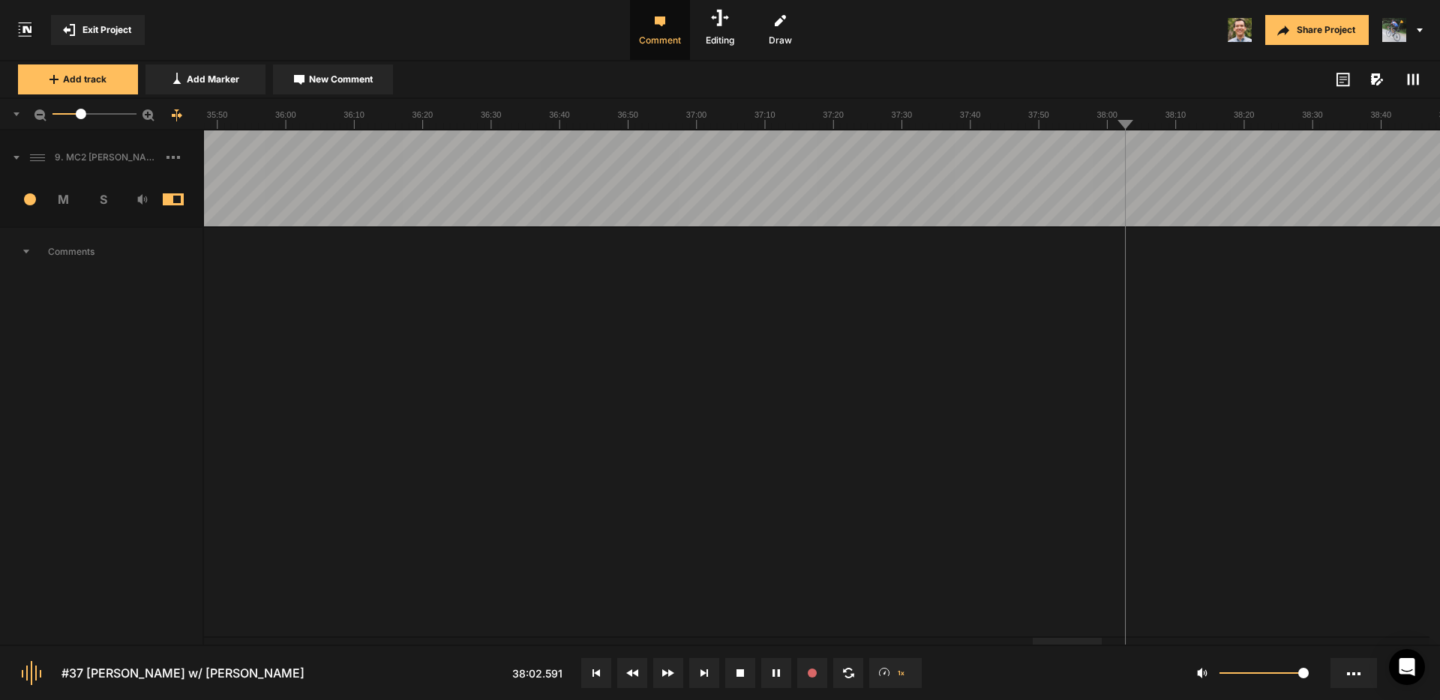
drag, startPoint x: 1167, startPoint y: 149, endPoint x: 1206, endPoint y: 151, distance: 39.0
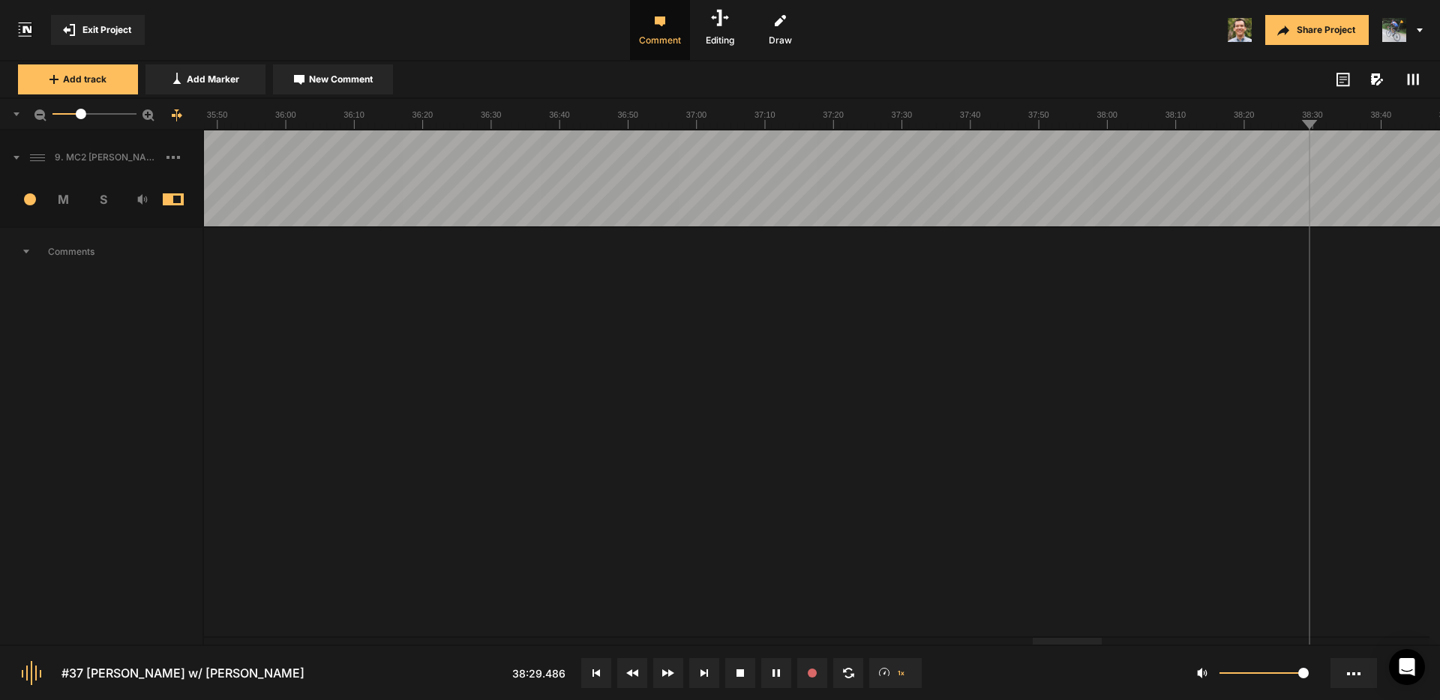
drag, startPoint x: 929, startPoint y: 152, endPoint x: 944, endPoint y: 154, distance: 15.1
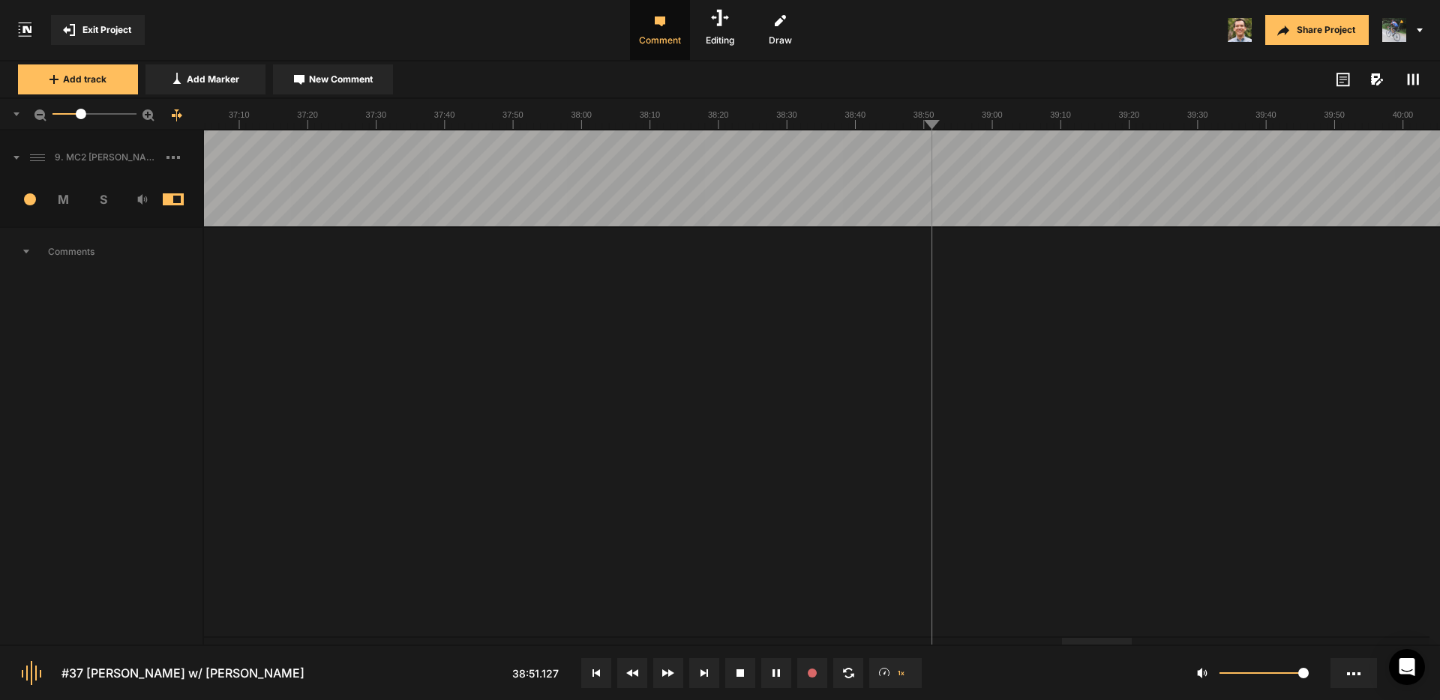
drag, startPoint x: 1044, startPoint y: 154, endPoint x: 1075, endPoint y: 154, distance: 31.5
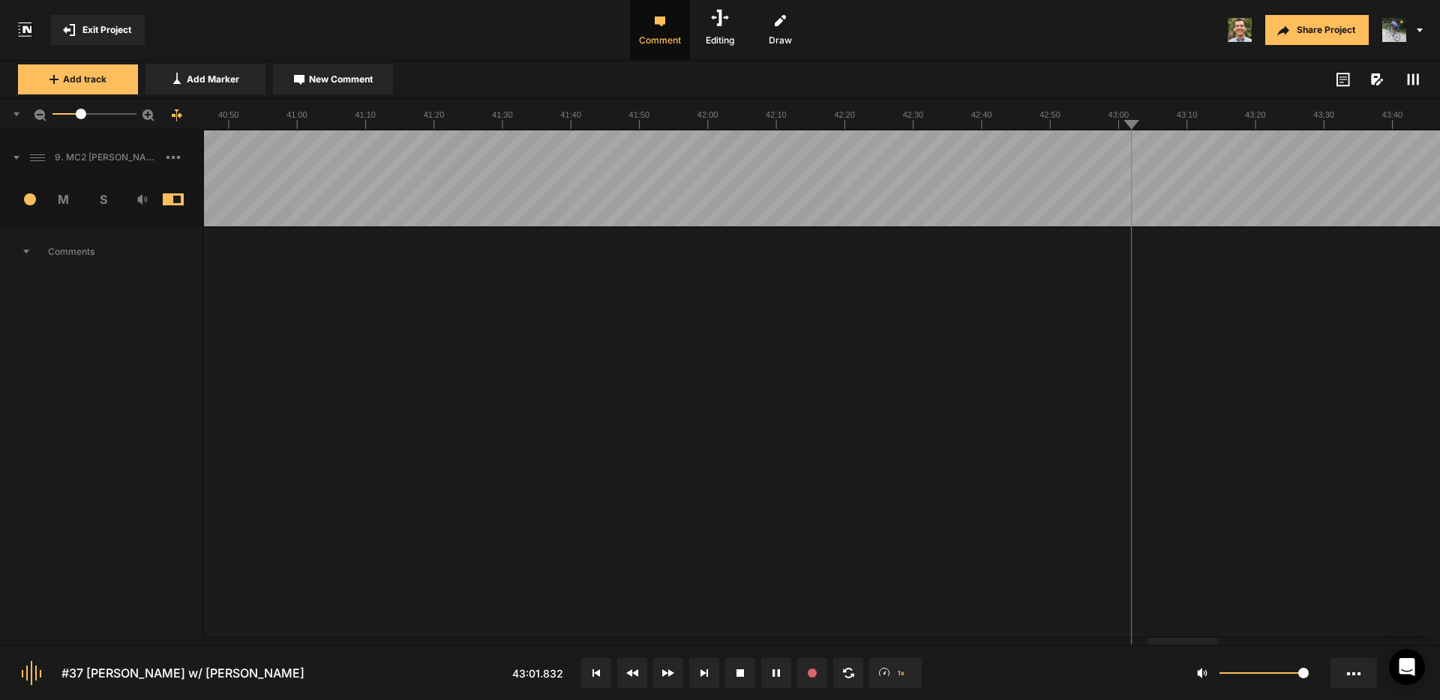
click at [1205, 406] on button "Cancel" at bounding box center [1212, 404] width 48 height 18
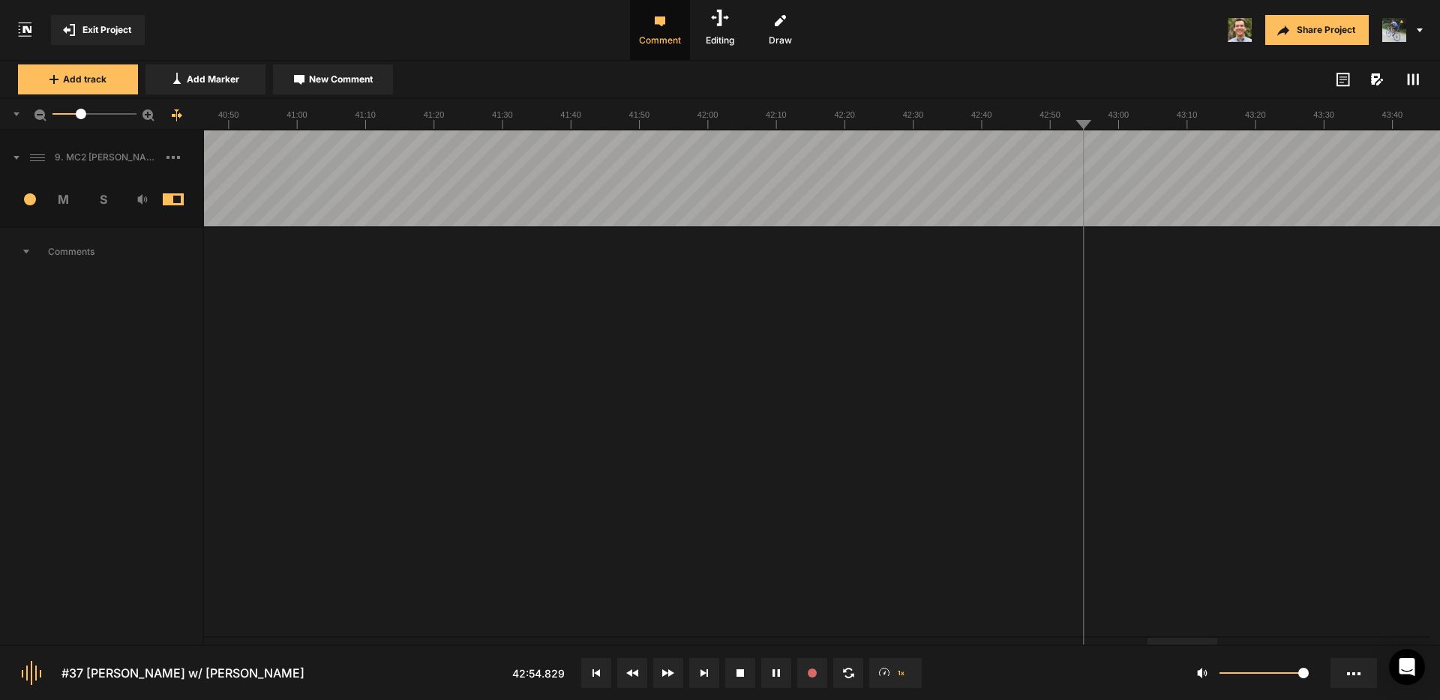
drag, startPoint x: 1004, startPoint y: 145, endPoint x: 995, endPoint y: 146, distance: 9.1
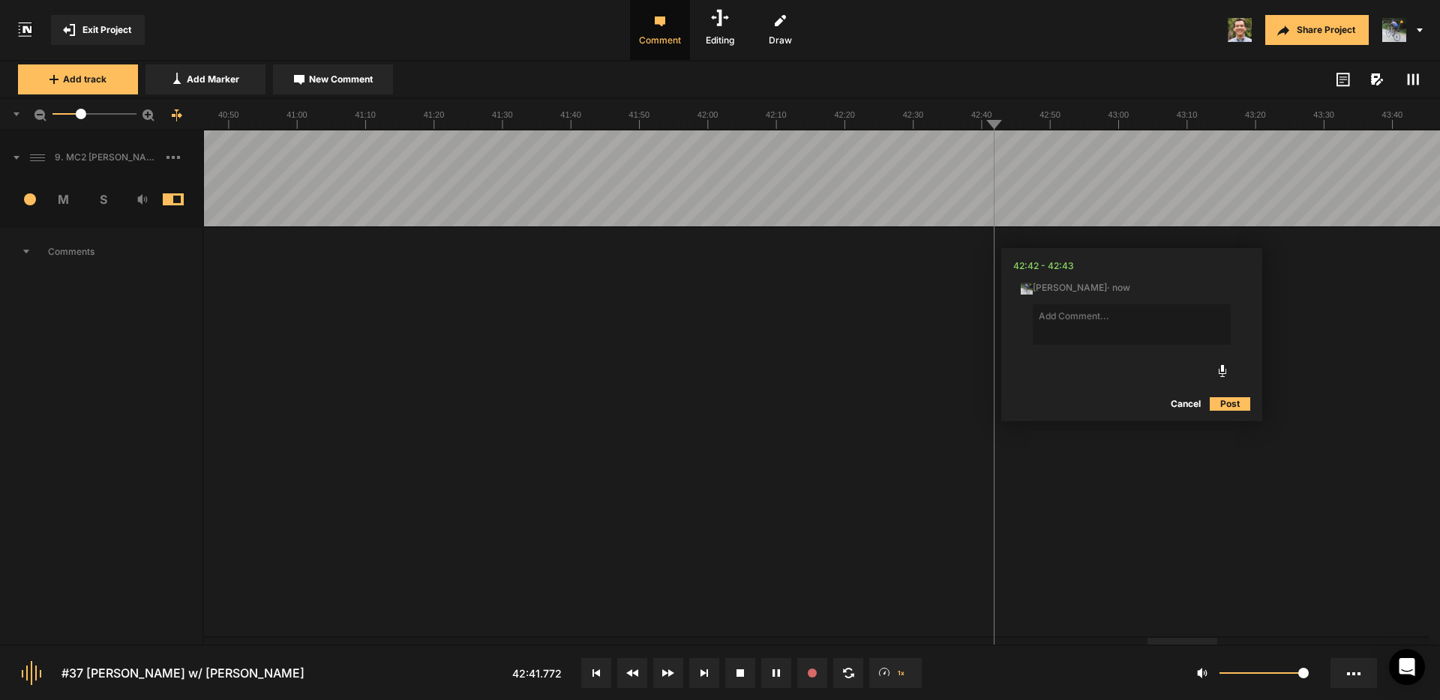
click at [1186, 403] on button "Cancel" at bounding box center [1185, 404] width 48 height 18
drag, startPoint x: 771, startPoint y: 143, endPoint x: 746, endPoint y: 145, distance: 24.8
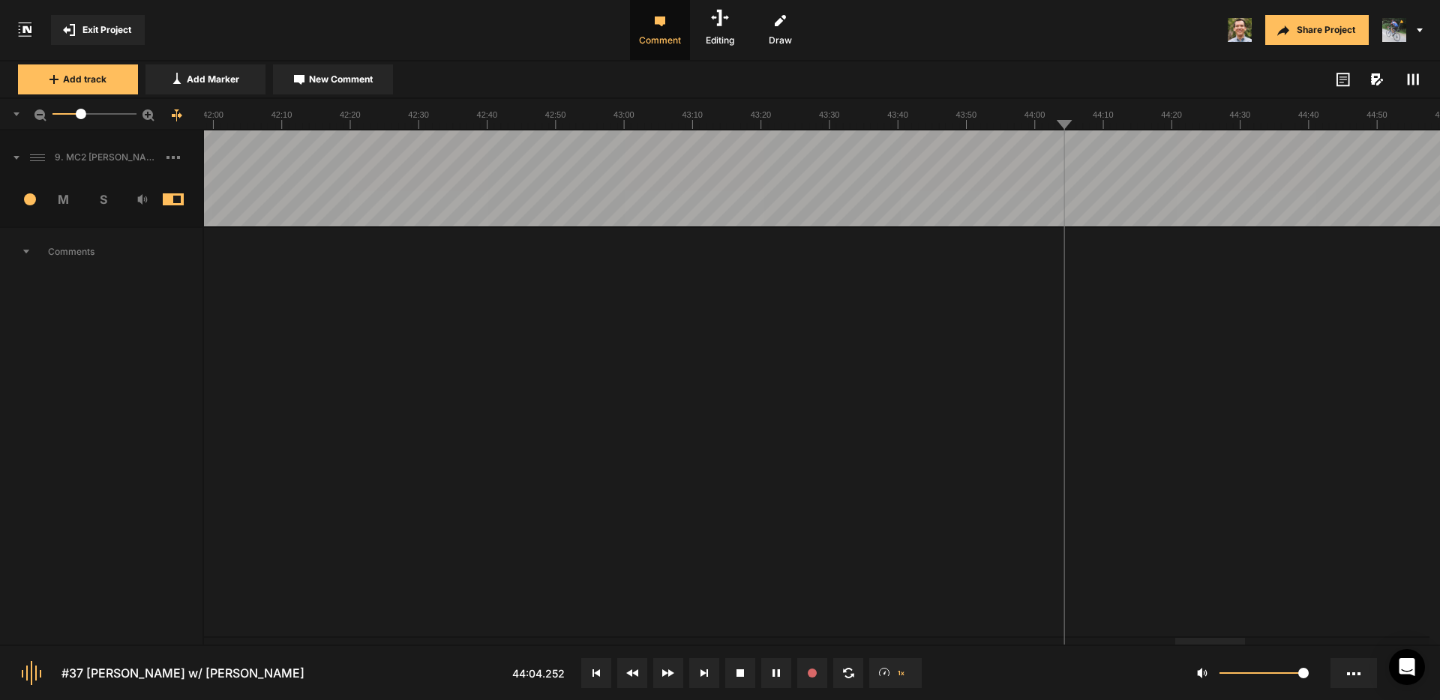
drag, startPoint x: 1225, startPoint y: 151, endPoint x: 1263, endPoint y: 154, distance: 37.6
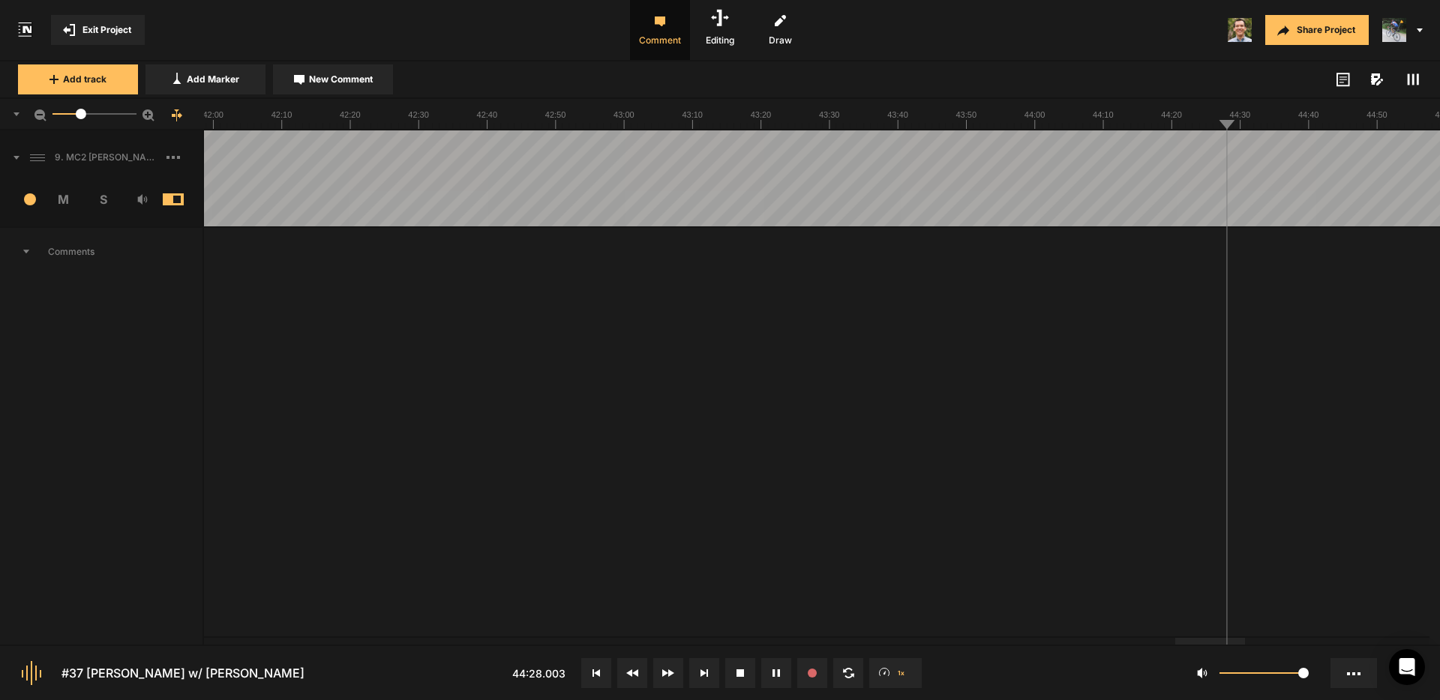
drag, startPoint x: 427, startPoint y: 149, endPoint x: 448, endPoint y: 151, distance: 20.4
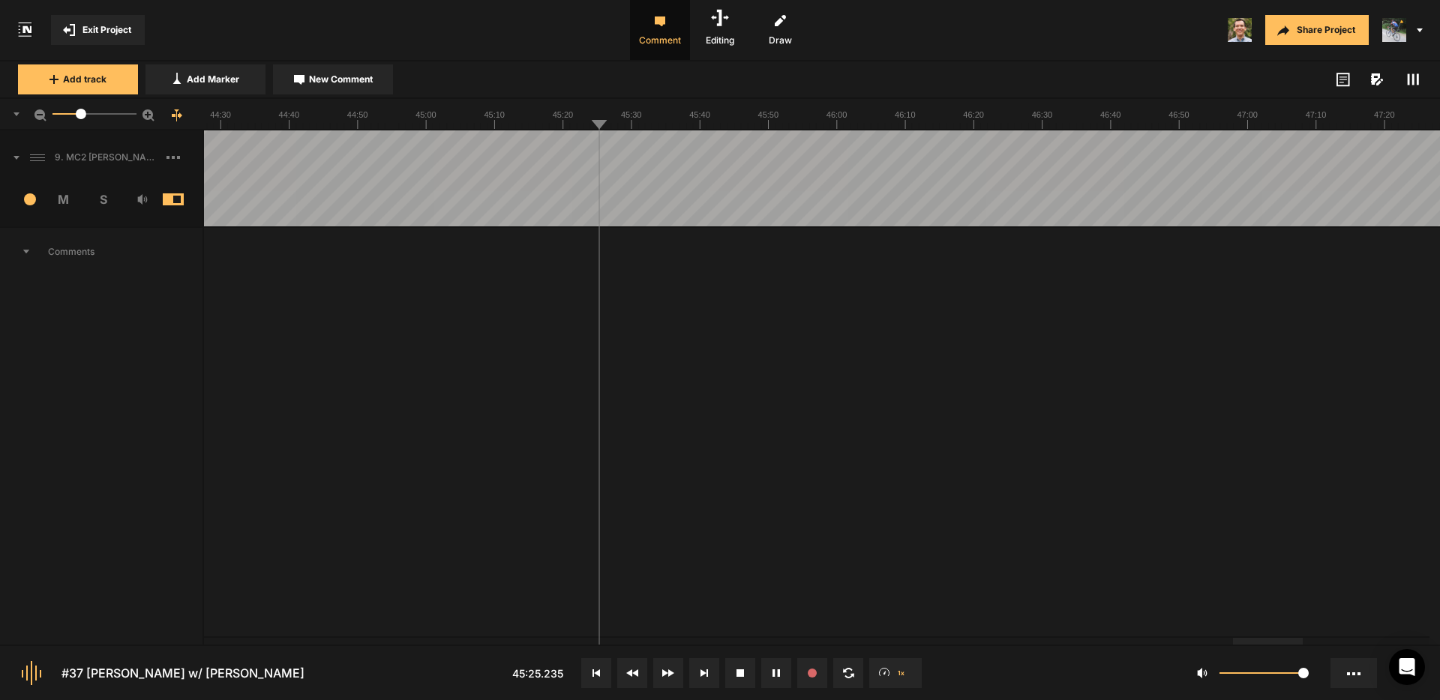
drag, startPoint x: 283, startPoint y: 145, endPoint x: 255, endPoint y: 150, distance: 28.2
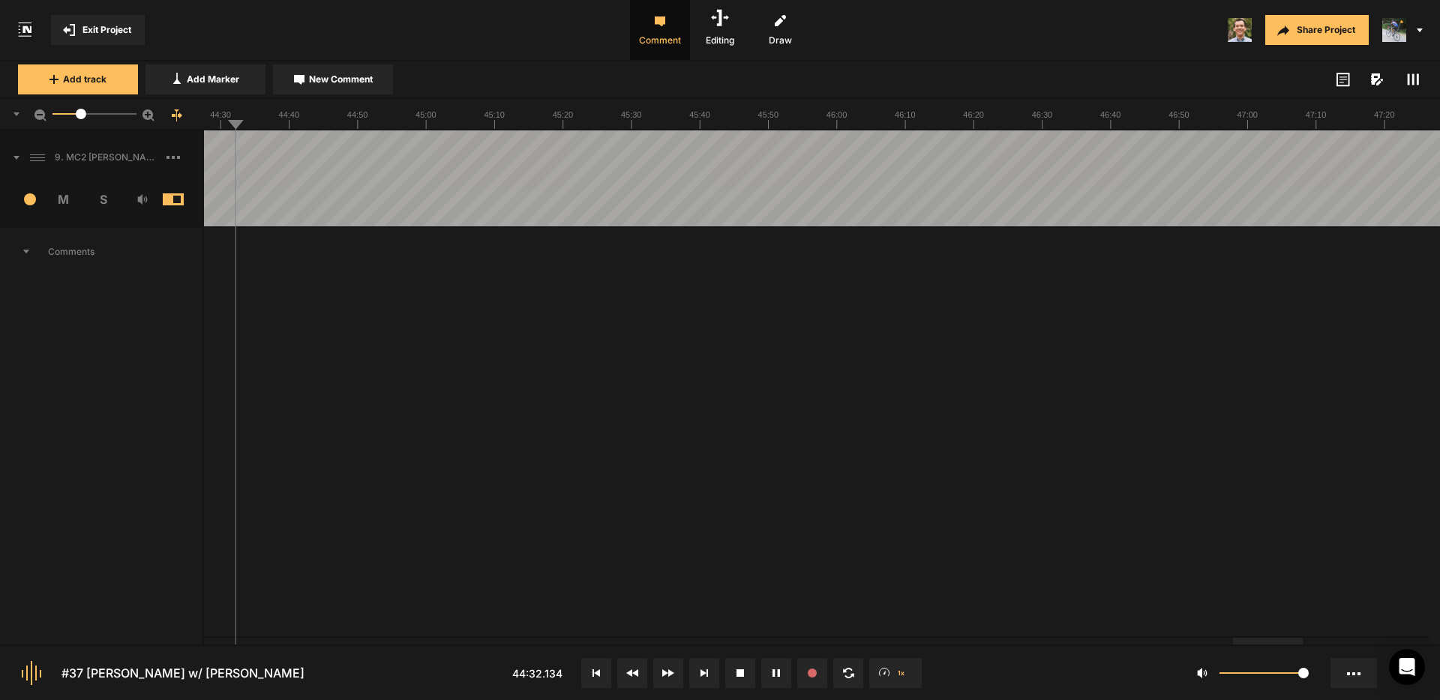
click at [1185, 645] on div at bounding box center [1220, 641] width 70 height 7
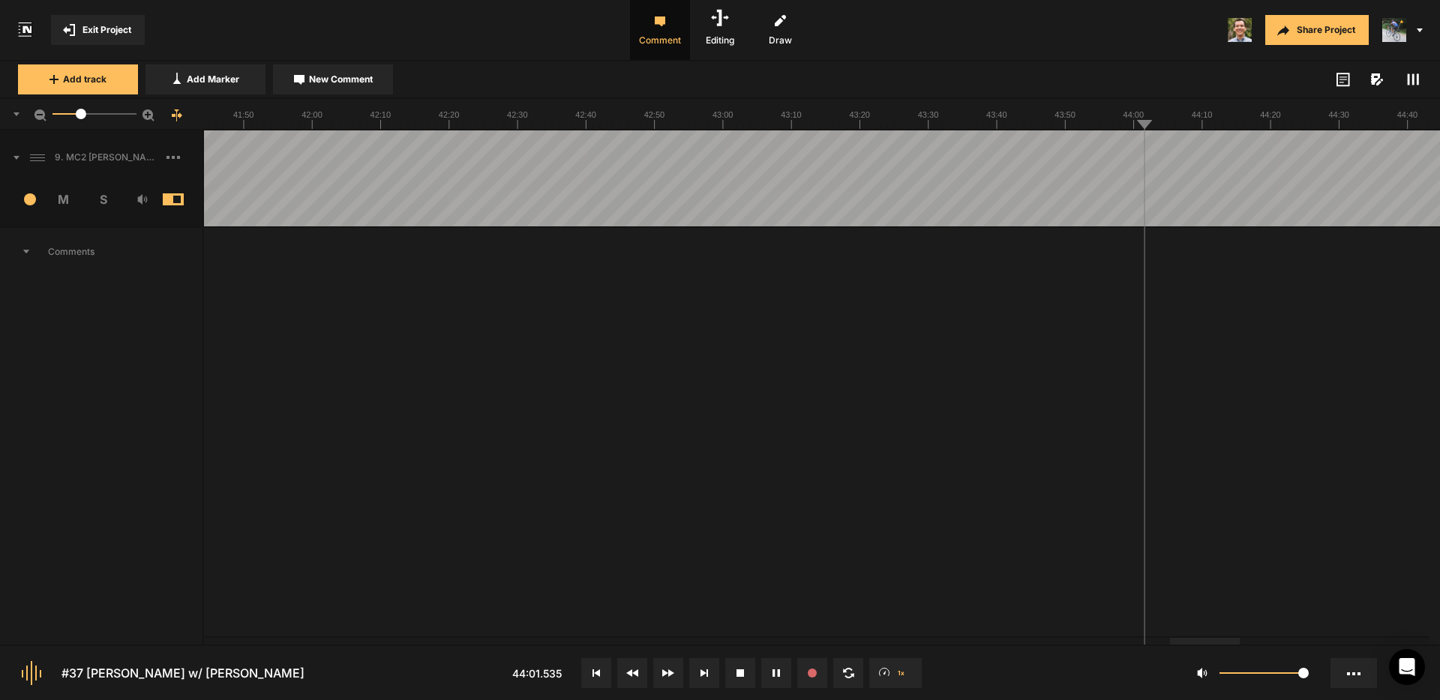
drag, startPoint x: 1248, startPoint y: 151, endPoint x: 1260, endPoint y: 153, distance: 11.3
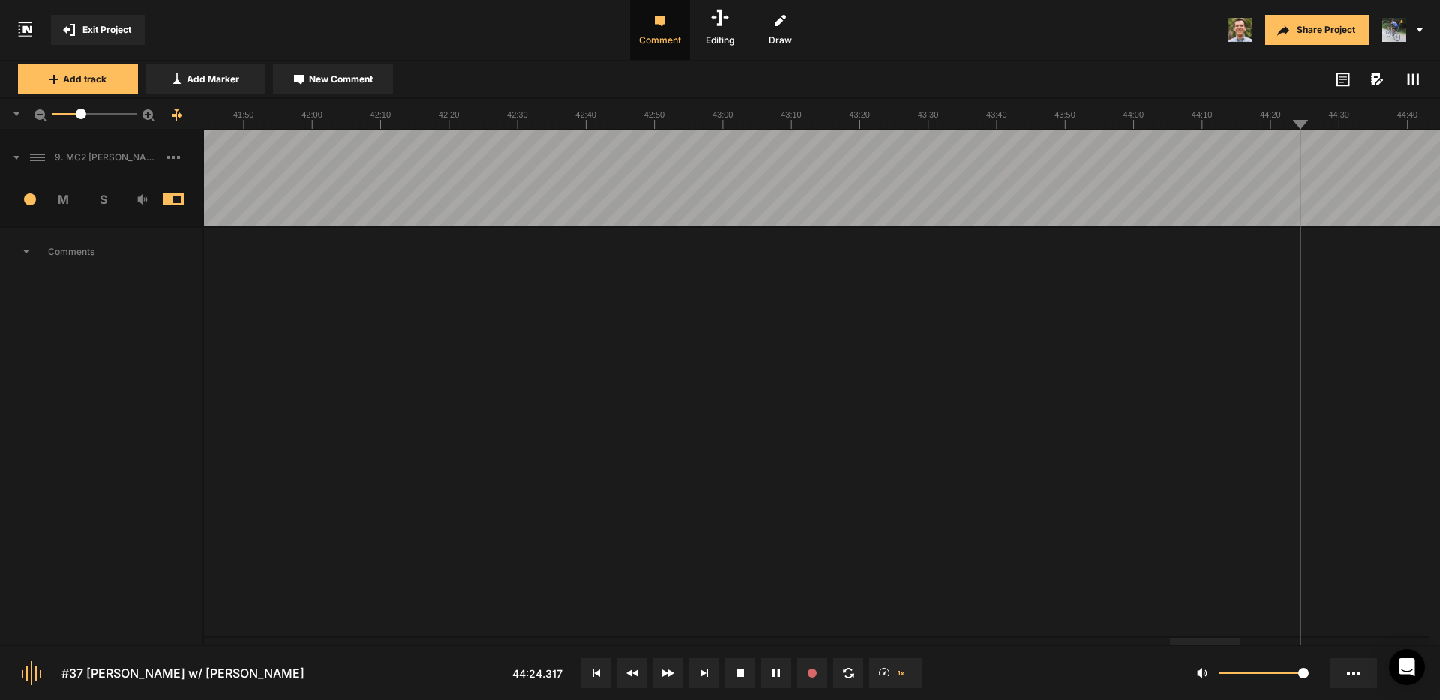
drag, startPoint x: 902, startPoint y: 145, endPoint x: 993, endPoint y: 154, distance: 91.8
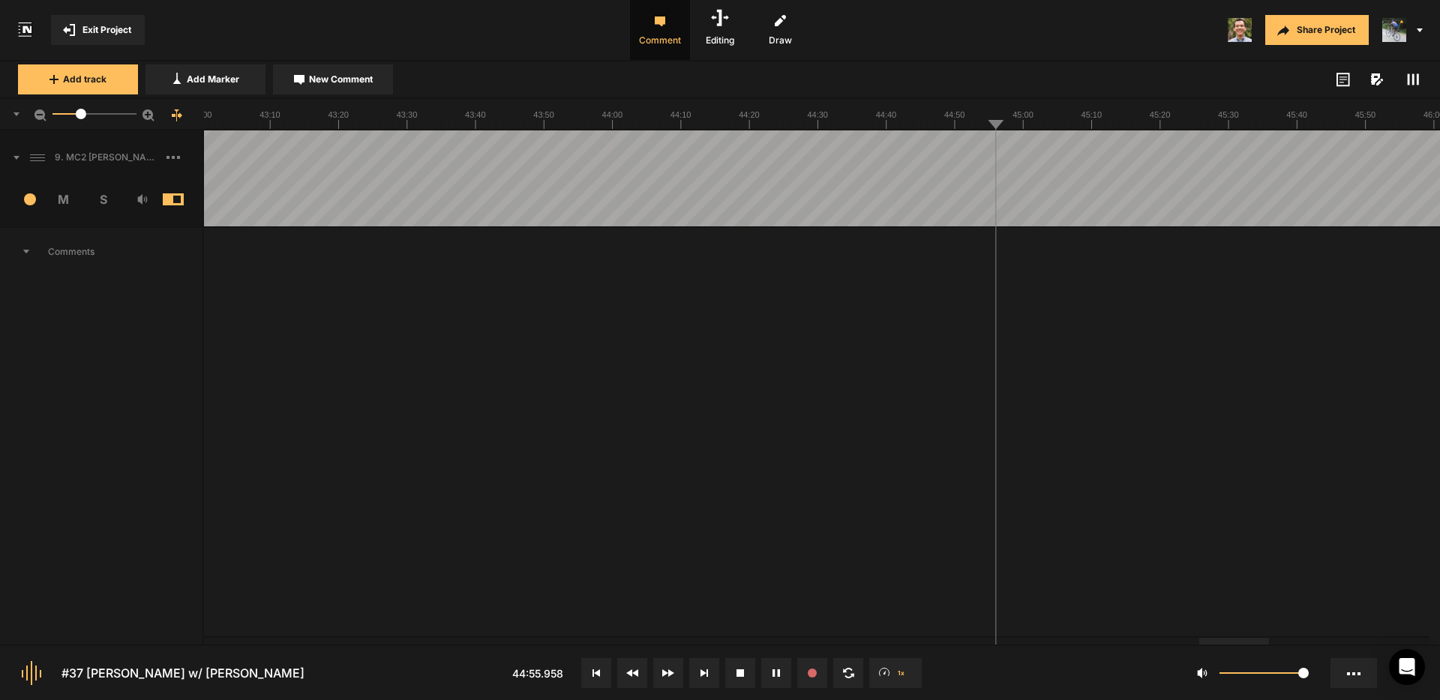
drag, startPoint x: 1206, startPoint y: 152, endPoint x: 1249, endPoint y: 152, distance: 42.7
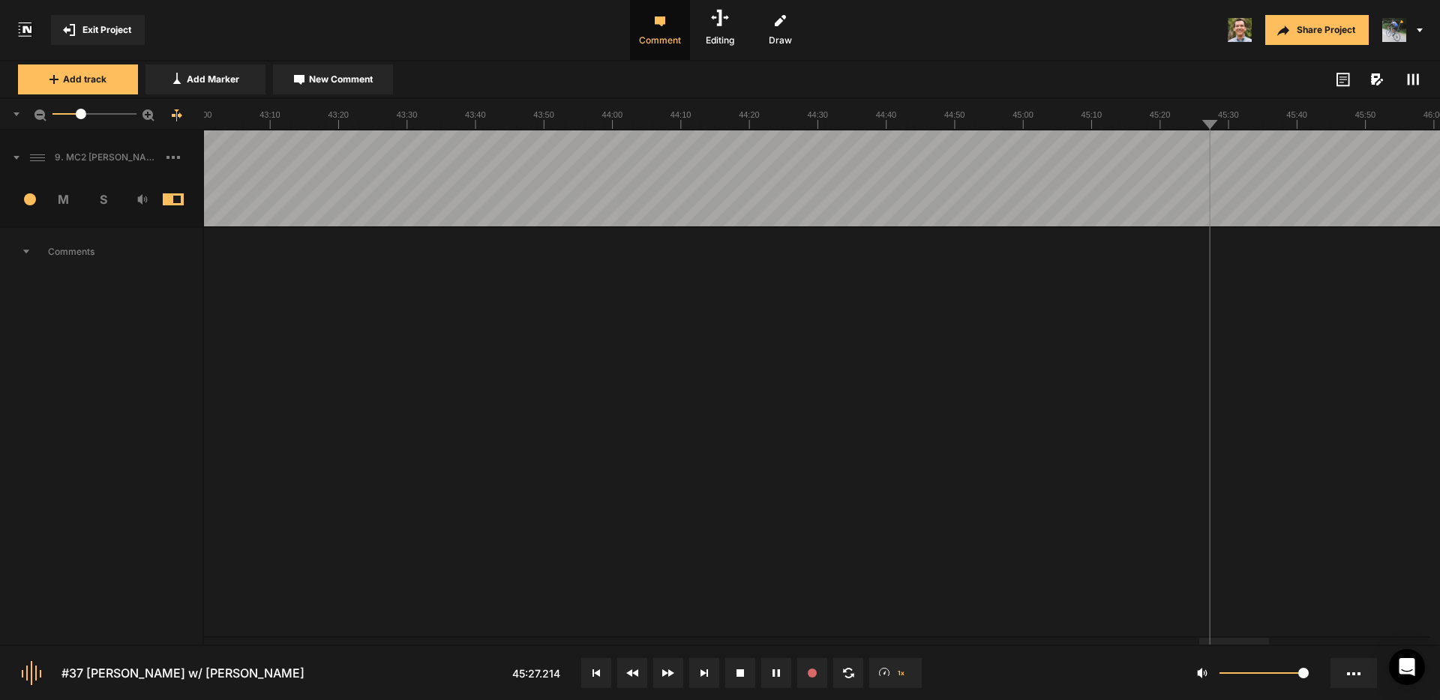
drag, startPoint x: 1295, startPoint y: 154, endPoint x: 1311, endPoint y: 154, distance: 15.8
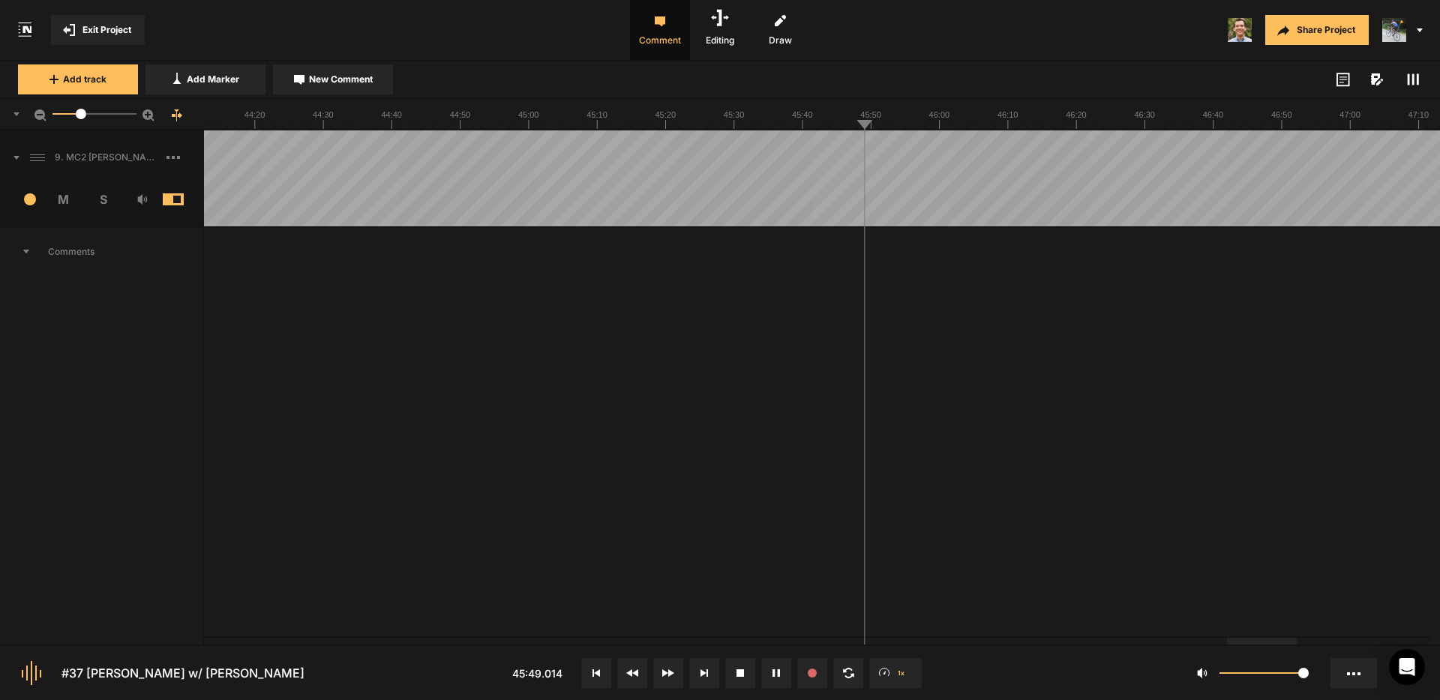
drag, startPoint x: 1119, startPoint y: 156, endPoint x: 1130, endPoint y: 157, distance: 10.5
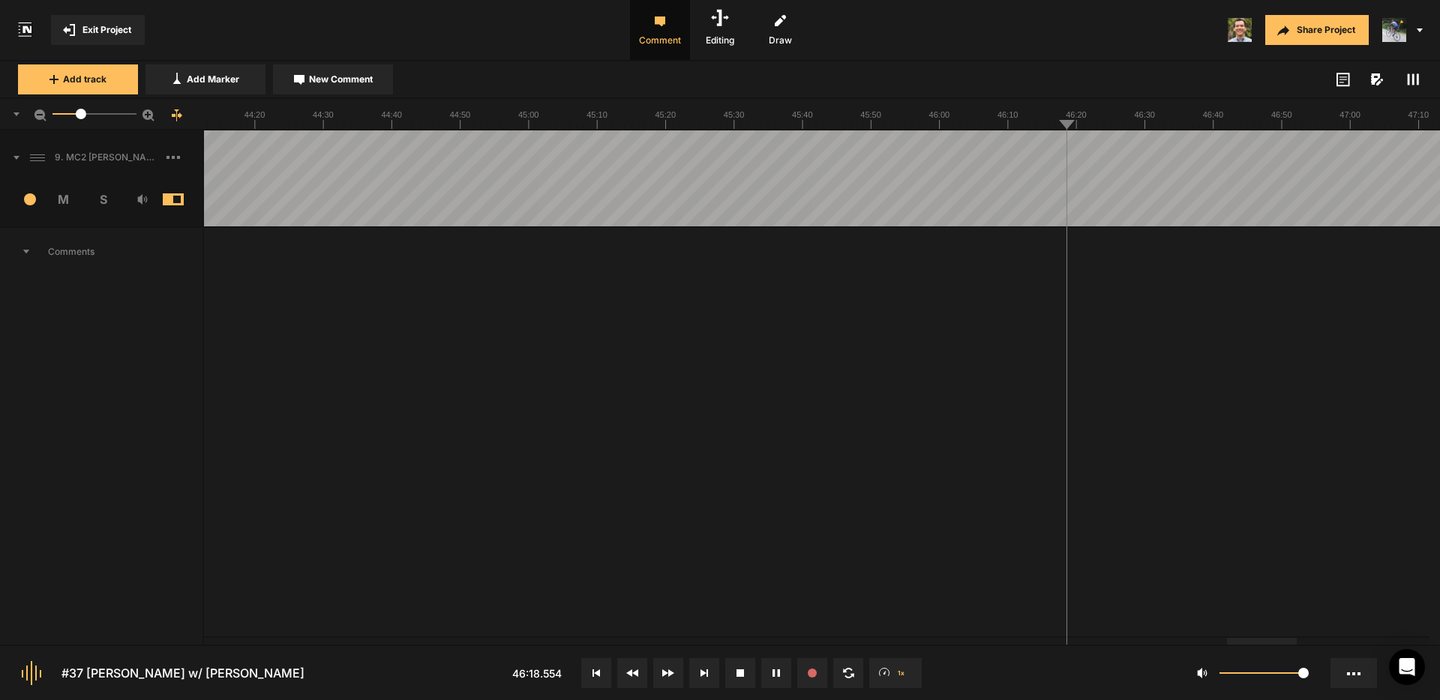
drag, startPoint x: 1278, startPoint y: 151, endPoint x: 1299, endPoint y: 154, distance: 21.1
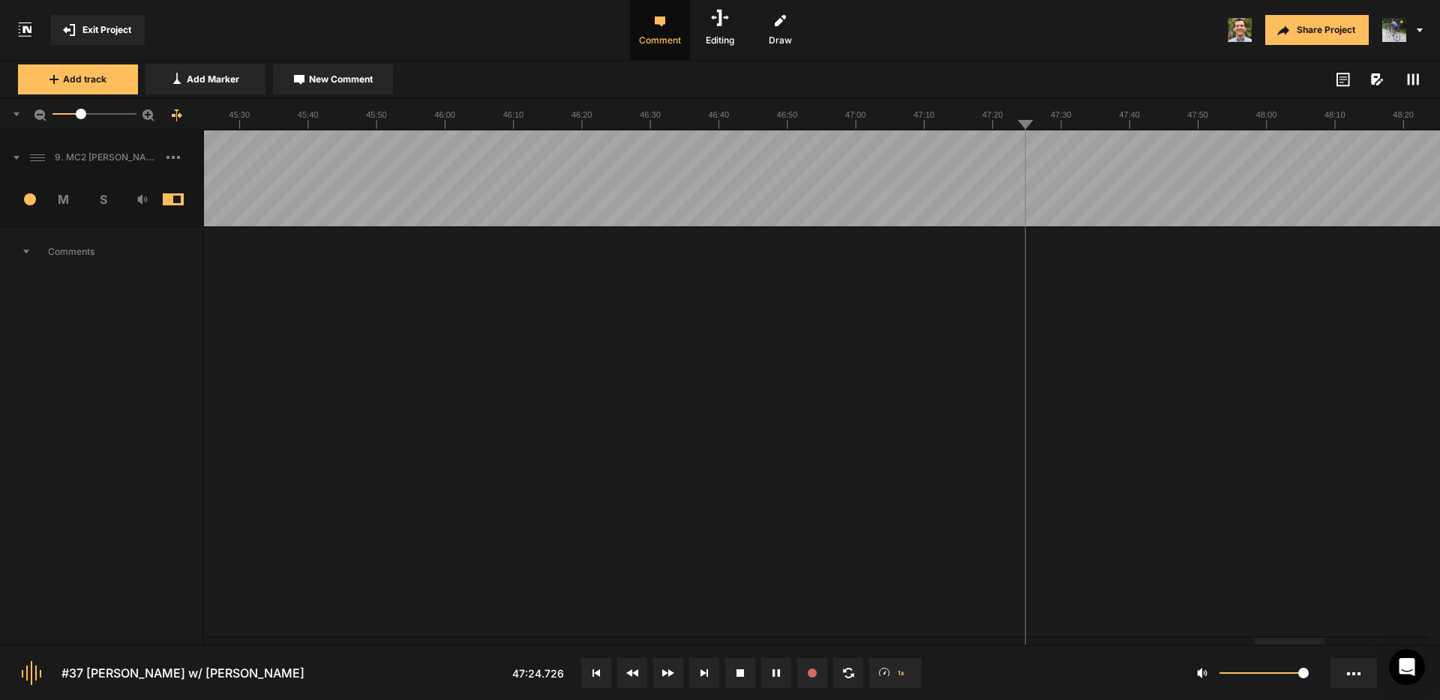
click at [1215, 401] on button "Cancel" at bounding box center [1210, 404] width 48 height 18
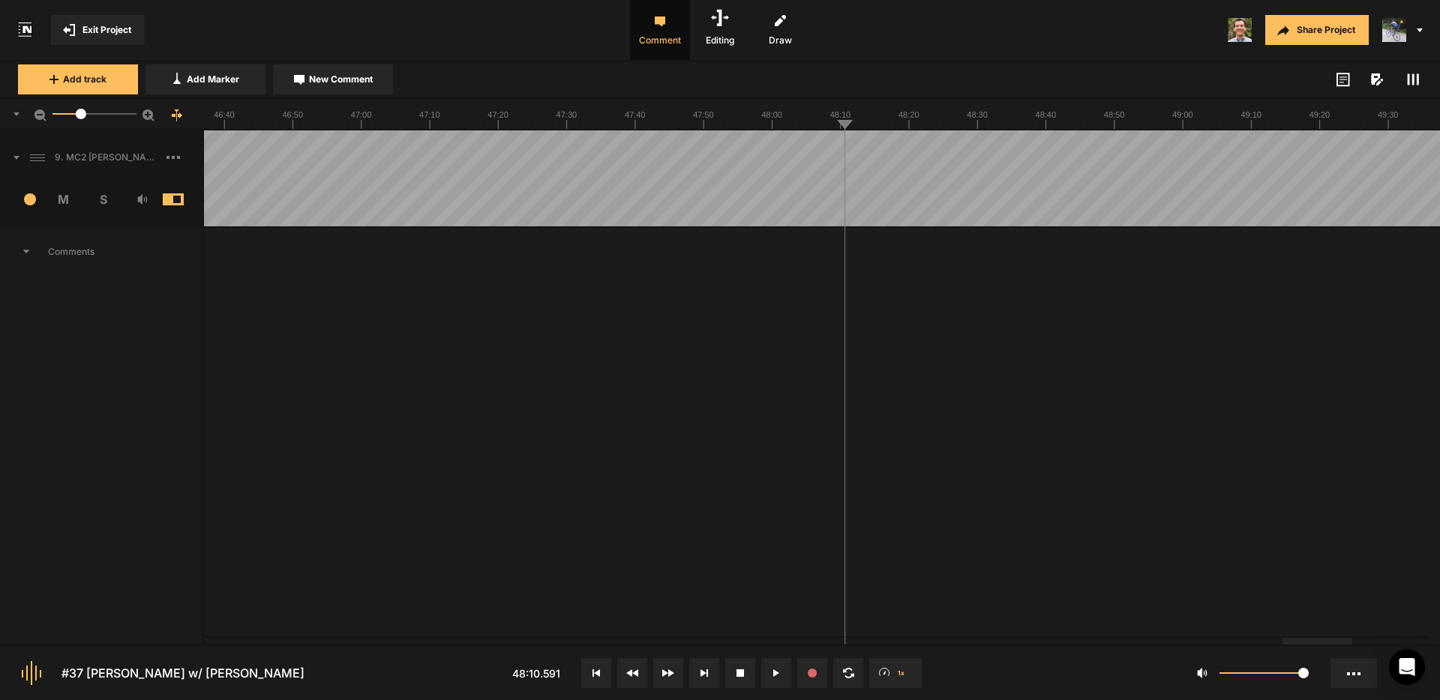
click at [1048, 403] on button "Cancel" at bounding box center [1043, 404] width 48 height 18
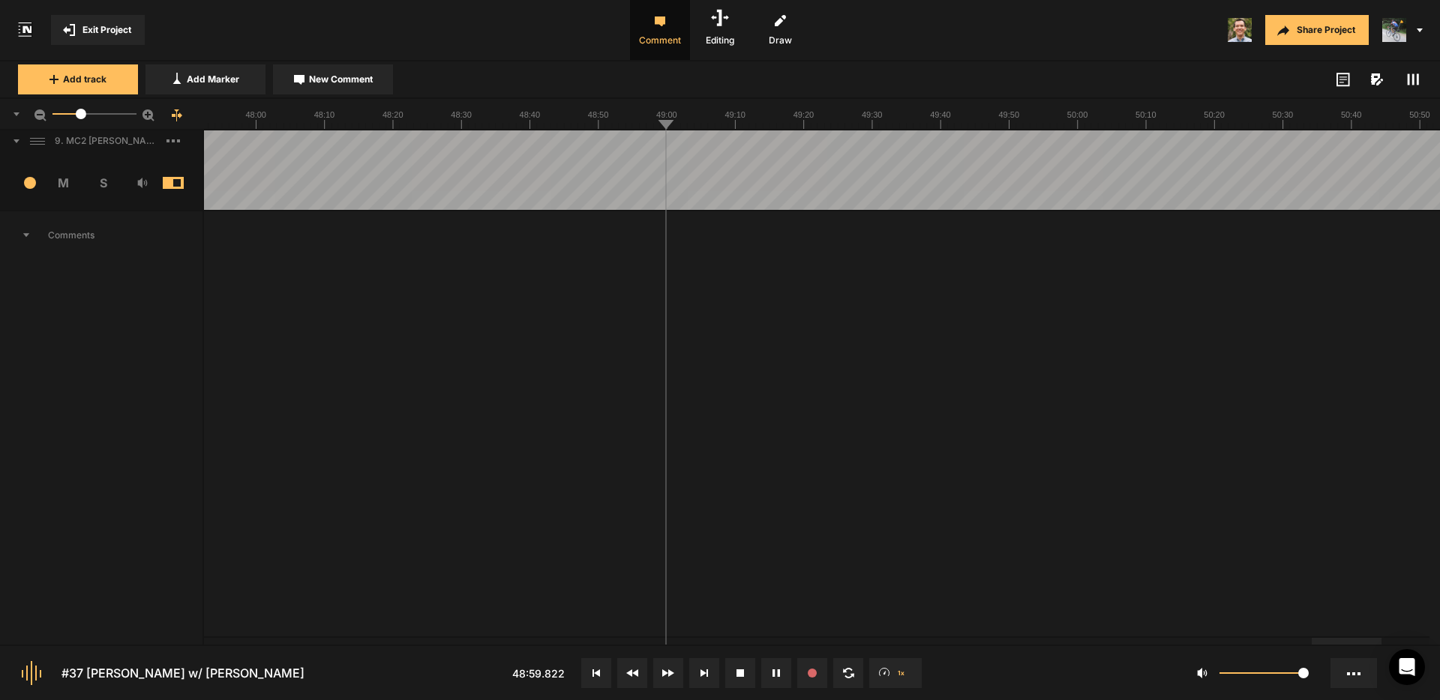
scroll to position [19, 0]
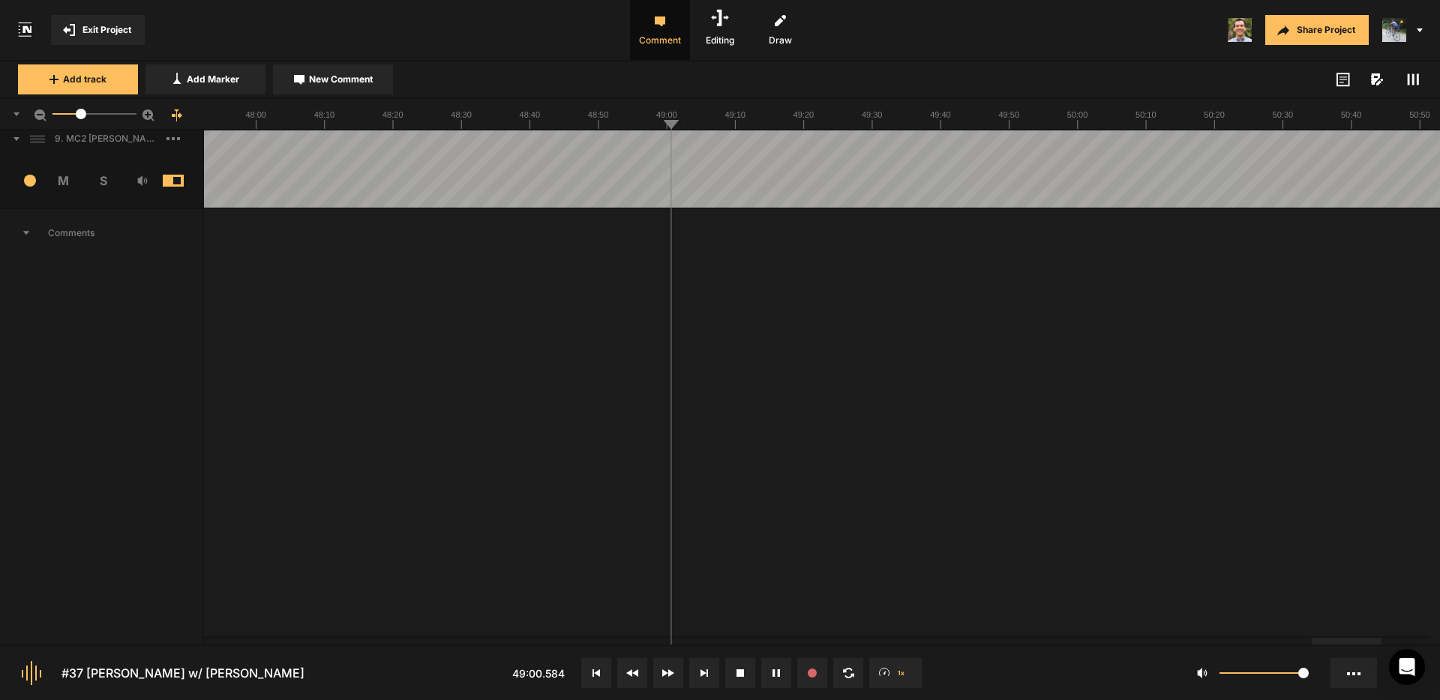
drag, startPoint x: 343, startPoint y: 134, endPoint x: 329, endPoint y: 132, distance: 14.4
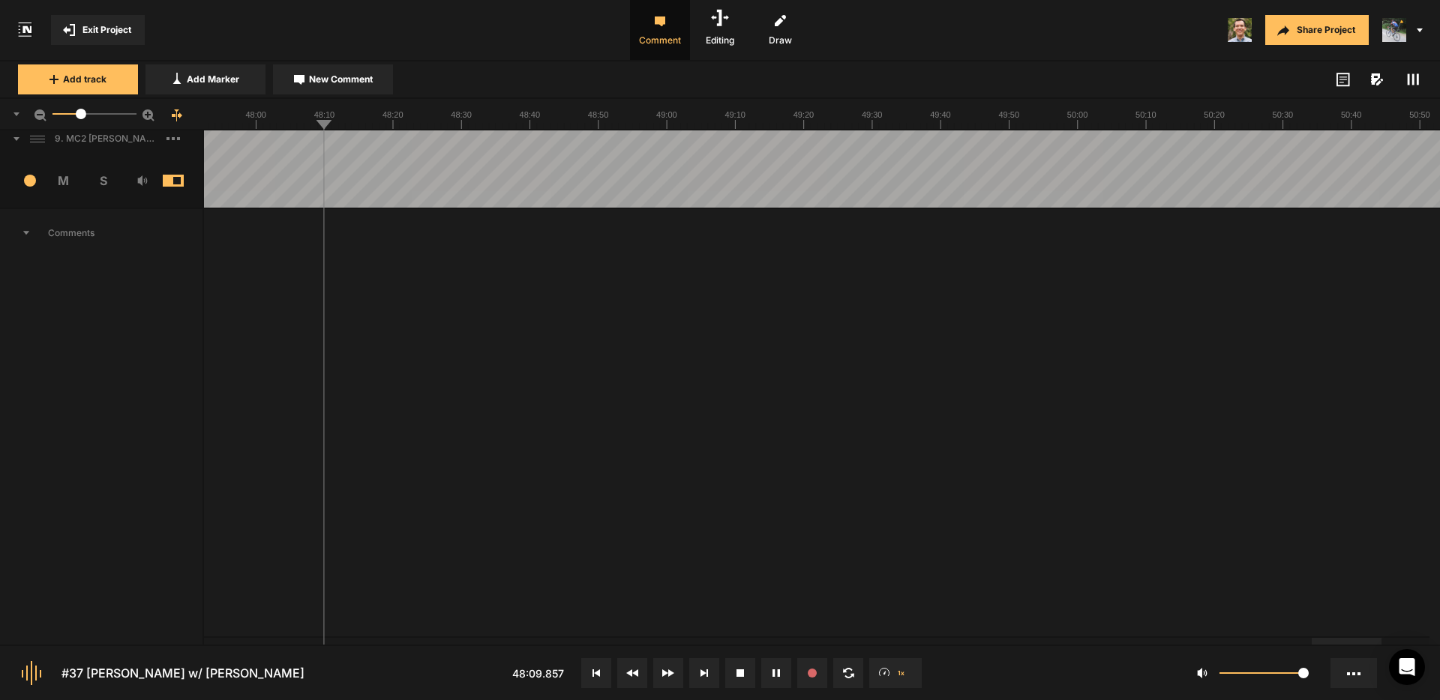
click at [427, 130] on div at bounding box center [822, 114] width 1236 height 31
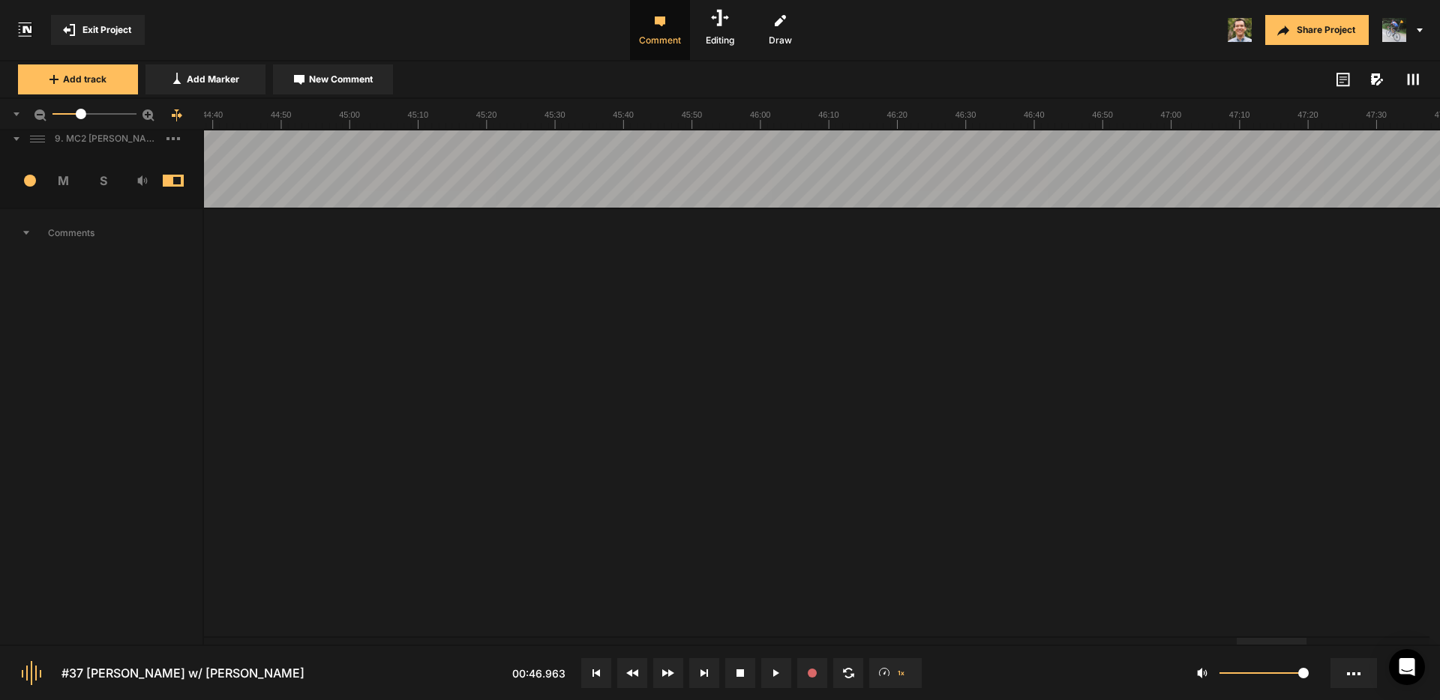
click at [1281, 632] on nt-sequencer "17.6" at bounding box center [720, 372] width 1440 height 546
click at [1330, 642] on div at bounding box center [1327, 641] width 70 height 7
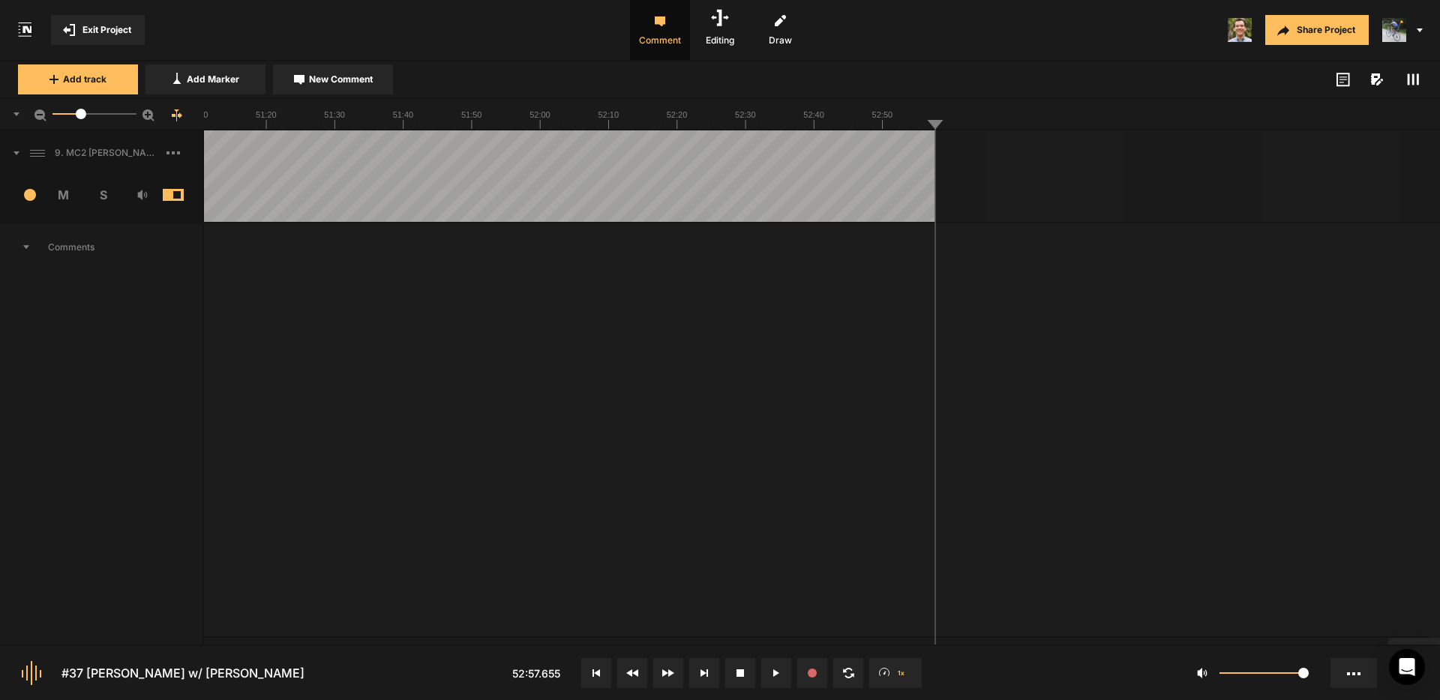
scroll to position [0, 0]
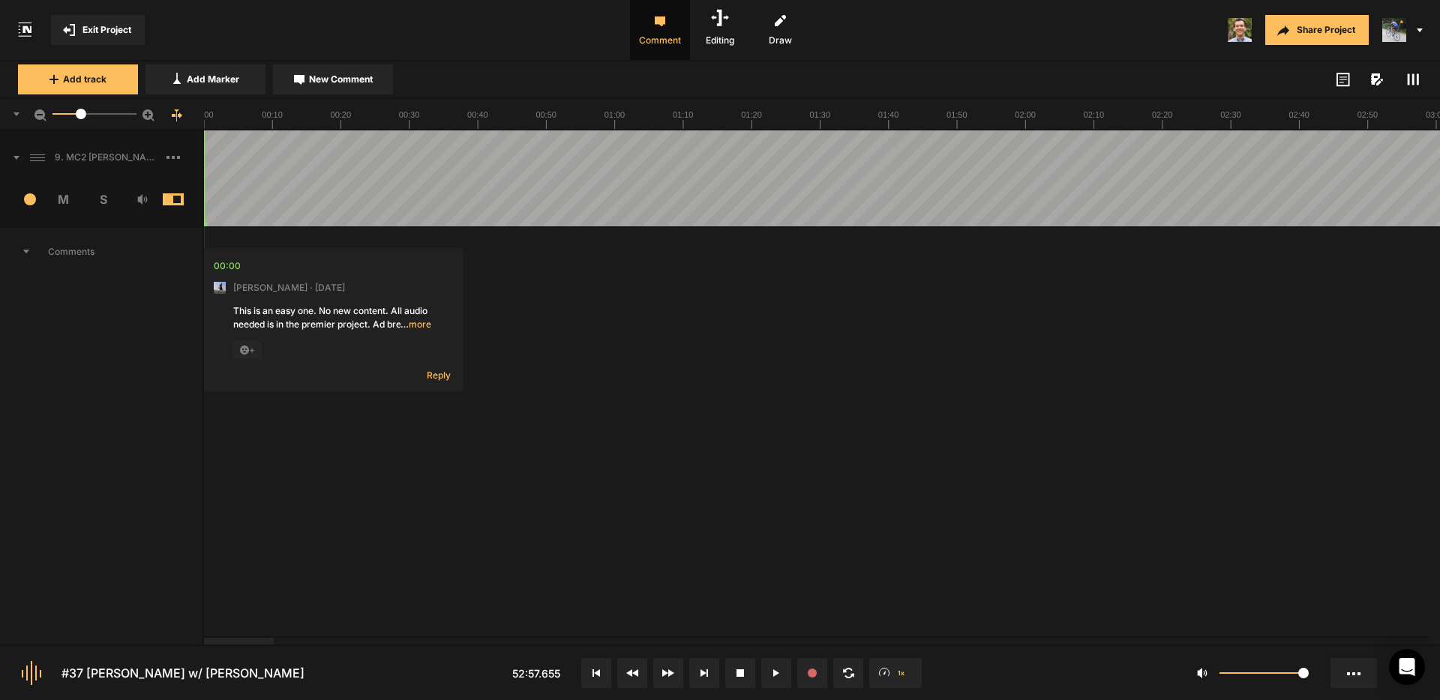
click at [204, 638] on div at bounding box center [239, 641] width 70 height 7
click at [19, 157] on div "9. MC2 [PERSON_NAME] Soft Lock Copy 01" at bounding box center [101, 157] width 202 height 48
click at [16, 158] on icon at bounding box center [16, 158] width 6 height 4
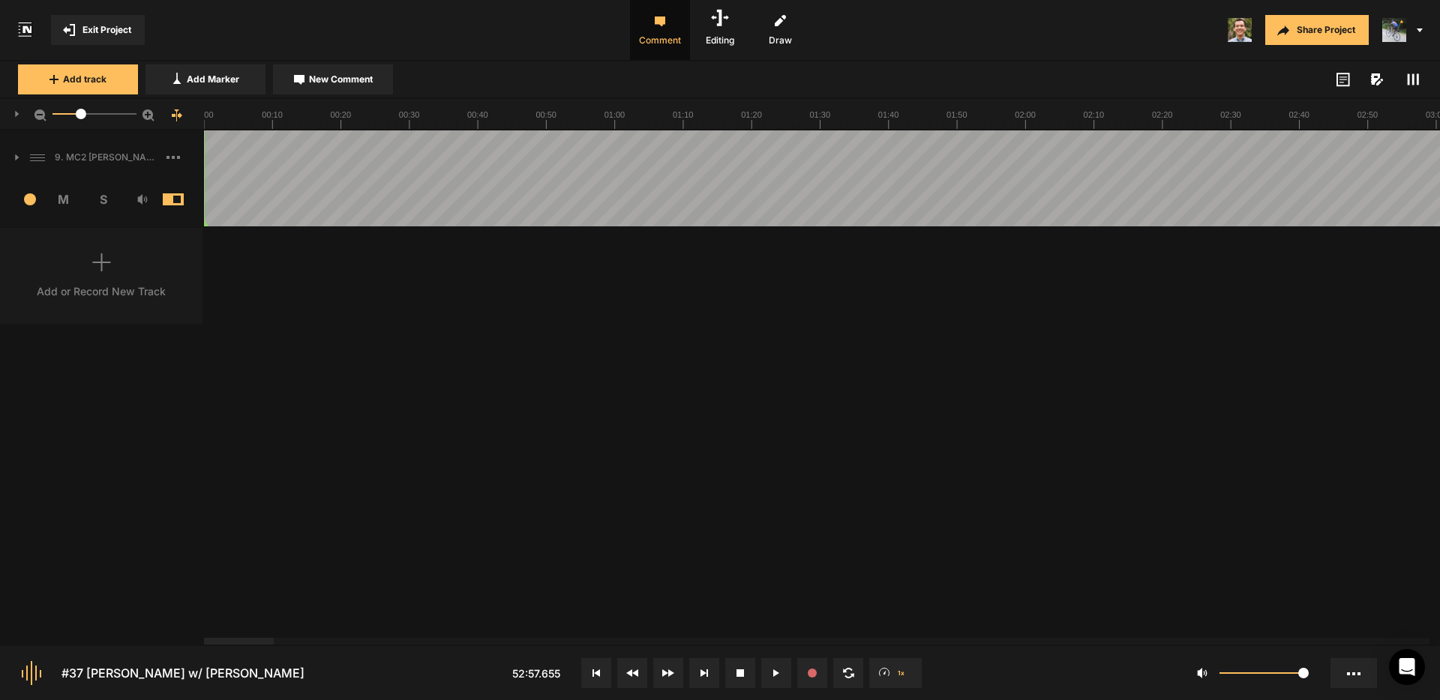
click at [16, 157] on icon at bounding box center [17, 157] width 4 height 6
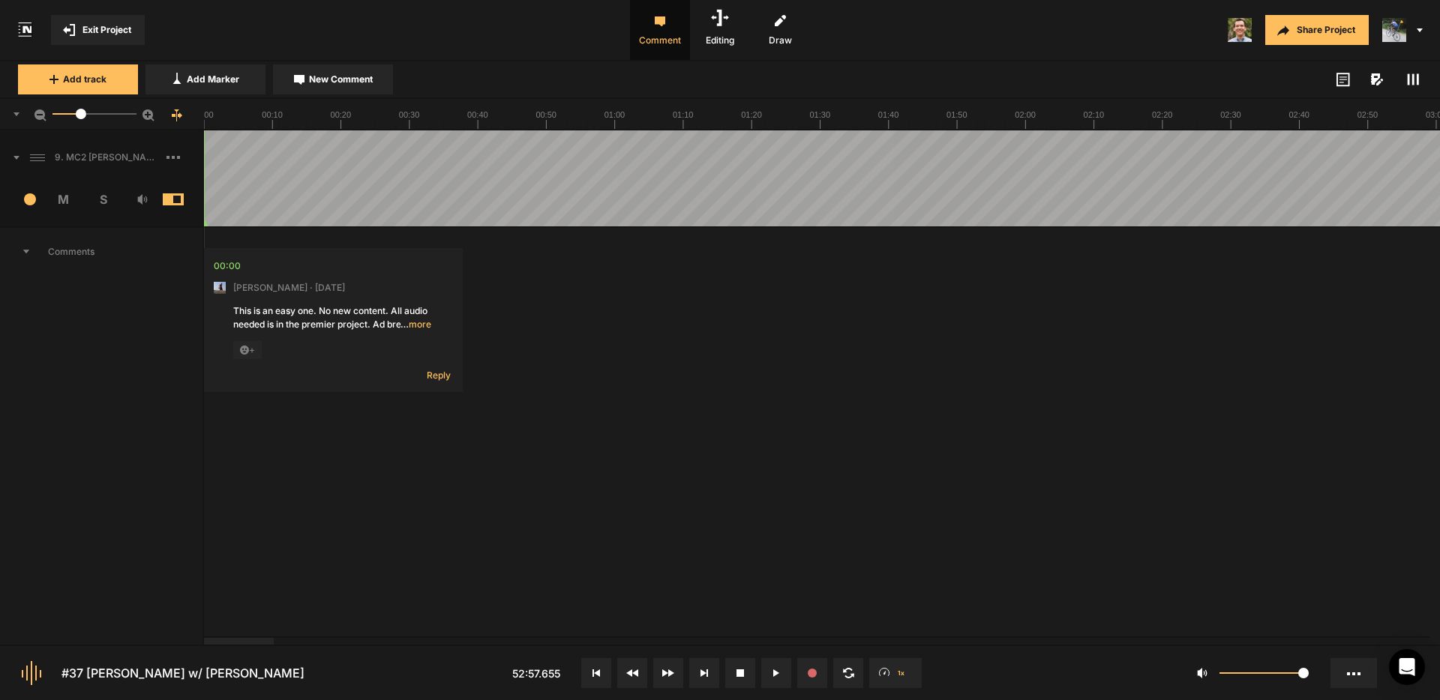
click at [16, 157] on icon at bounding box center [16, 158] width 6 height 4
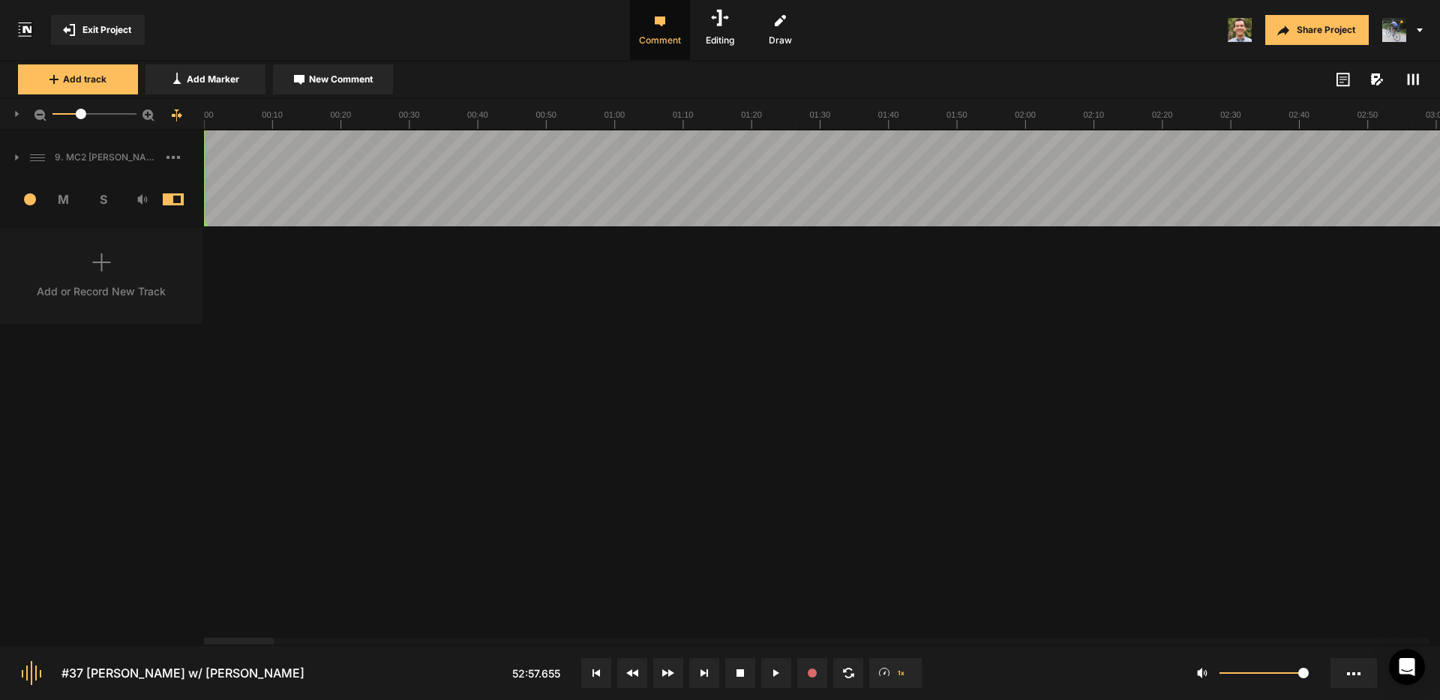
drag, startPoint x: 15, startPoint y: 157, endPoint x: 358, endPoint y: 158, distance: 342.7
click at [15, 157] on icon at bounding box center [17, 157] width 4 height 6
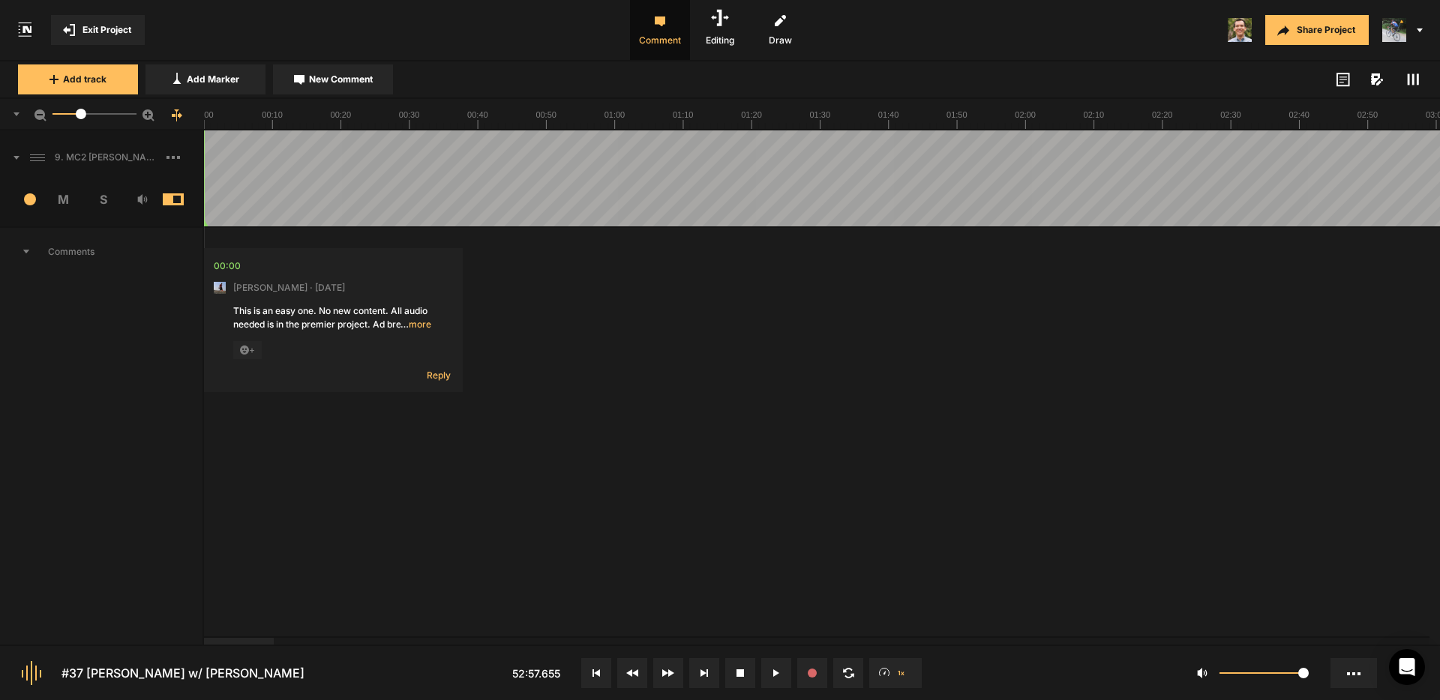
click at [1416, 78] on icon at bounding box center [1413, 79] width 12 height 12
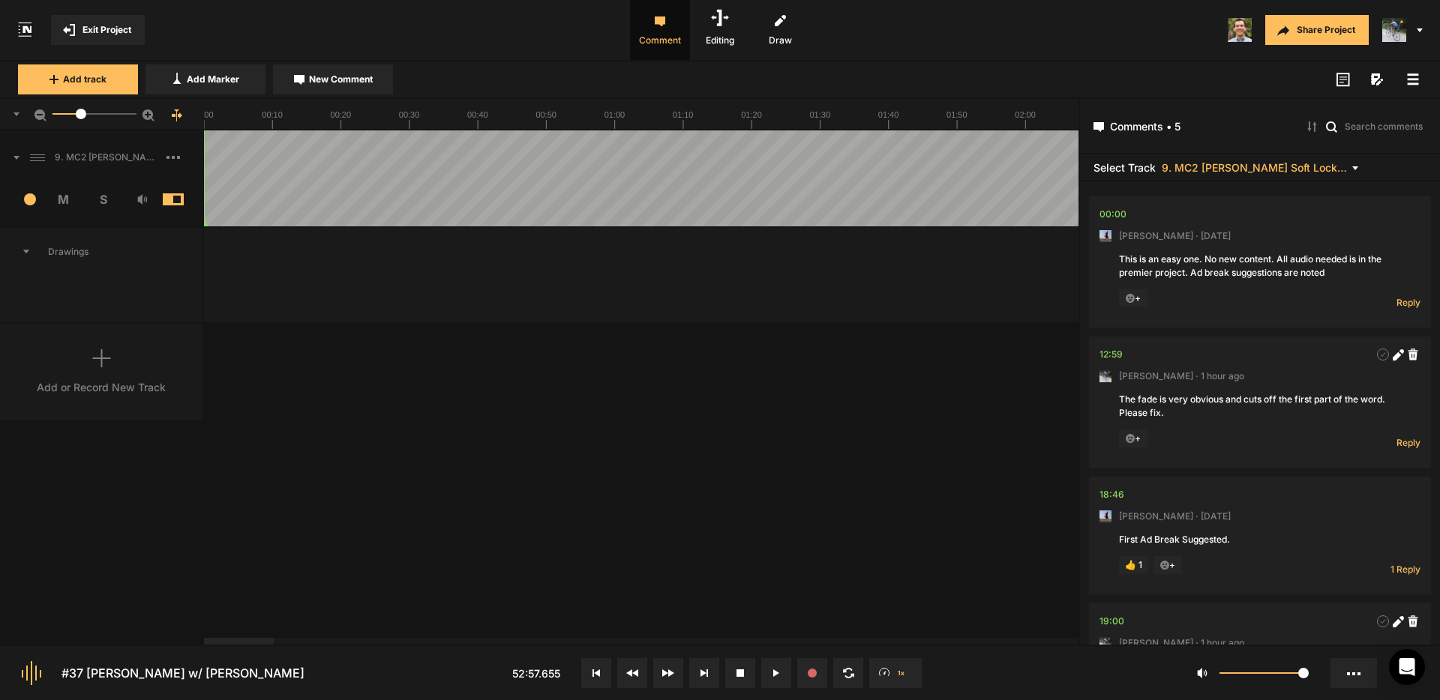
click at [1412, 81] on icon at bounding box center [1413, 79] width 12 height 12
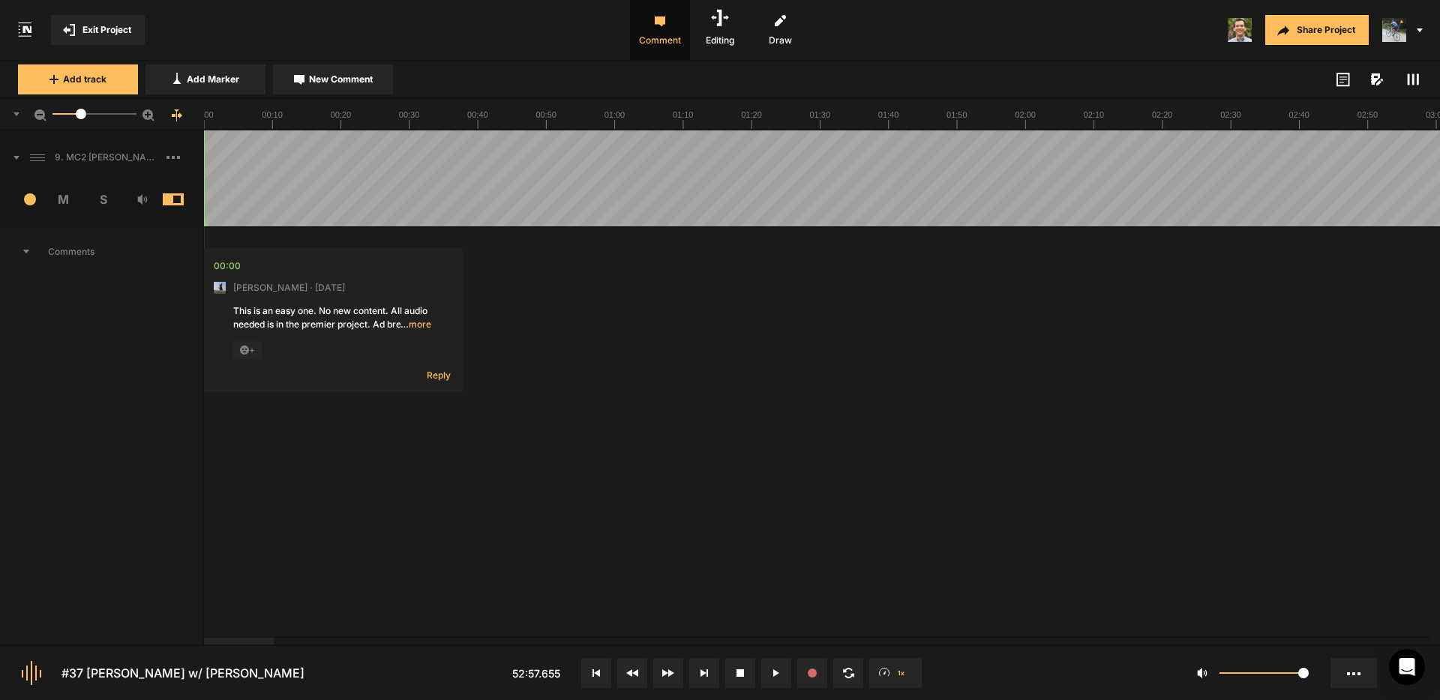
click at [1393, 27] on img at bounding box center [1394, 30] width 24 height 24
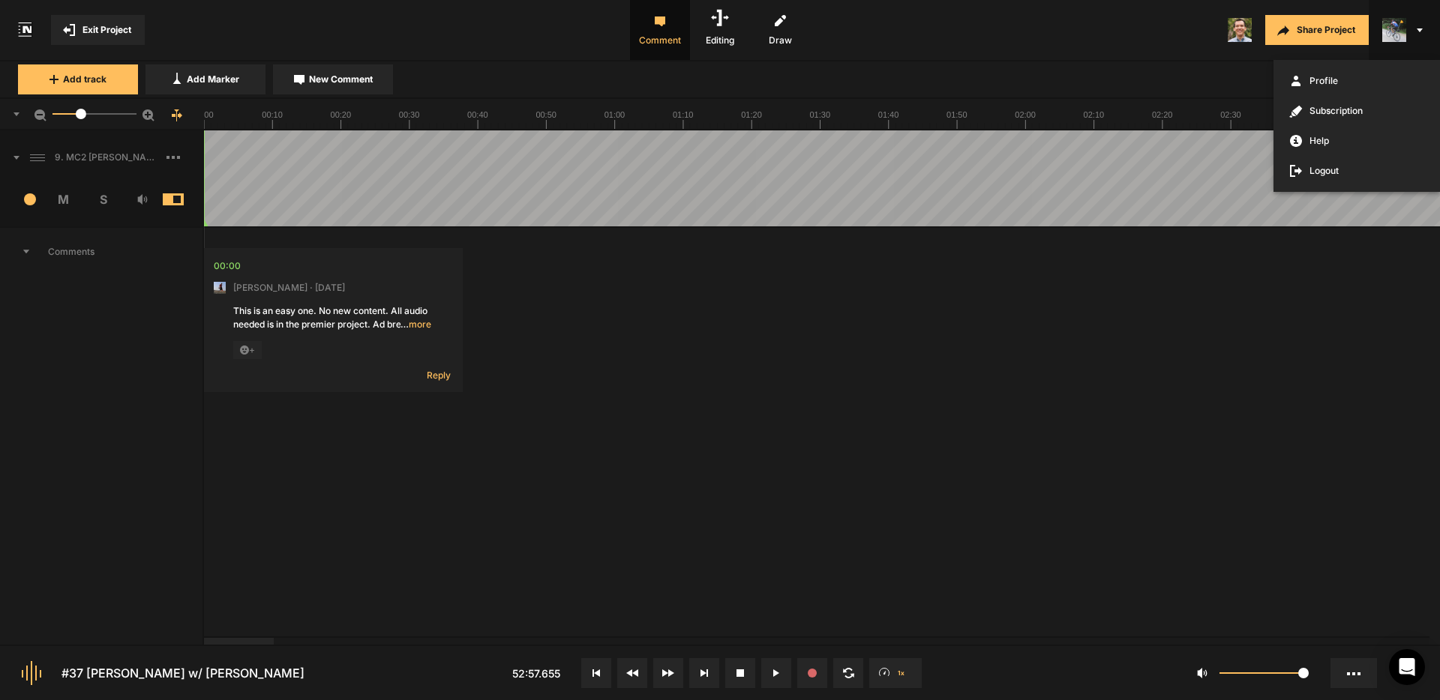
click at [1398, 34] on div at bounding box center [720, 350] width 1440 height 700
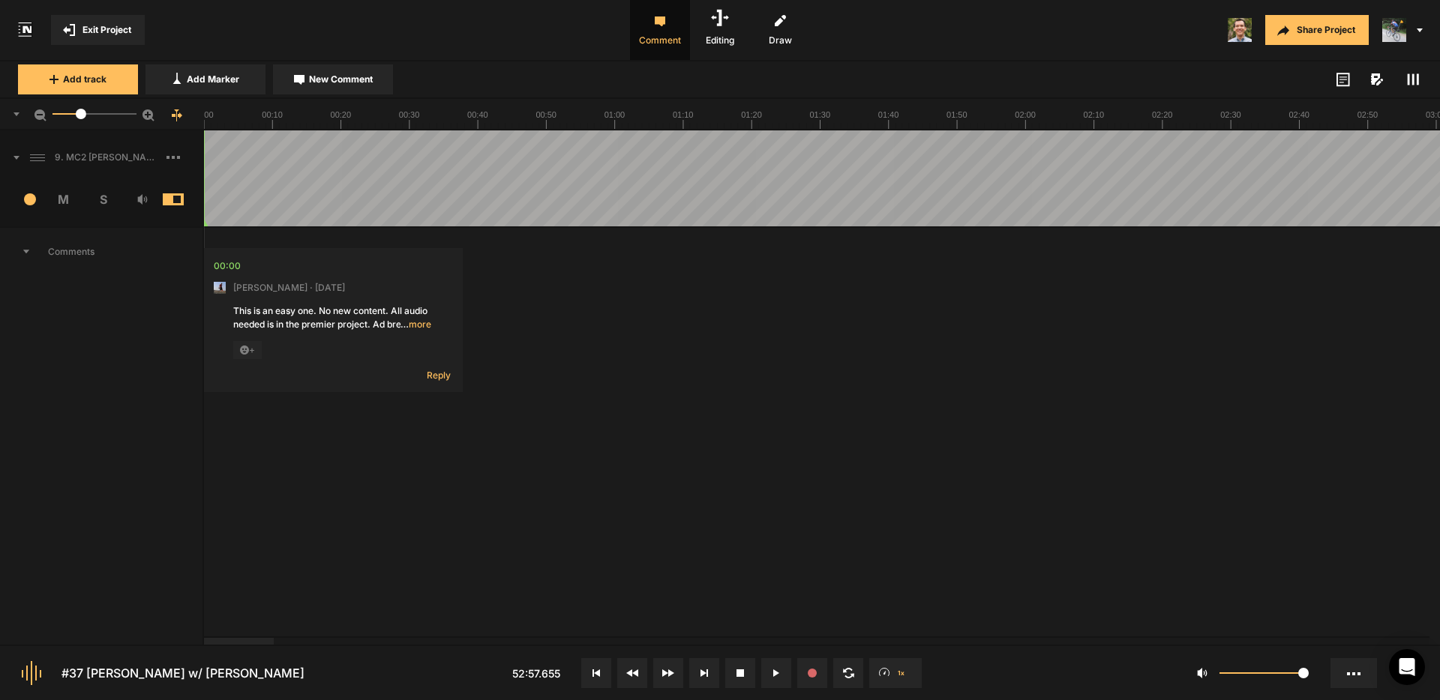
drag, startPoint x: 1424, startPoint y: 80, endPoint x: 1409, endPoint y: 79, distance: 15.0
click at [1422, 80] on div "Add track Add Marker New Comment Color: Tags:" at bounding box center [720, 79] width 1440 height 37
click at [1410, 79] on icon at bounding box center [1413, 79] width 12 height 12
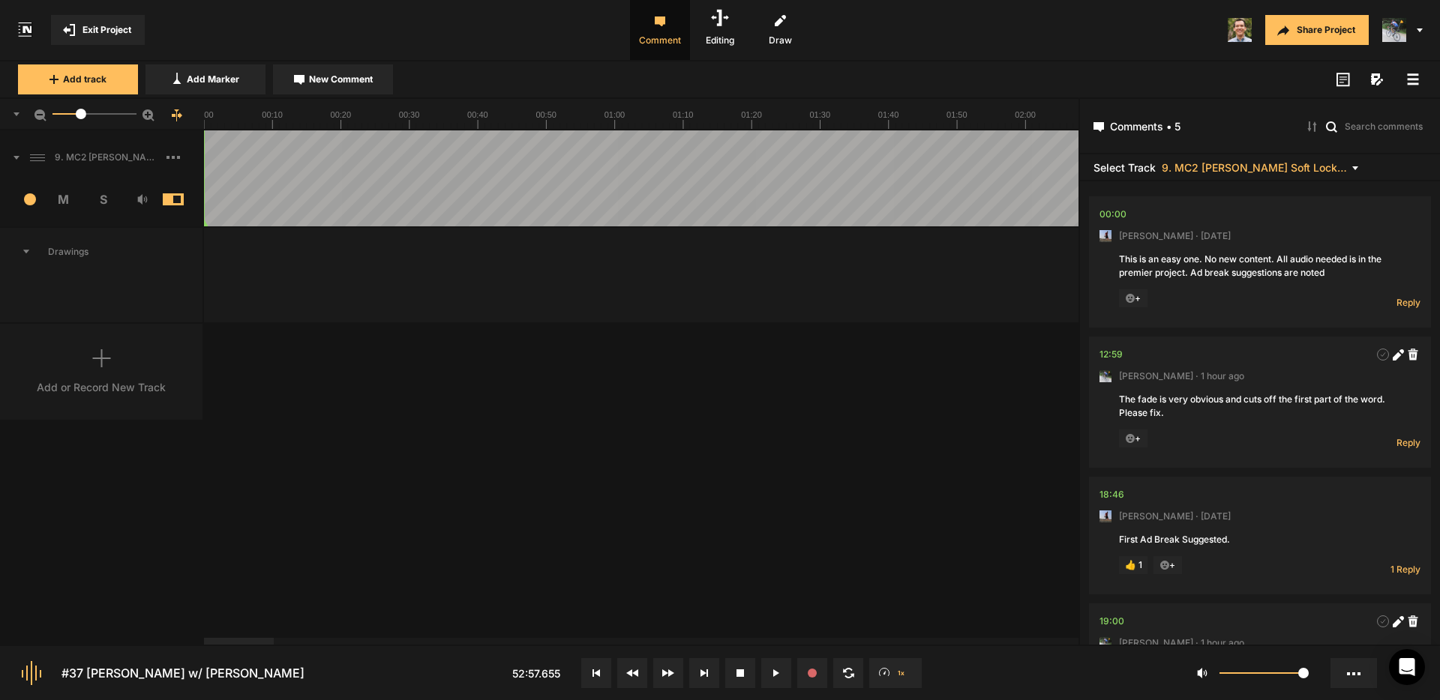
click at [1412, 79] on rect at bounding box center [1412, 79] width 11 height 2
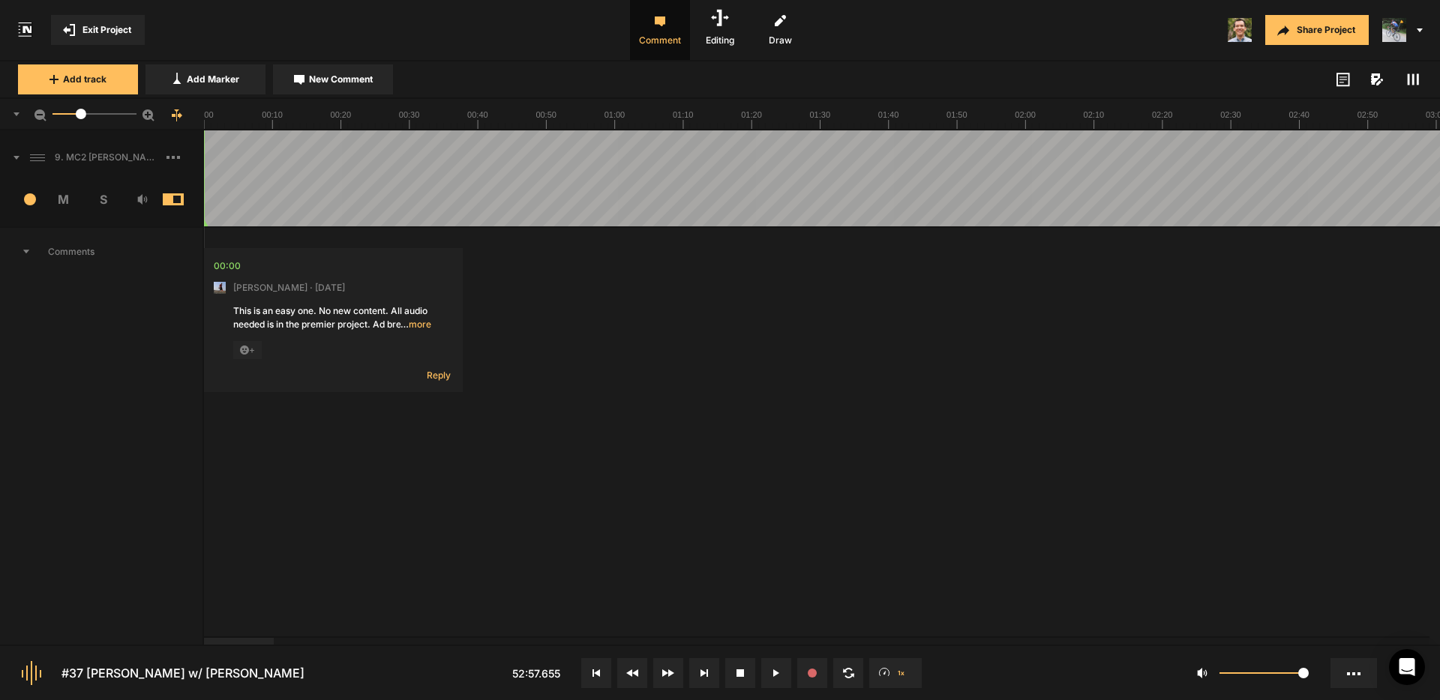
click at [70, 34] on icon at bounding box center [69, 30] width 12 height 12
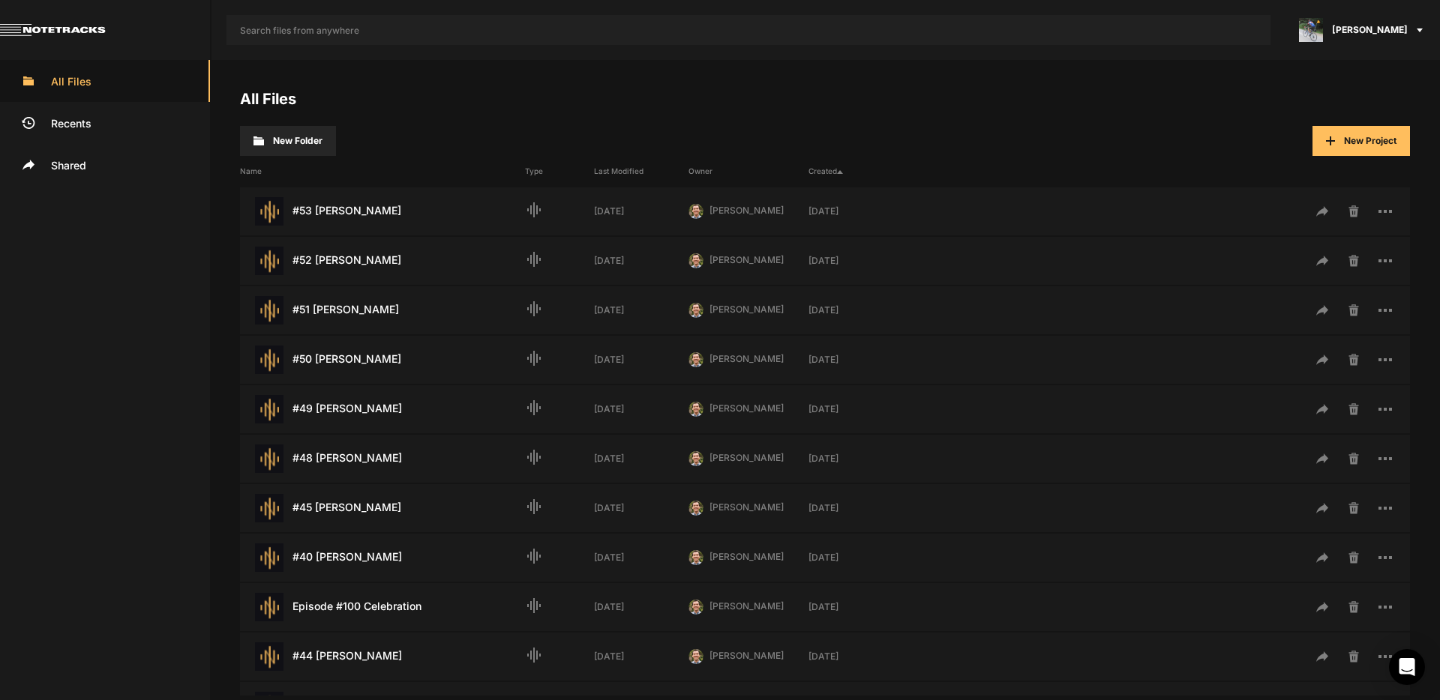
click at [88, 28] on link at bounding box center [105, 30] width 211 height 60
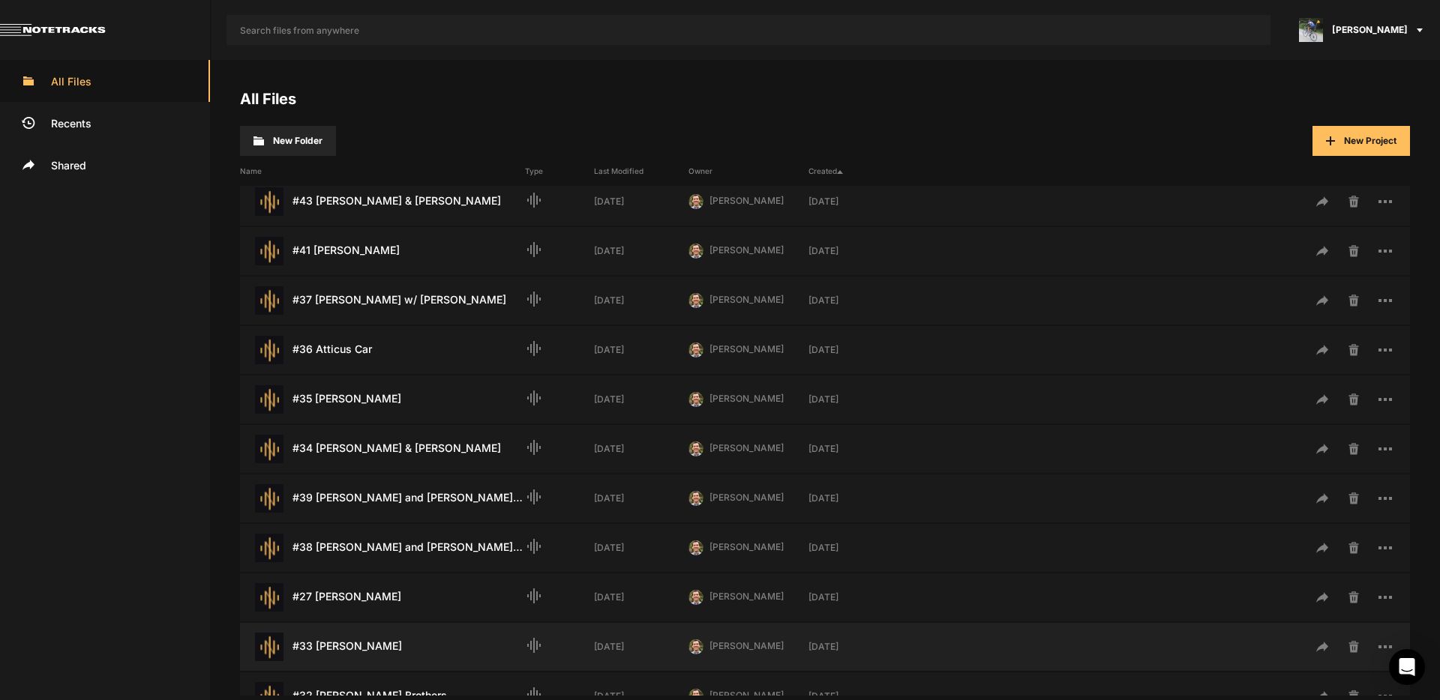
scroll to position [436, 0]
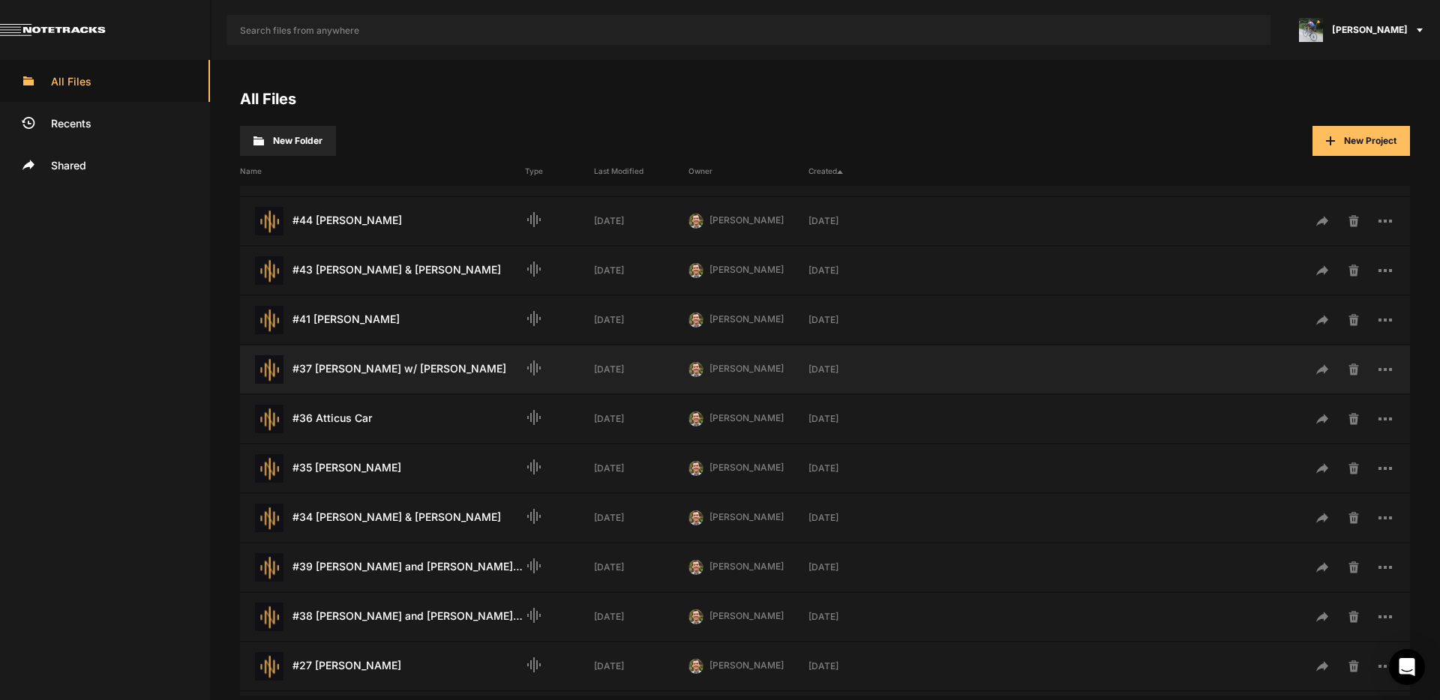
click at [427, 368] on div "#37 [PERSON_NAME] w/ [PERSON_NAME] Last Modified: [DATE]" at bounding box center [382, 369] width 285 height 28
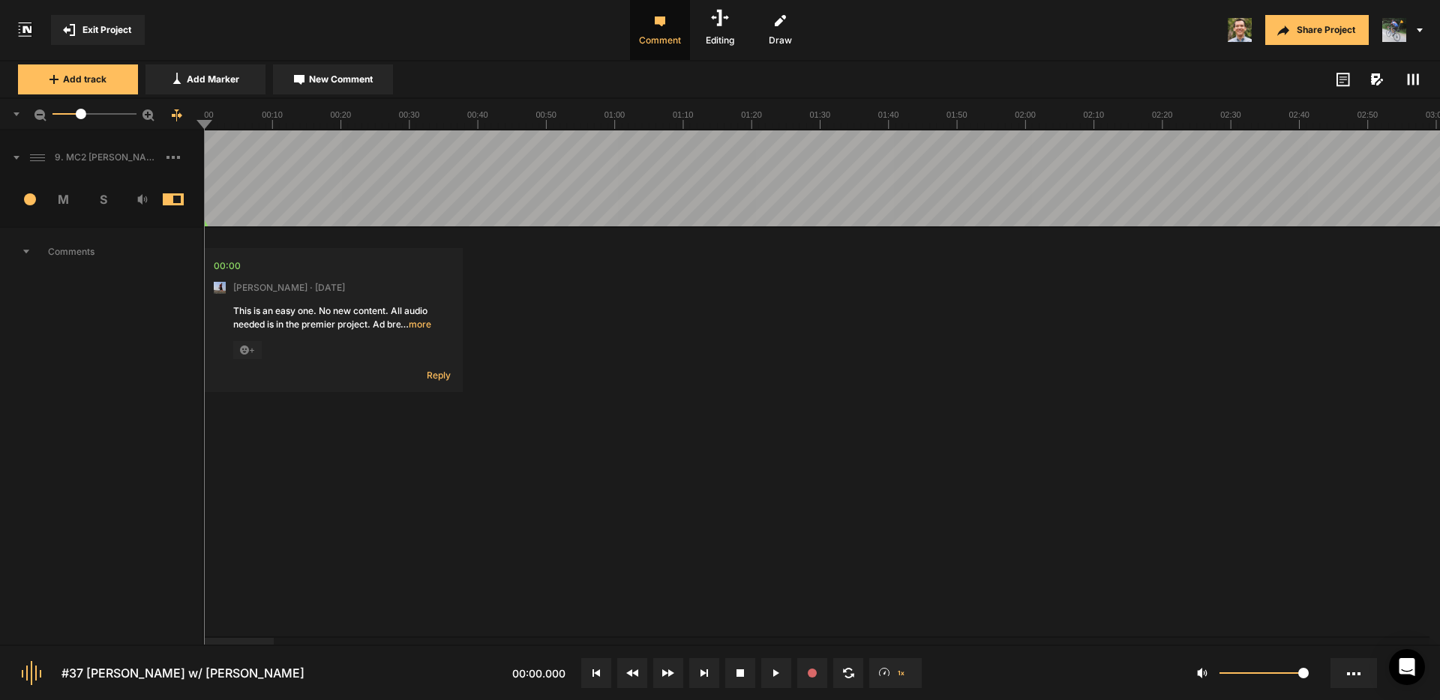
click at [1409, 85] on icon at bounding box center [1413, 79] width 12 height 12
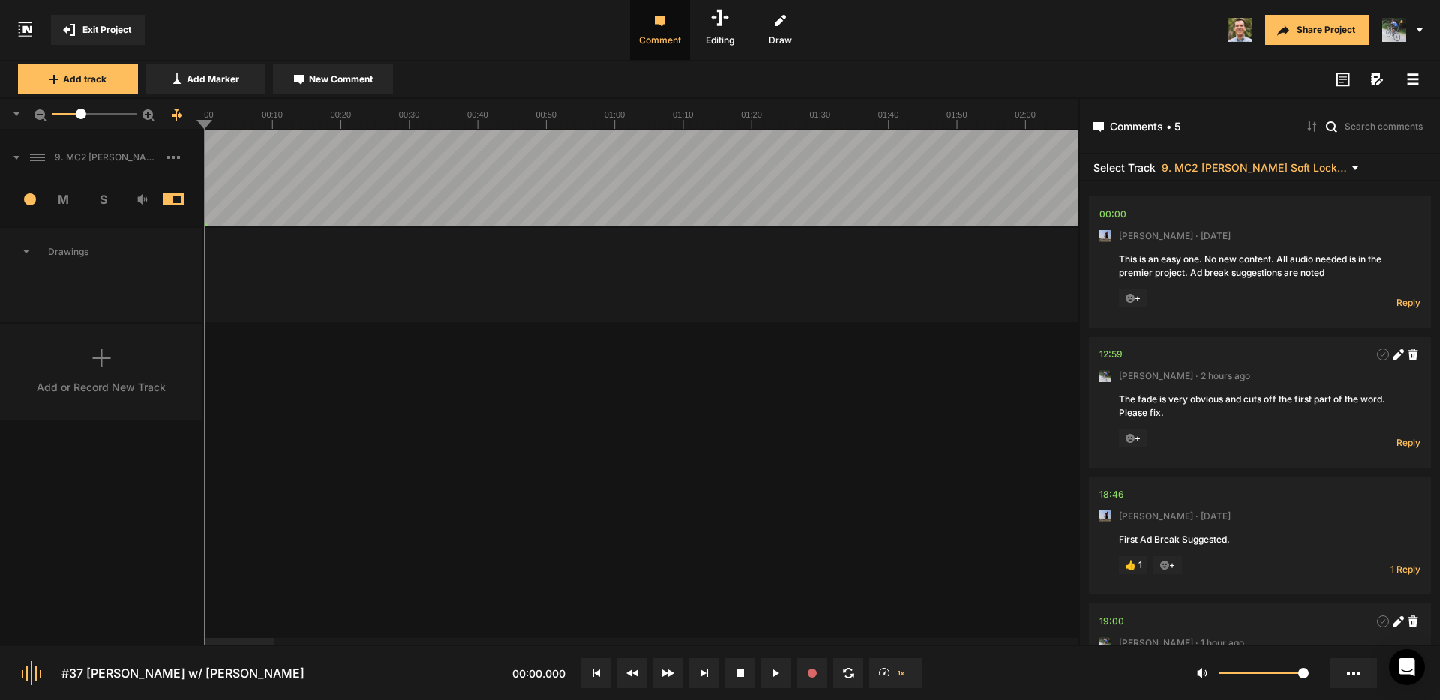
click at [1410, 81] on icon at bounding box center [1413, 79] width 12 height 12
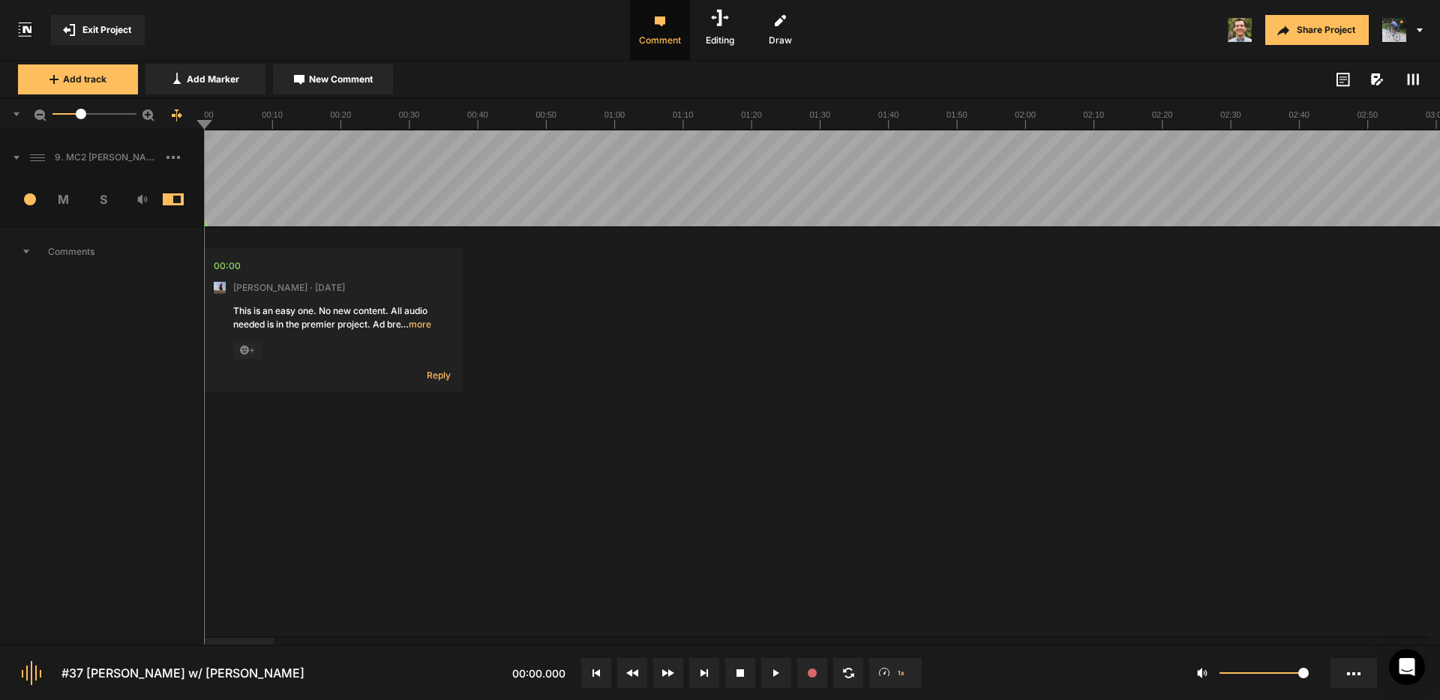
click at [108, 31] on span "Exit Project" at bounding box center [106, 29] width 49 height 13
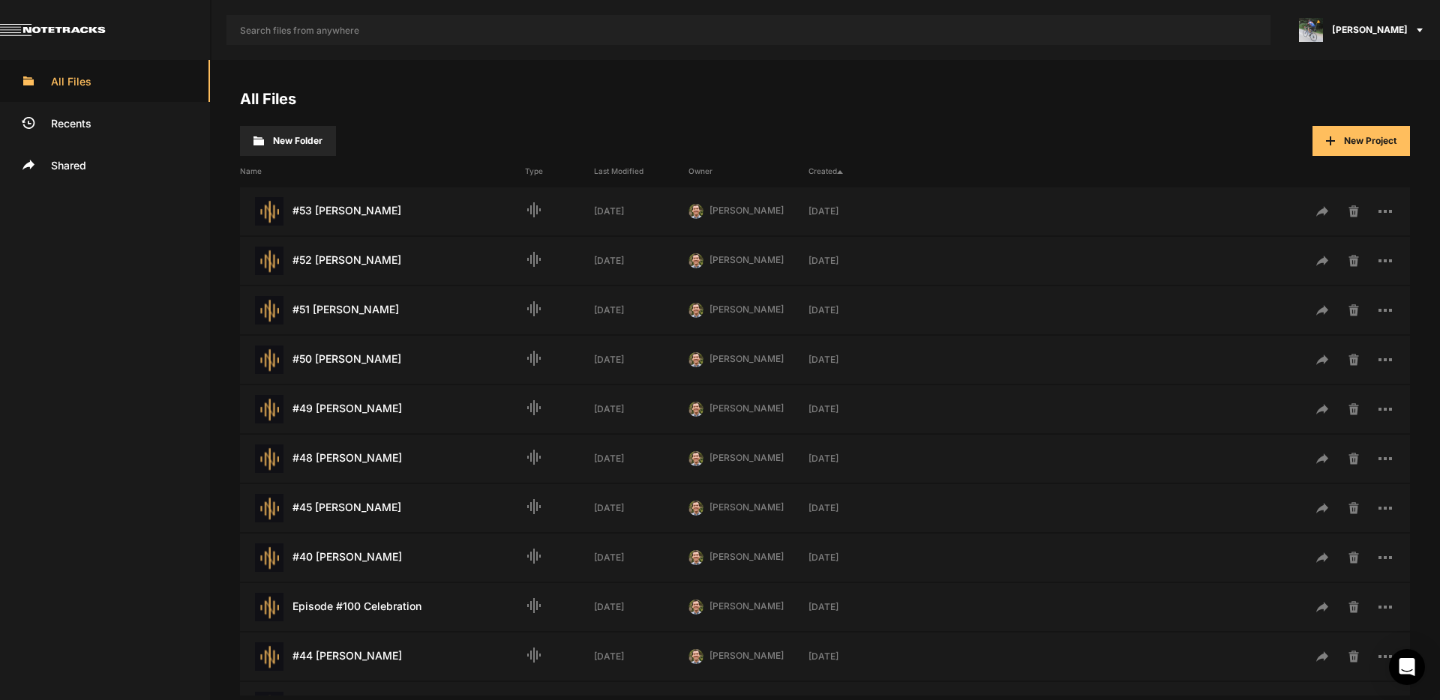
click at [1384, 26] on span "[PERSON_NAME]" at bounding box center [1370, 29] width 76 height 13
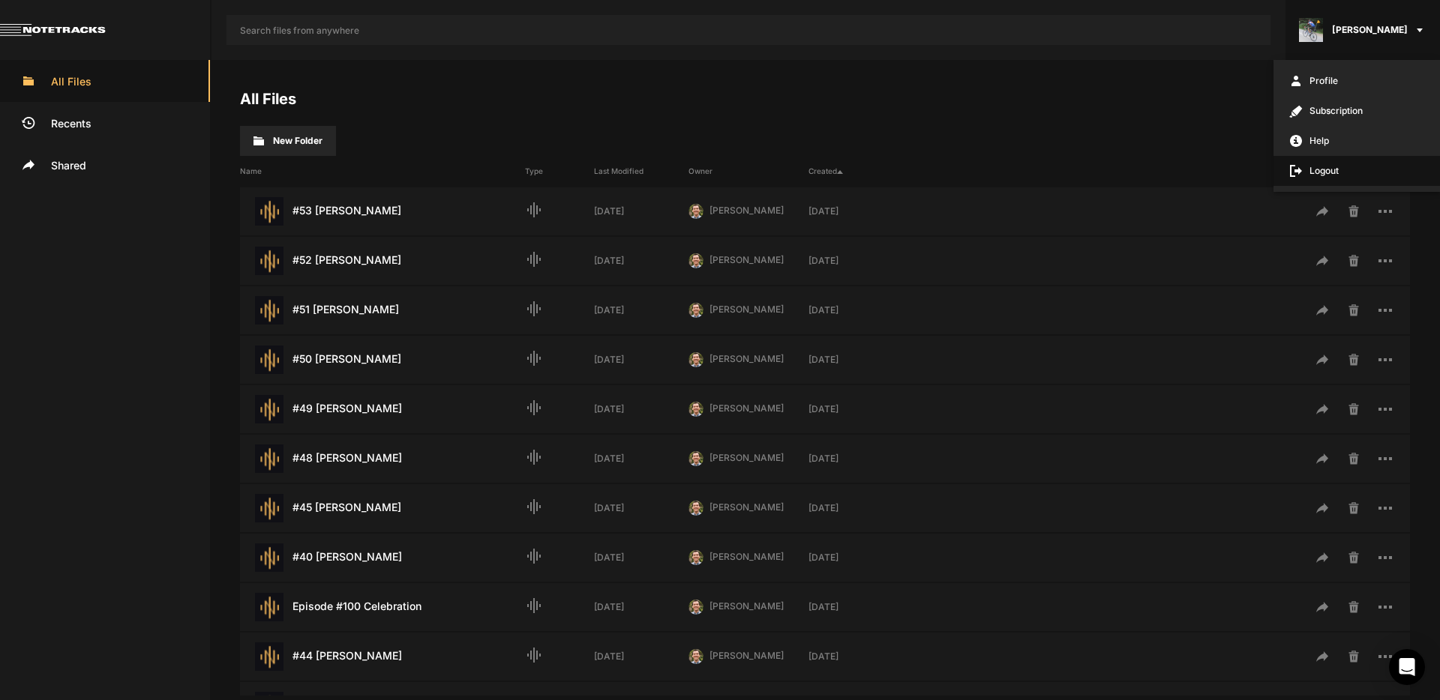
click at [1328, 172] on span "Logout" at bounding box center [1356, 171] width 166 height 30
